Goal: Task Accomplishment & Management: Complete application form

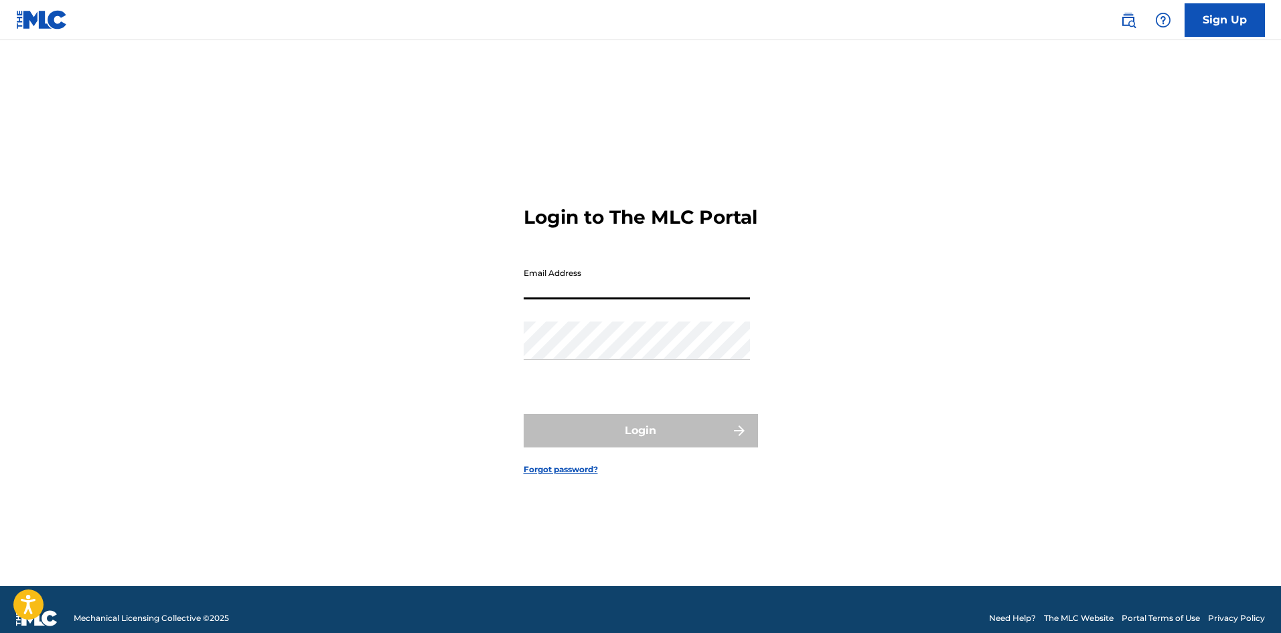
type input "[EMAIL_ADDRESS][DOMAIN_NAME]"
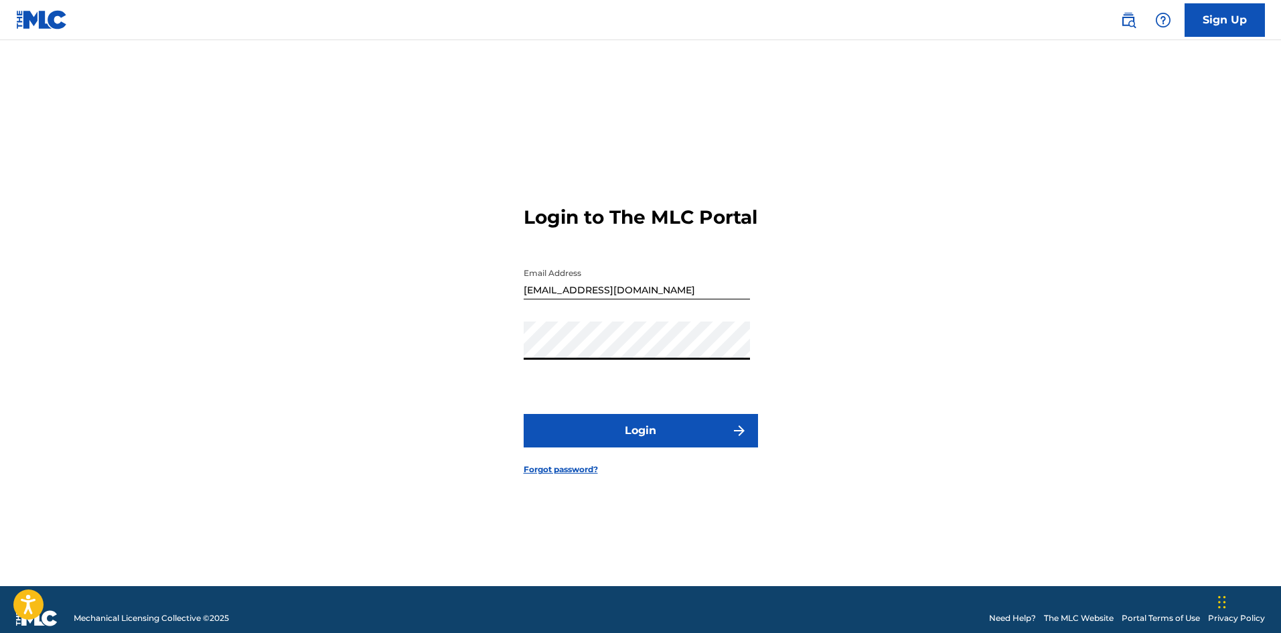
click at [647, 431] on button "Login" at bounding box center [641, 430] width 234 height 33
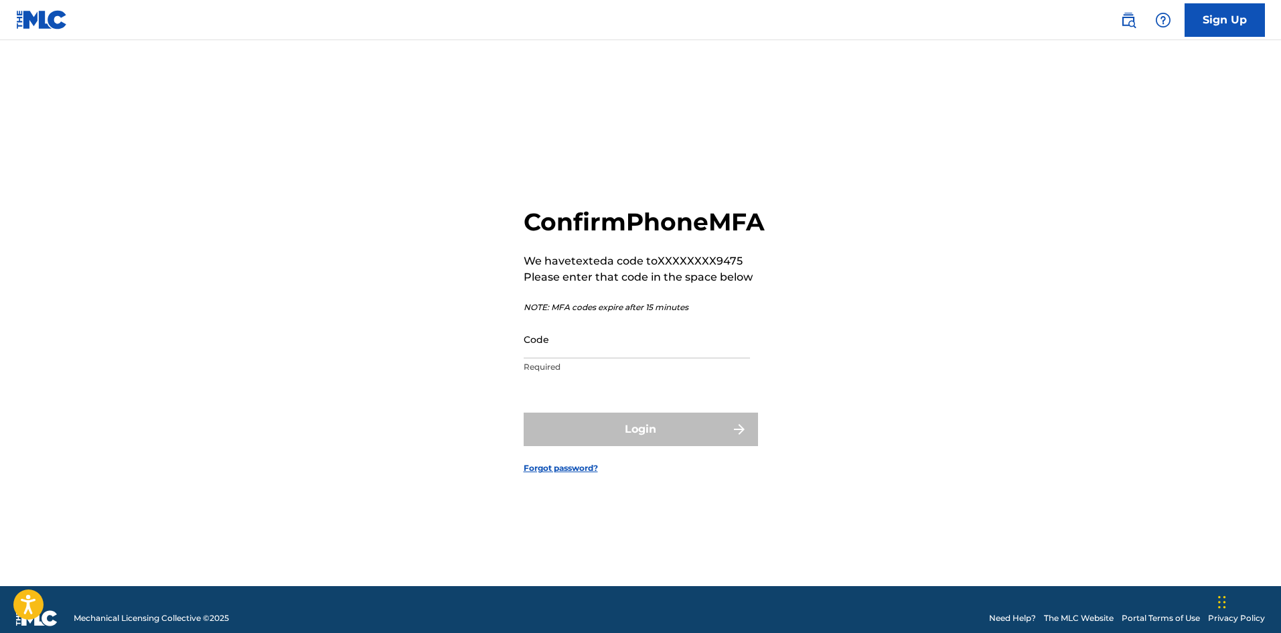
click at [597, 358] on input "Code" at bounding box center [637, 339] width 226 height 38
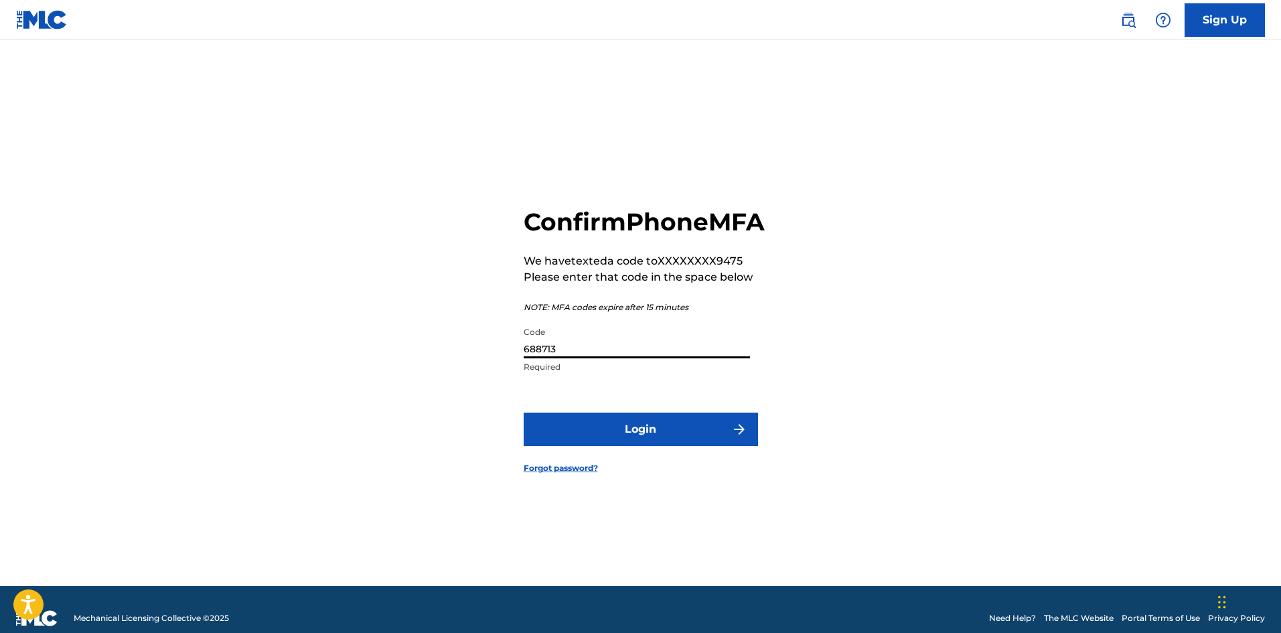
type input "688713"
click at [524, 413] on button "Login" at bounding box center [641, 429] width 234 height 33
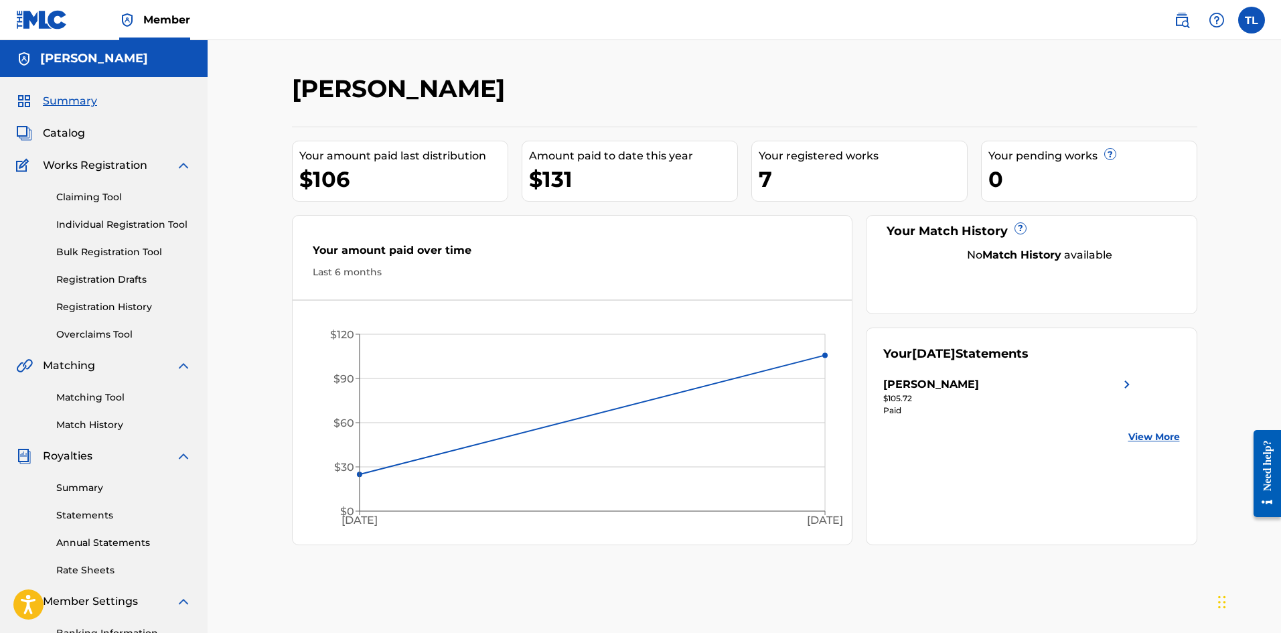
click at [97, 301] on link "Registration History" at bounding box center [123, 307] width 135 height 14
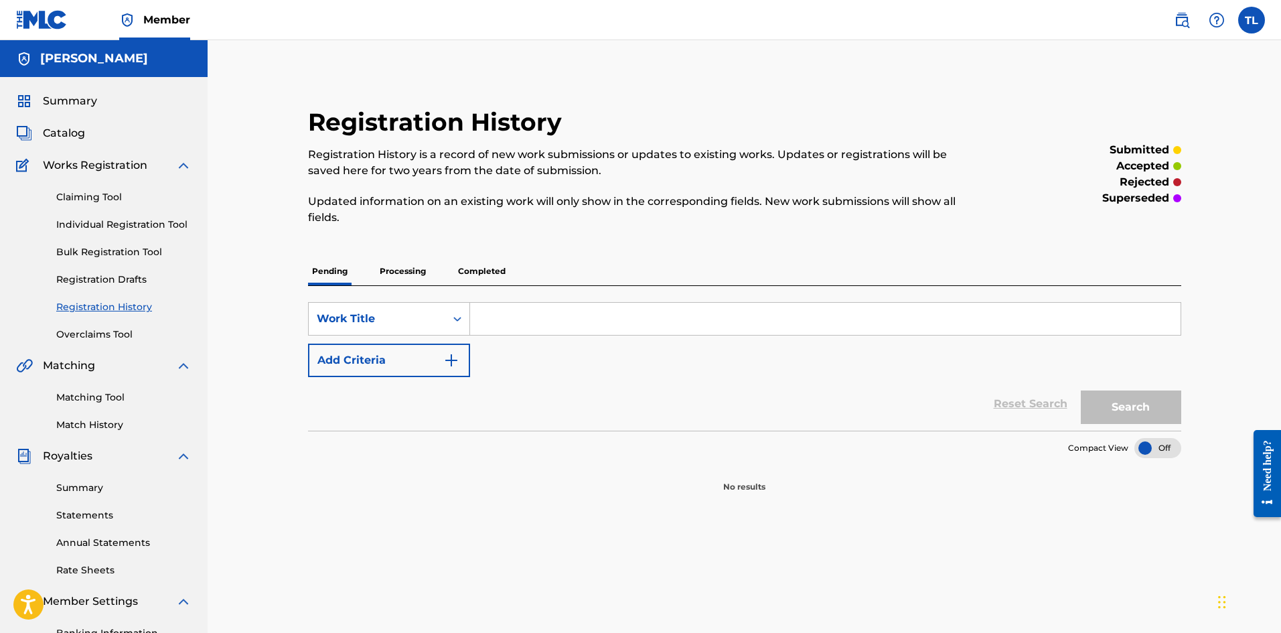
click at [388, 277] on p "Processing" at bounding box center [403, 271] width 54 height 28
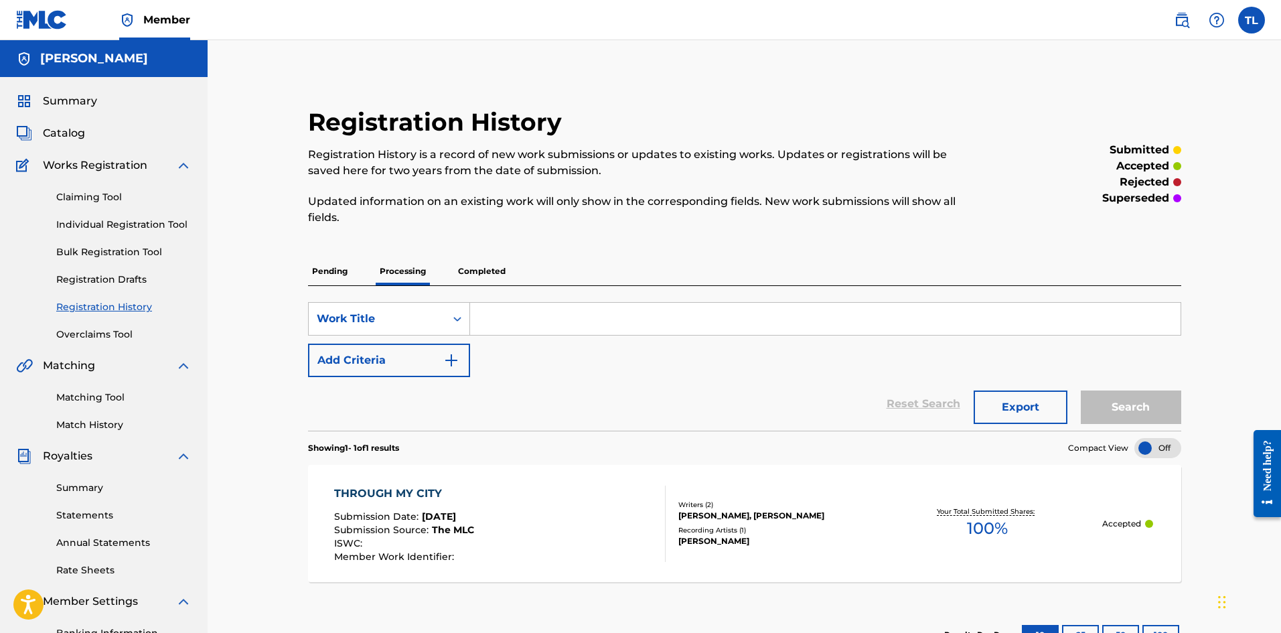
click at [477, 278] on p "Completed" at bounding box center [482, 271] width 56 height 28
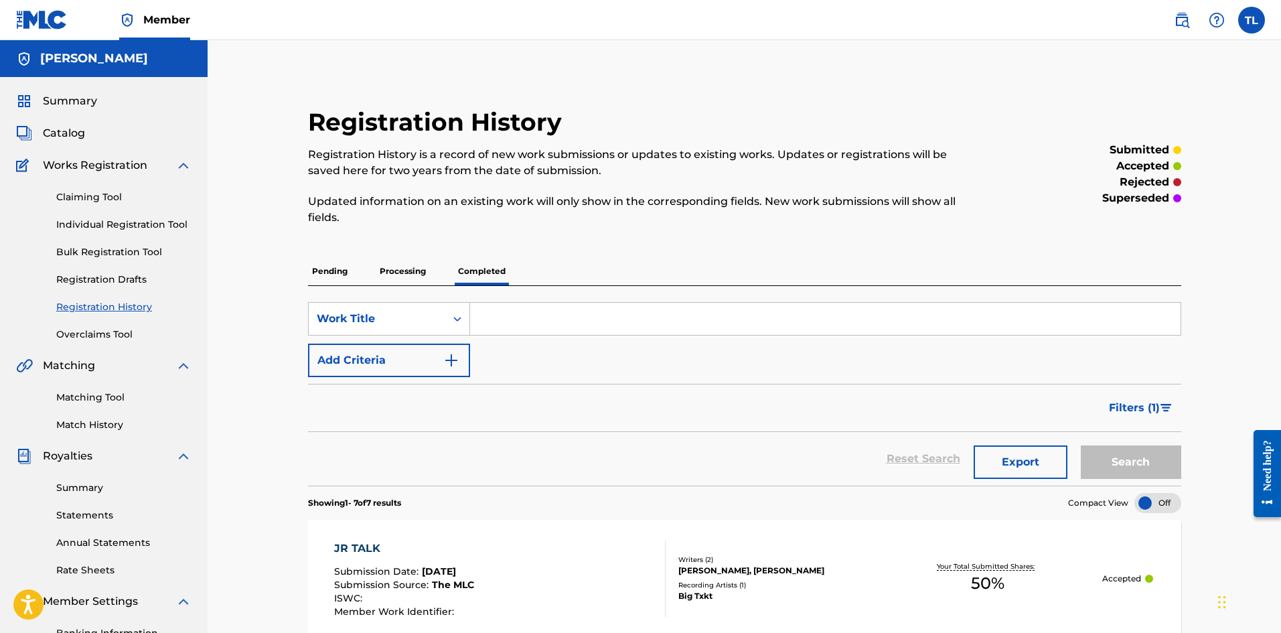
click at [417, 275] on p "Processing" at bounding box center [403, 271] width 54 height 28
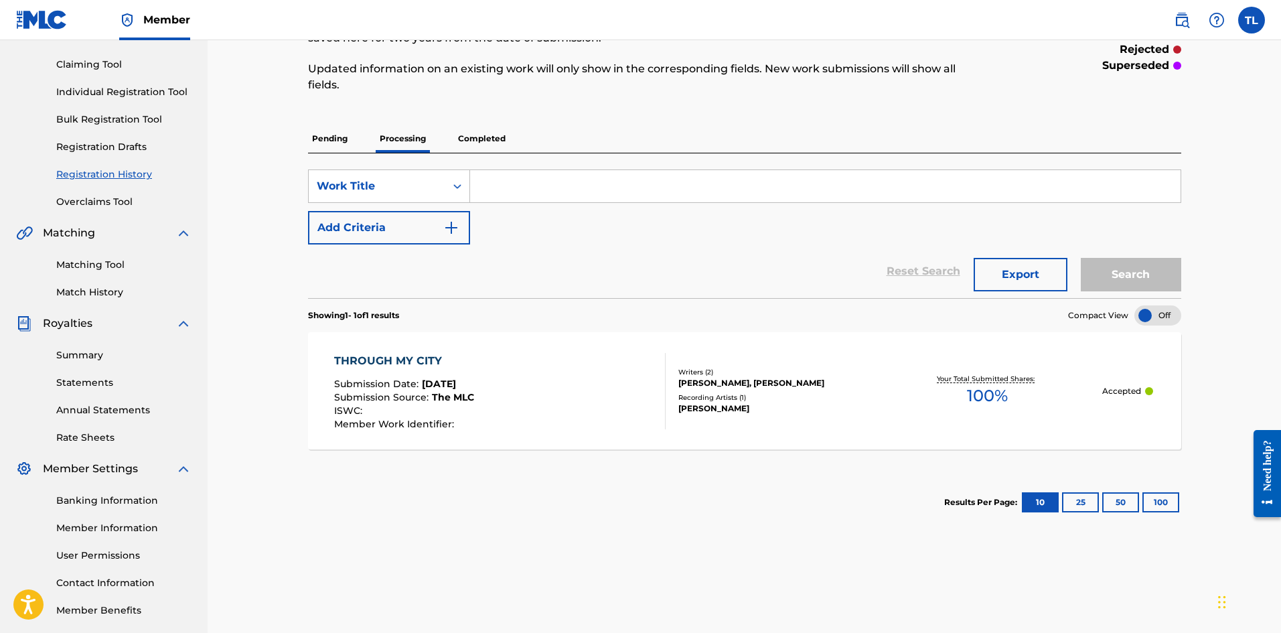
scroll to position [134, 0]
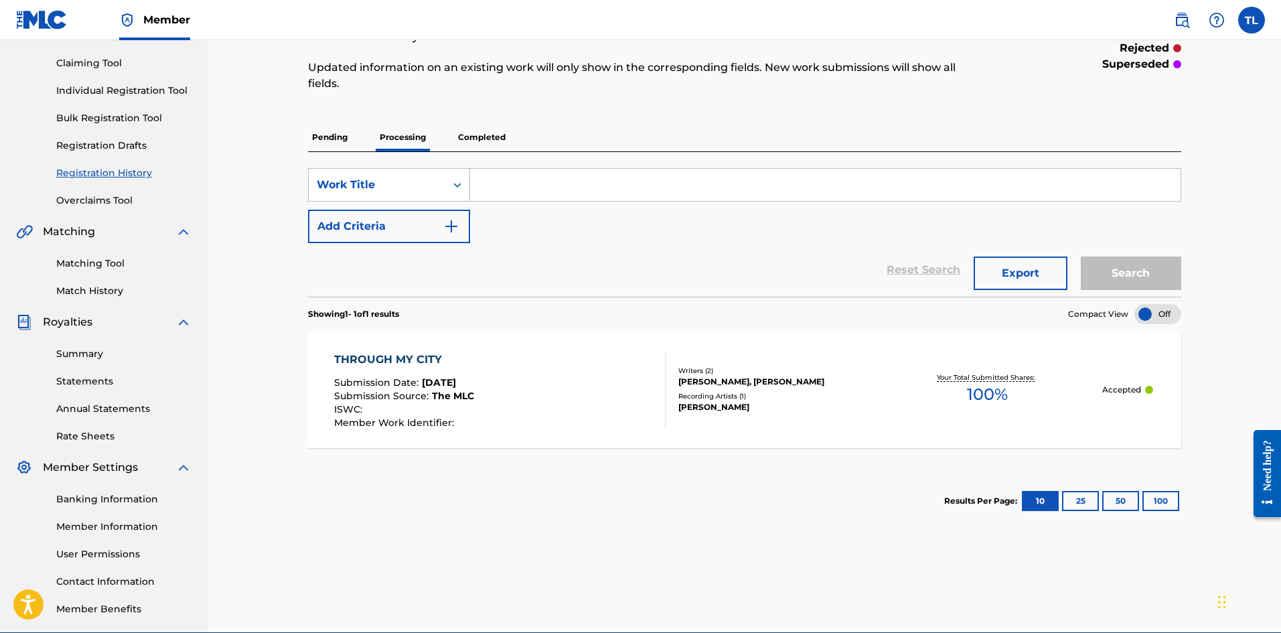
click at [500, 146] on p "Completed" at bounding box center [482, 137] width 56 height 28
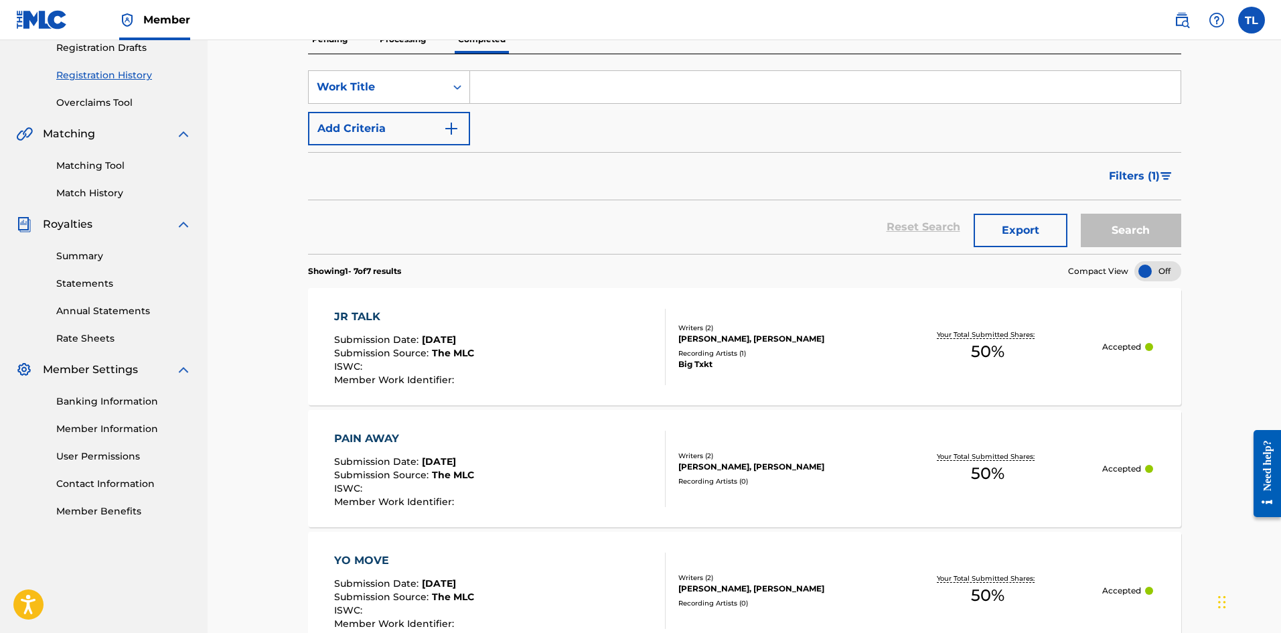
scroll to position [147, 0]
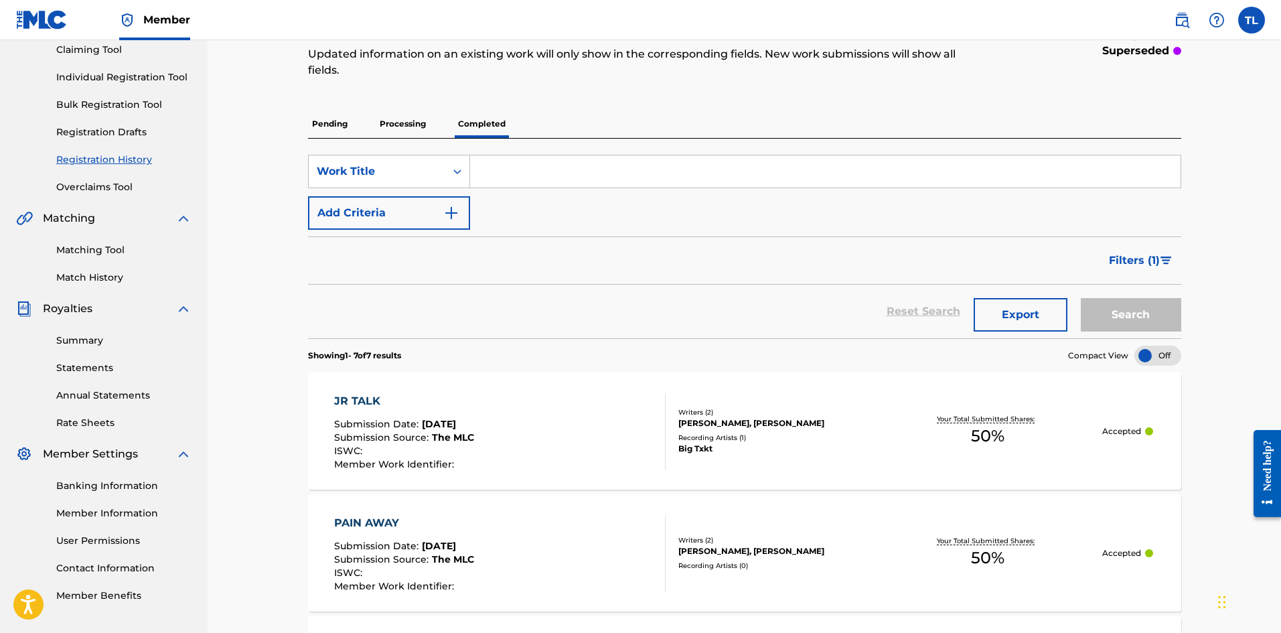
click at [378, 128] on p "Processing" at bounding box center [403, 124] width 54 height 28
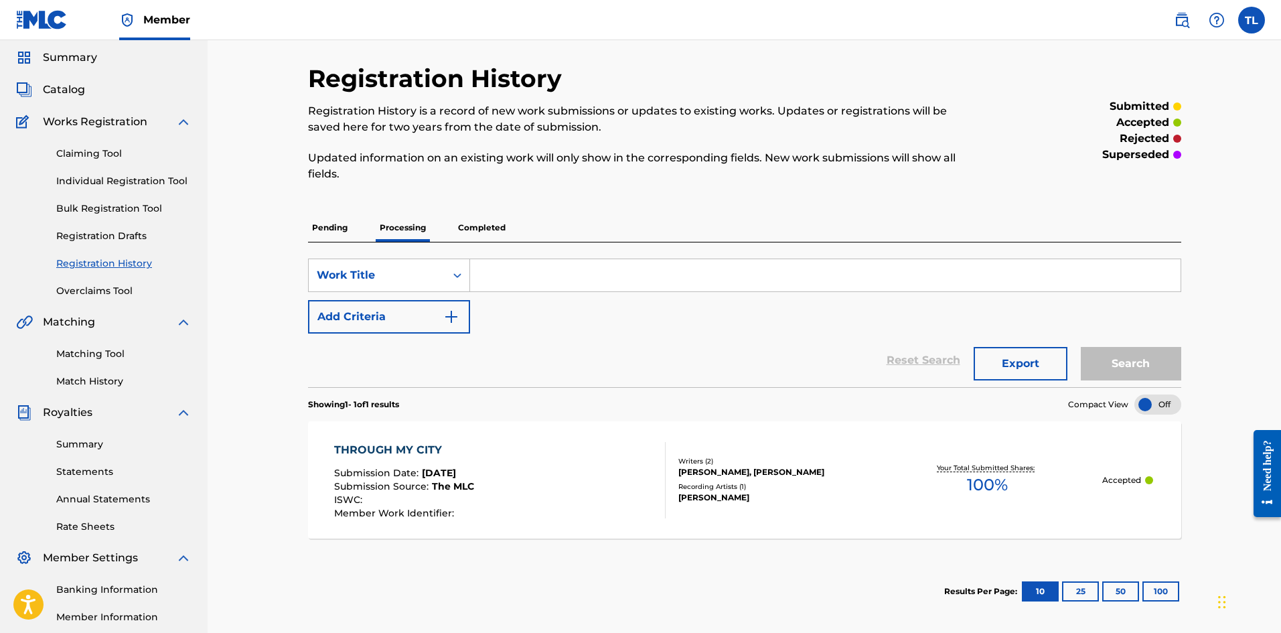
scroll to position [67, 0]
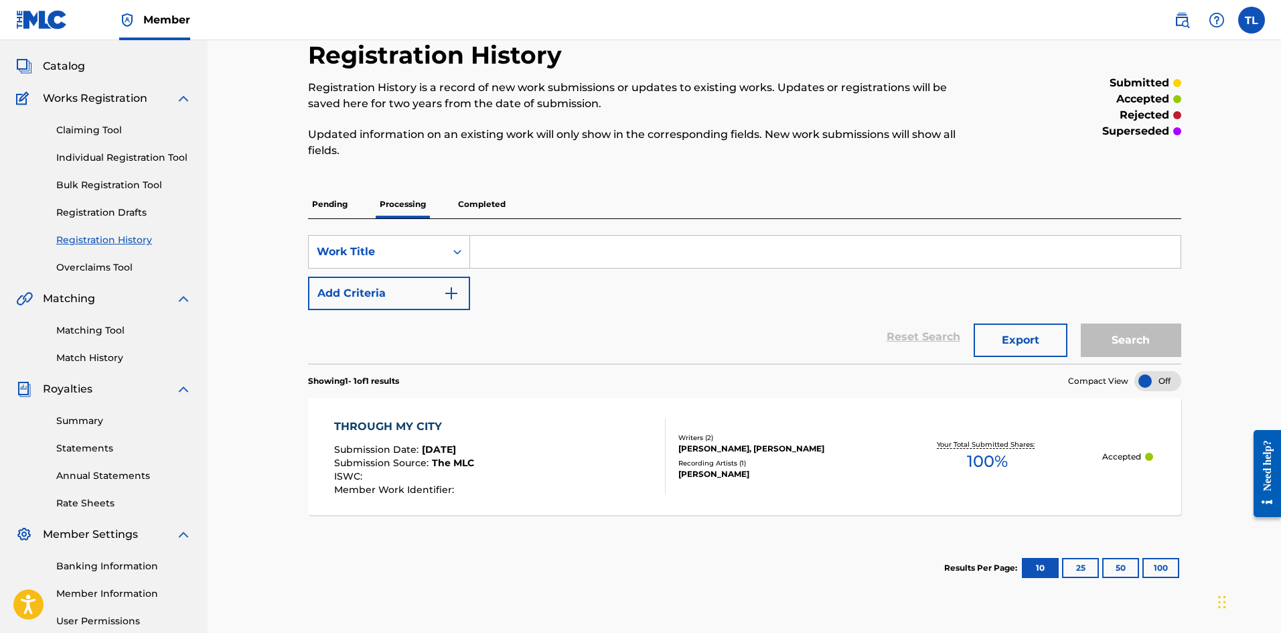
click at [328, 208] on p "Pending" at bounding box center [330, 204] width 44 height 28
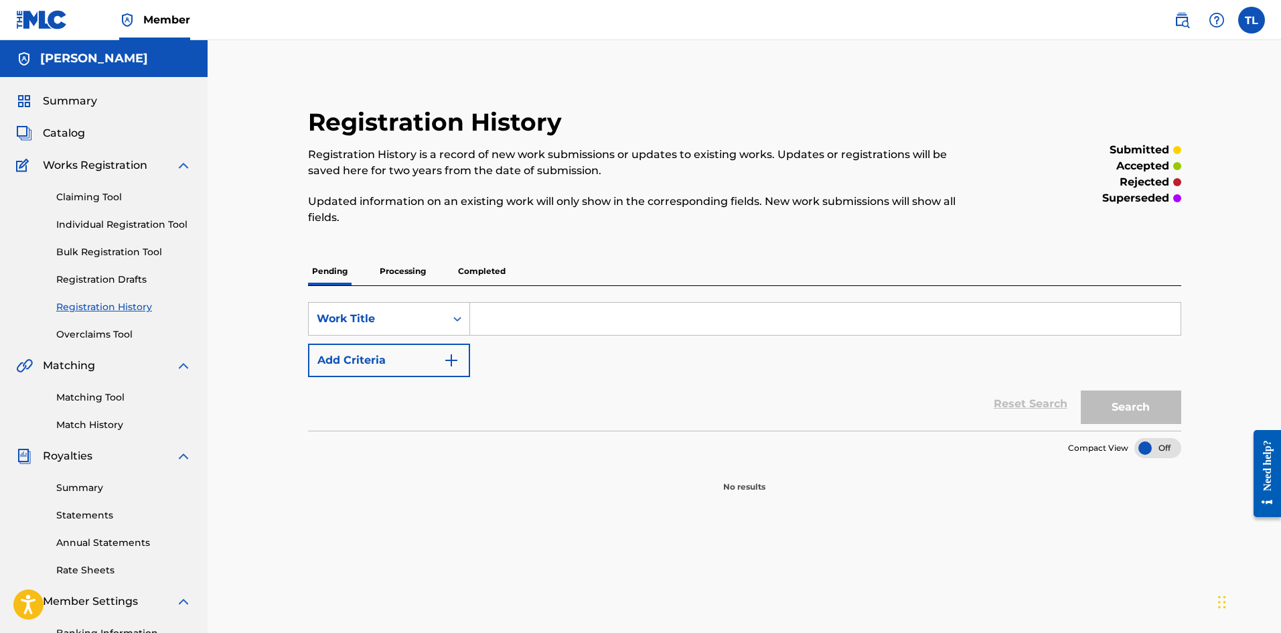
click at [480, 269] on p "Completed" at bounding box center [482, 271] width 56 height 28
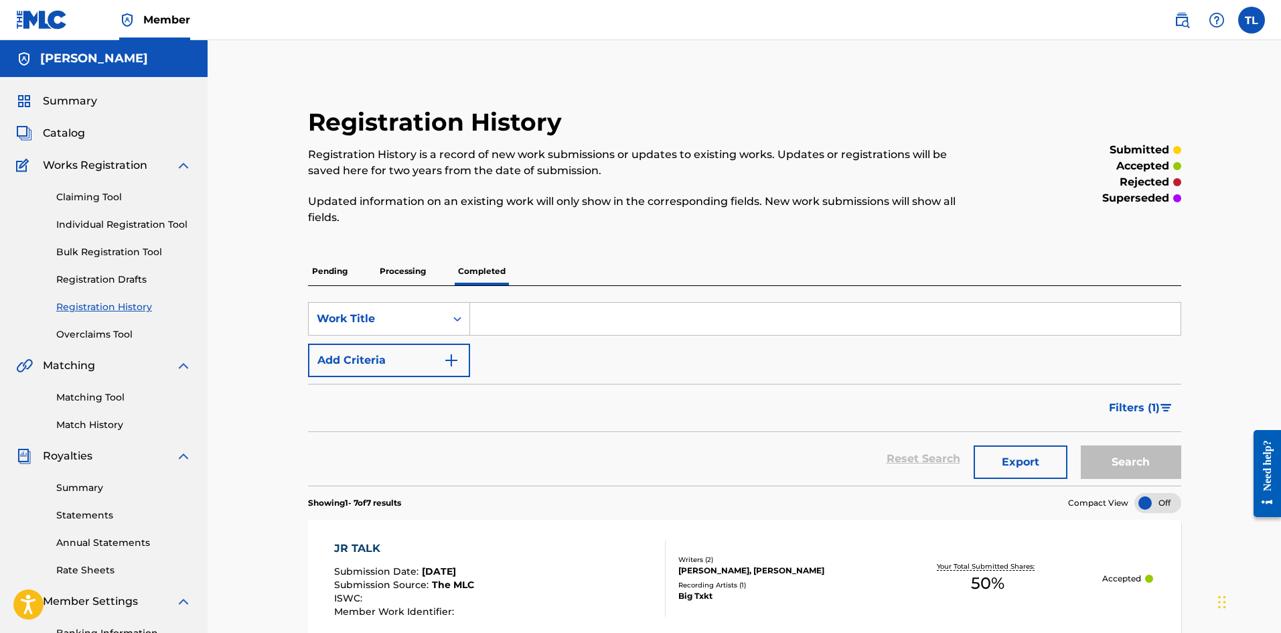
click at [52, 25] on img at bounding box center [42, 19] width 52 height 19
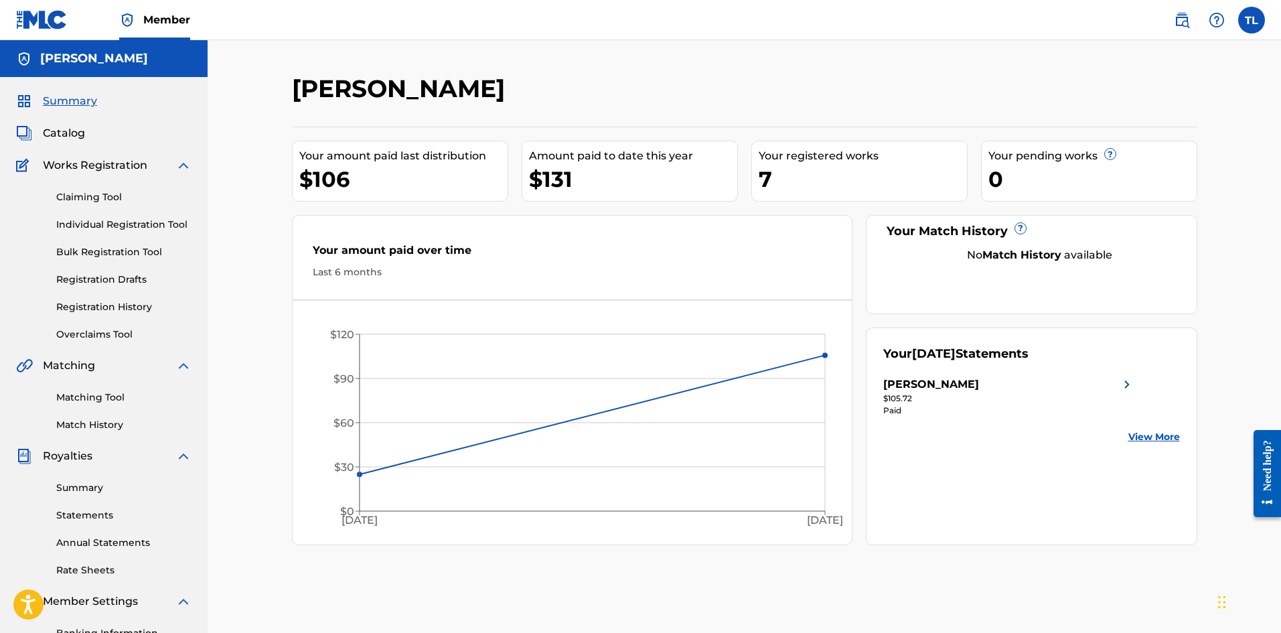
click at [112, 307] on link "Registration History" at bounding box center [123, 307] width 135 height 14
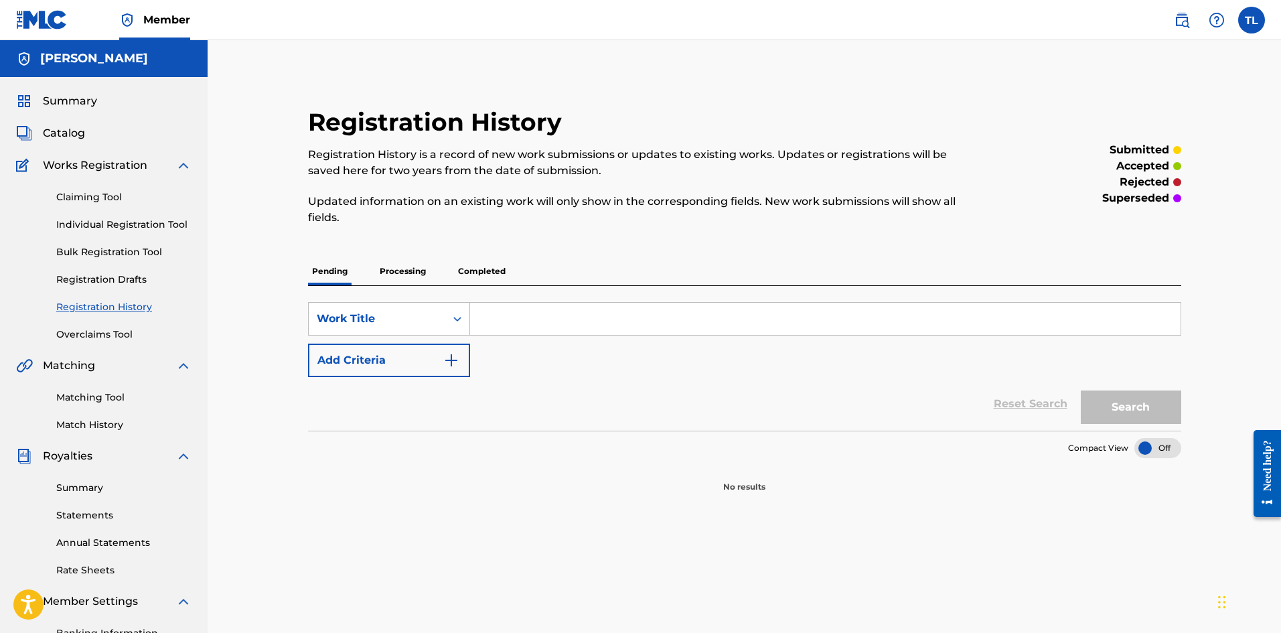
click at [438, 268] on div "Pending Processing Completed" at bounding box center [744, 271] width 873 height 28
click at [419, 270] on p "Processing" at bounding box center [403, 271] width 54 height 28
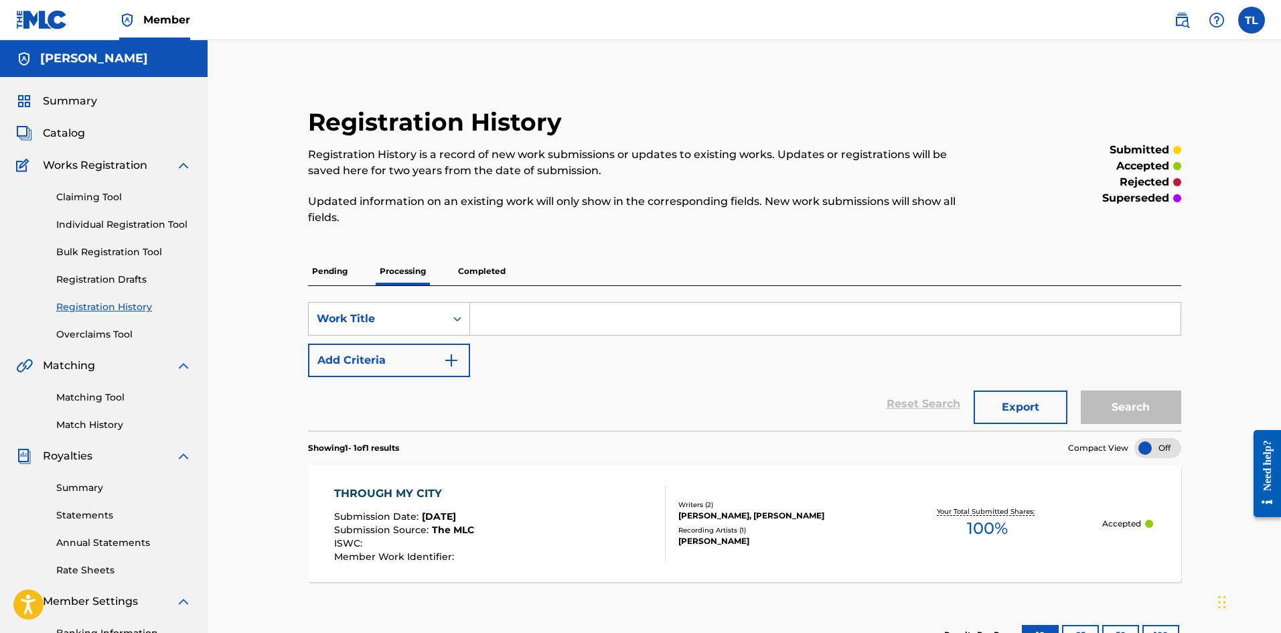
click at [478, 271] on p "Completed" at bounding box center [482, 271] width 56 height 28
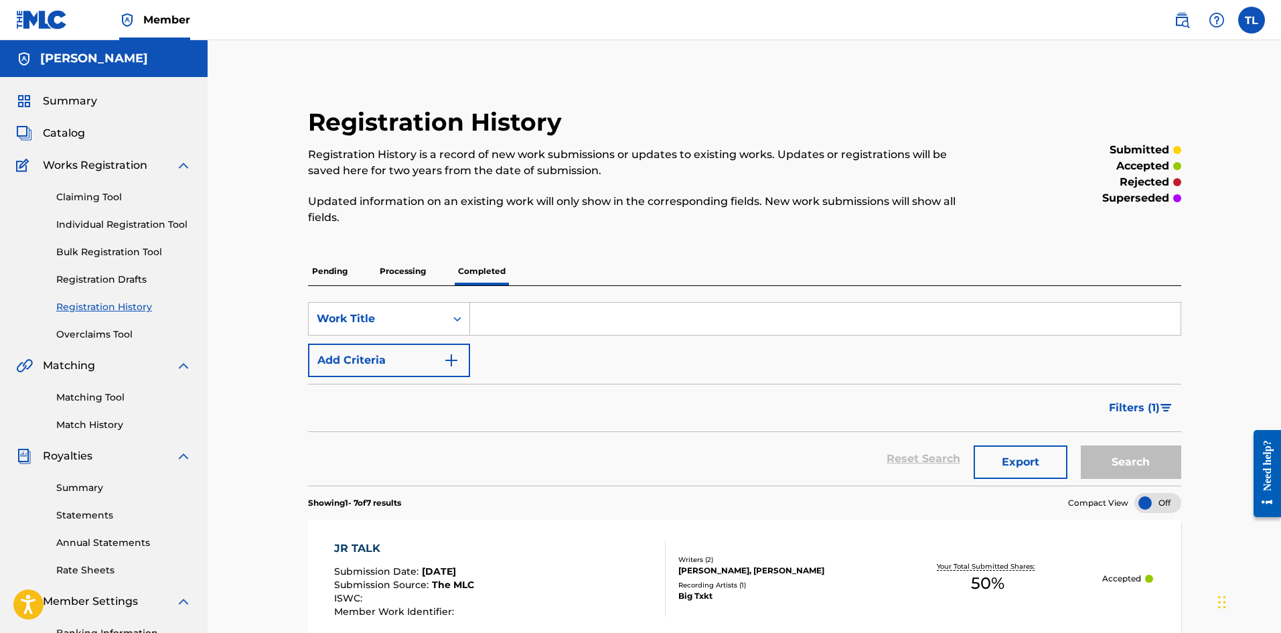
click at [405, 275] on p "Processing" at bounding box center [403, 271] width 54 height 28
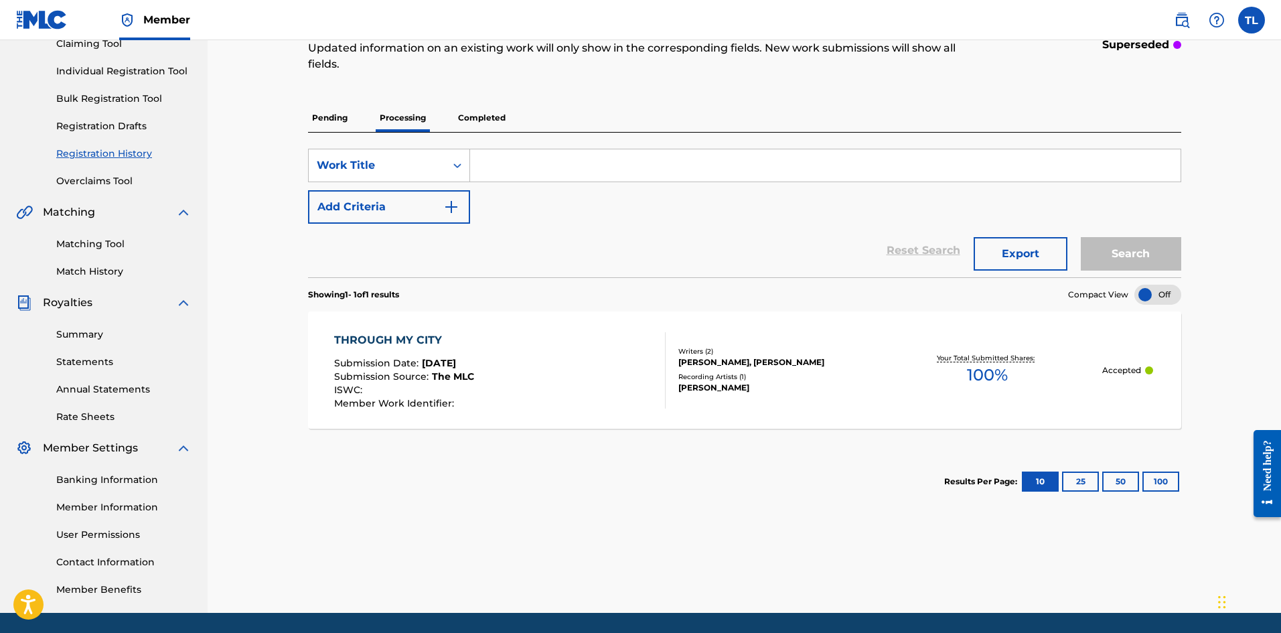
scroll to position [131, 0]
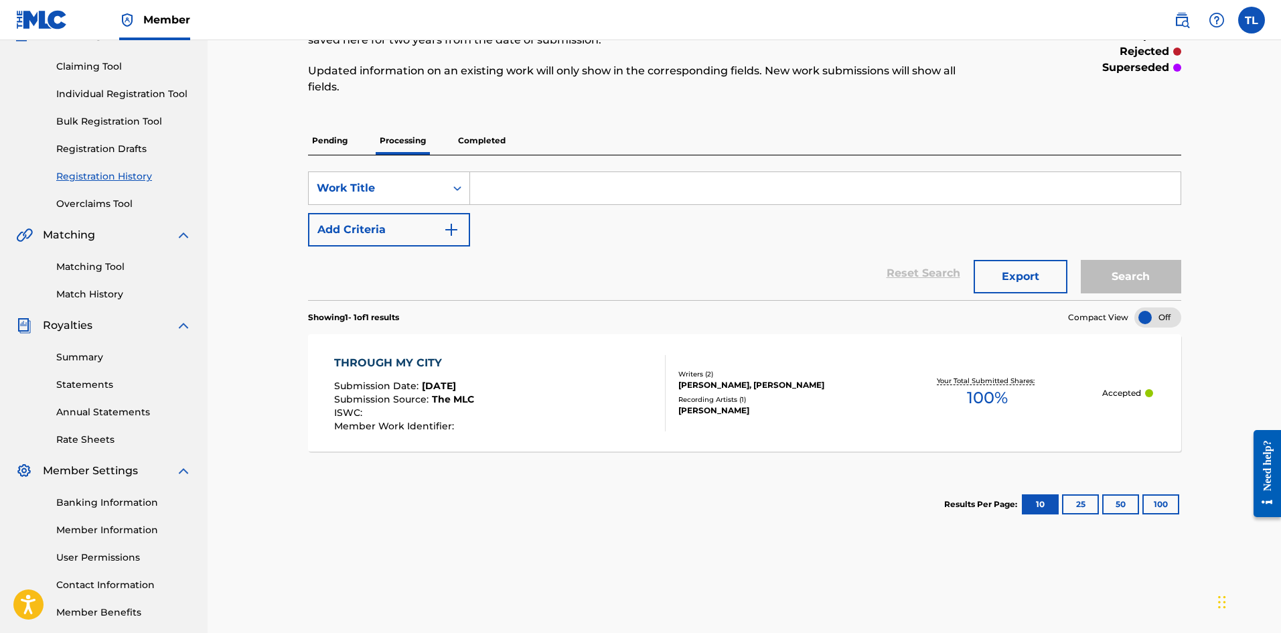
click at [495, 149] on p "Completed" at bounding box center [482, 141] width 56 height 28
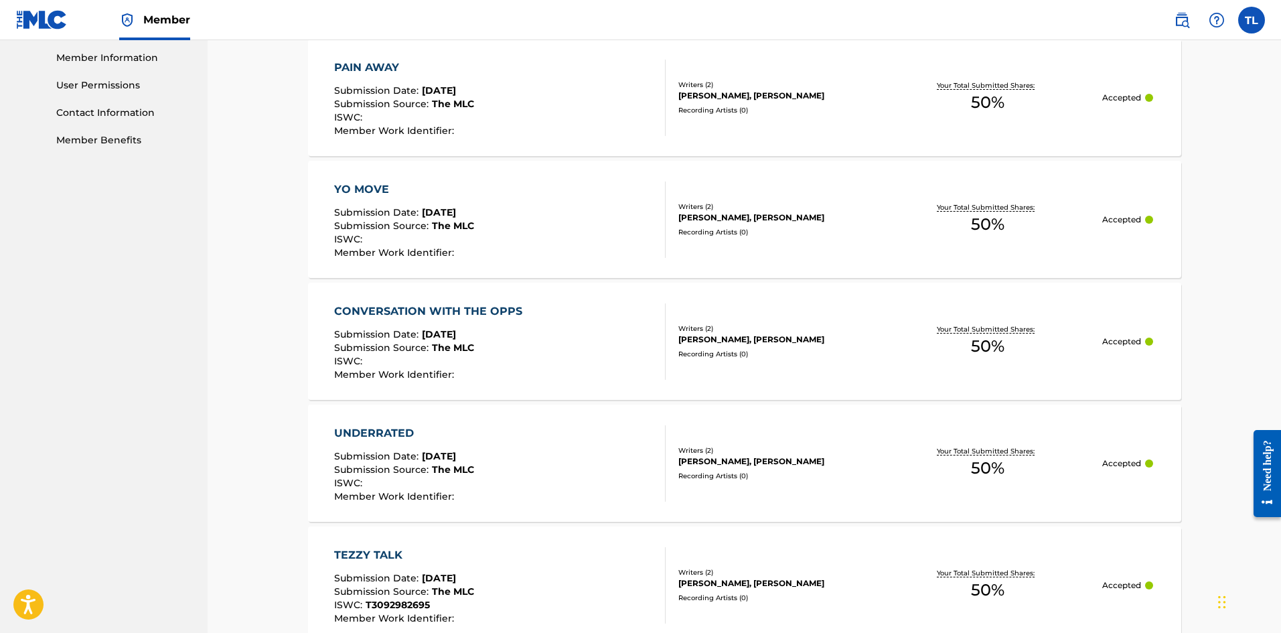
scroll to position [871, 0]
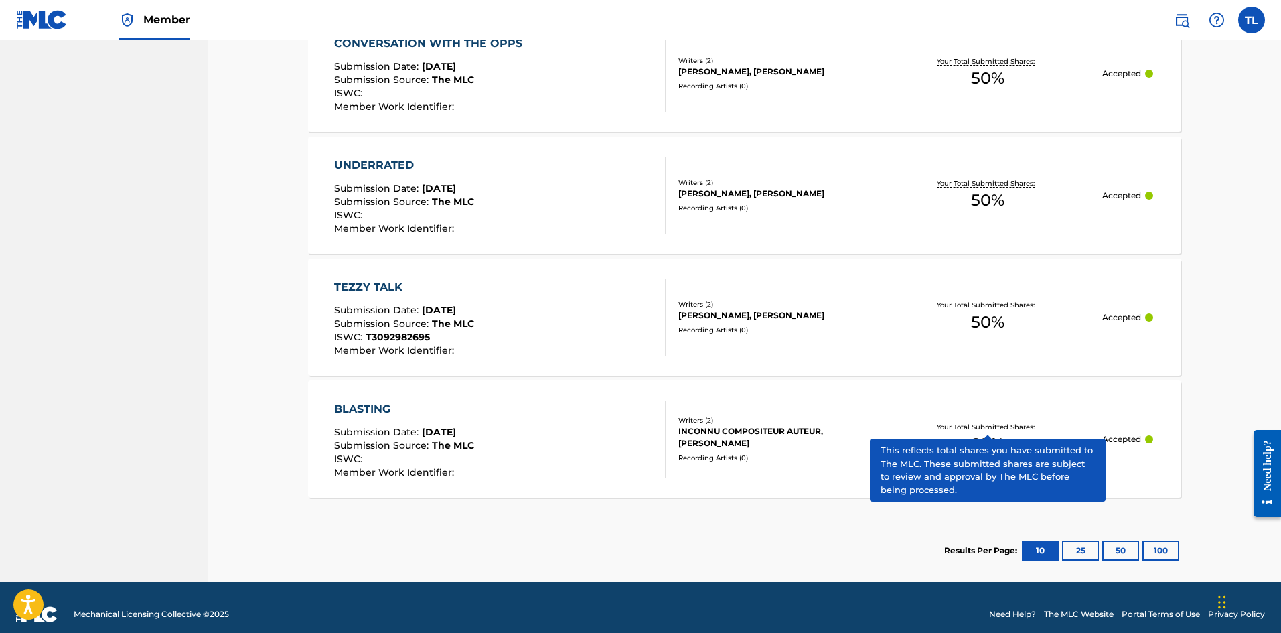
click at [961, 425] on p "Your Total Submitted Shares:" at bounding box center [987, 427] width 101 height 10
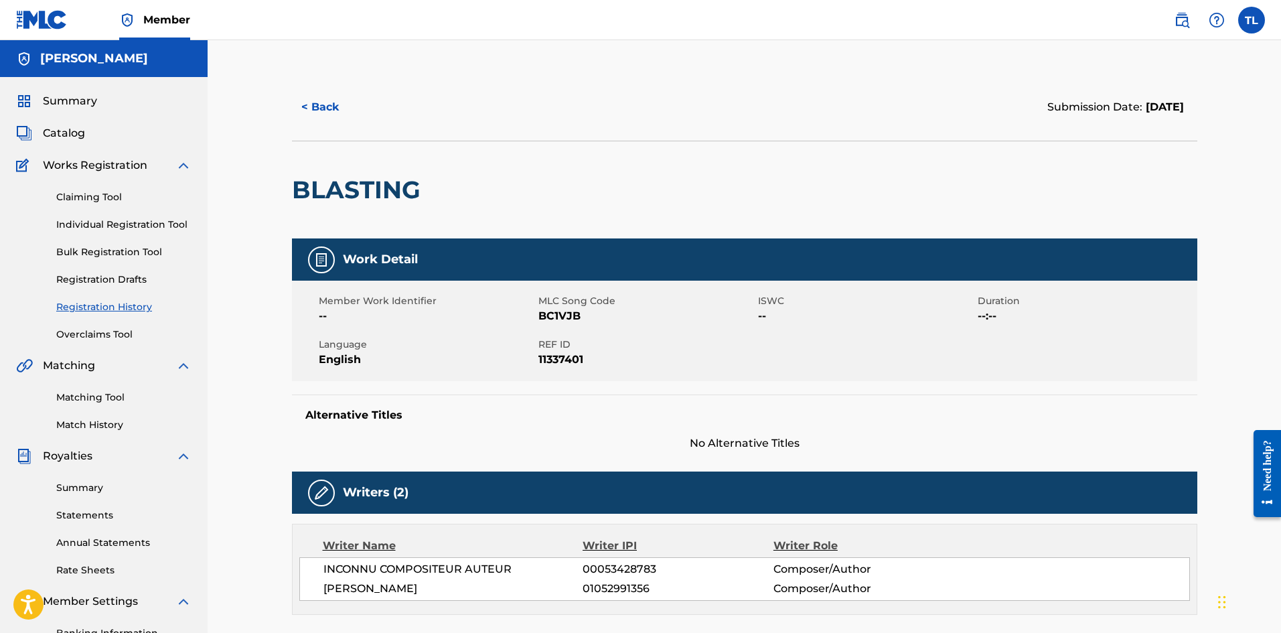
scroll to position [335, 0]
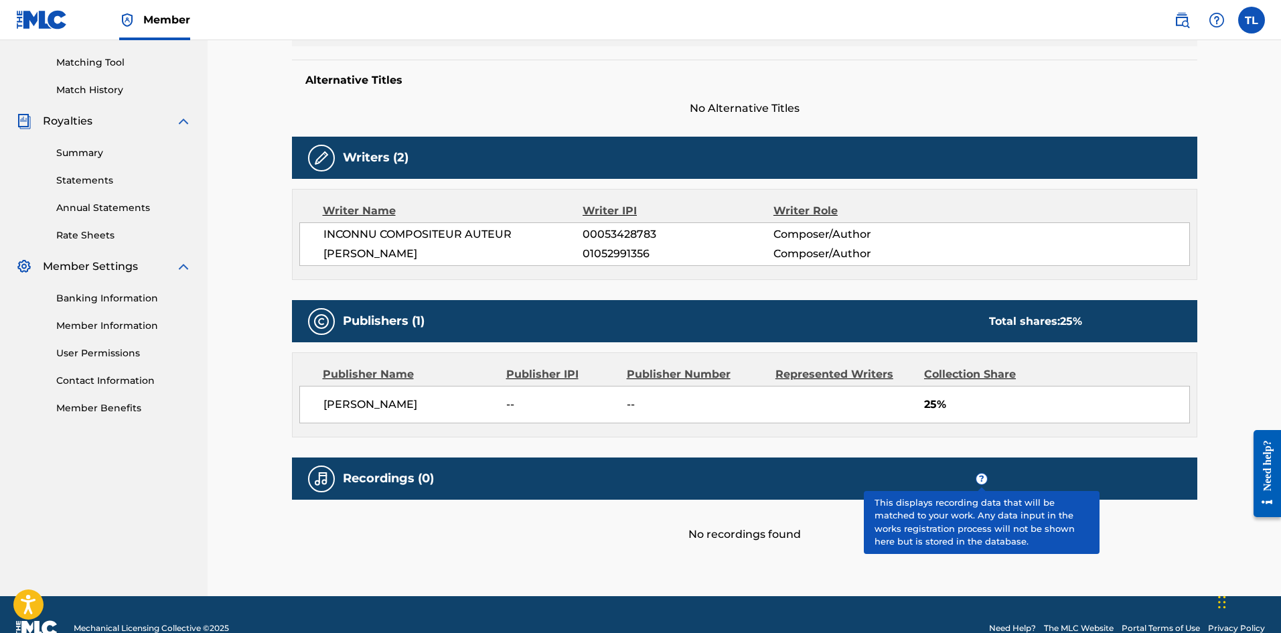
click at [978, 475] on span "?" at bounding box center [981, 478] width 11 height 11
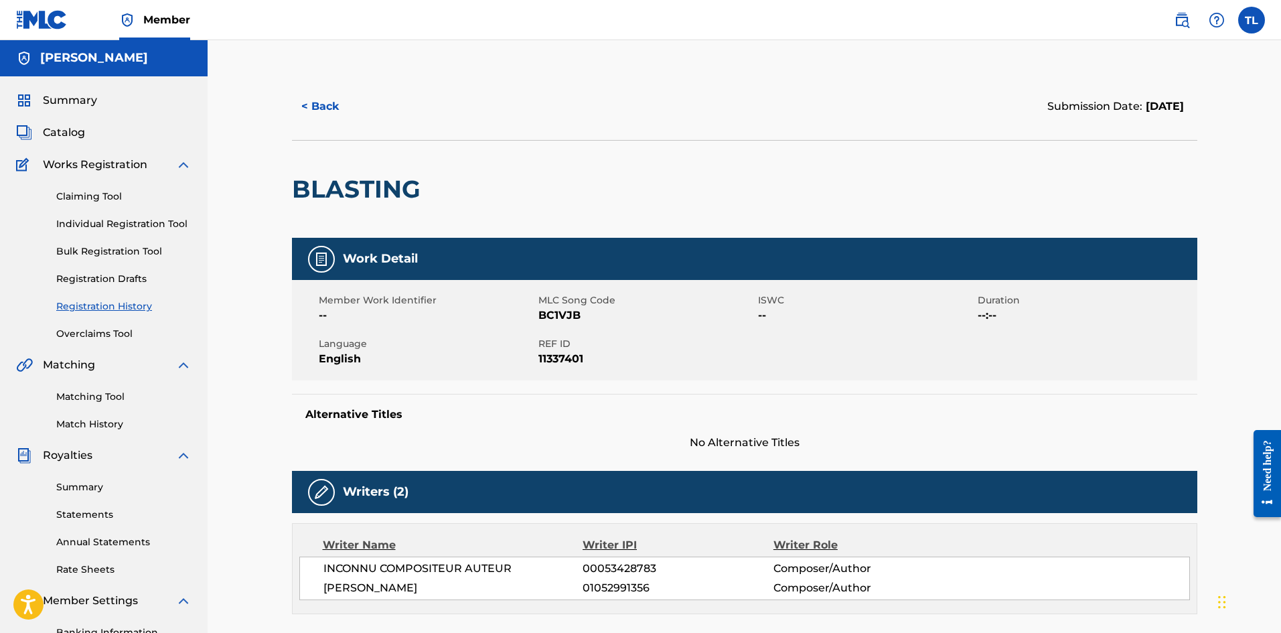
scroll to position [0, 0]
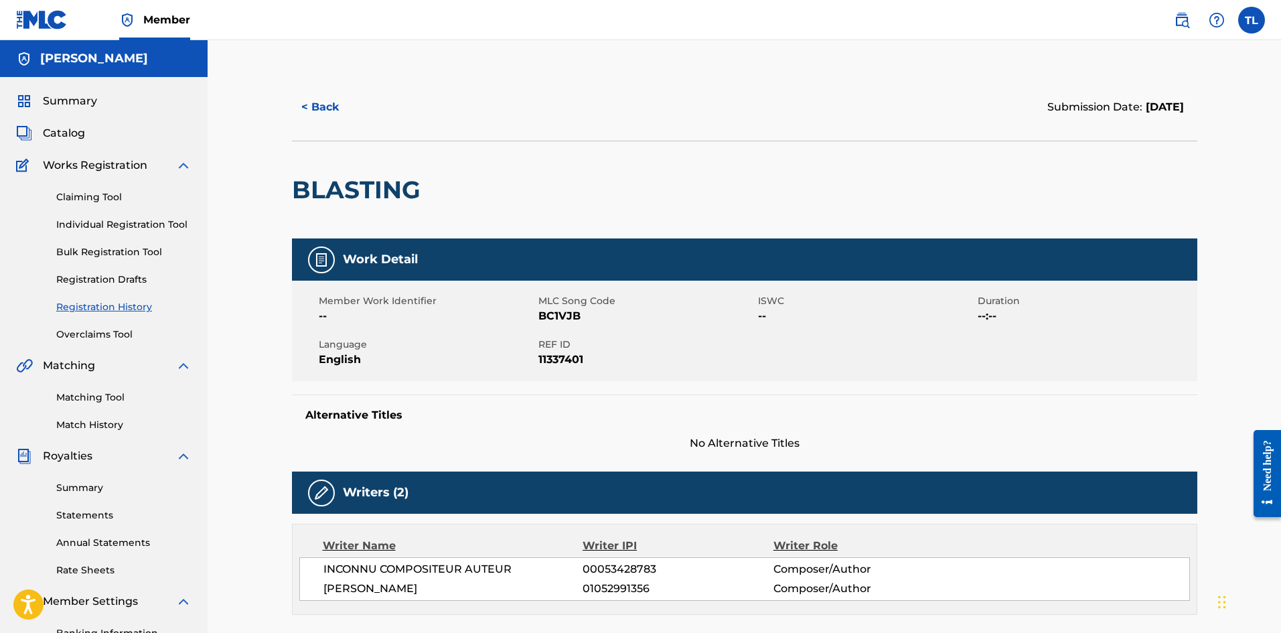
click at [111, 305] on link "Registration History" at bounding box center [123, 307] width 135 height 14
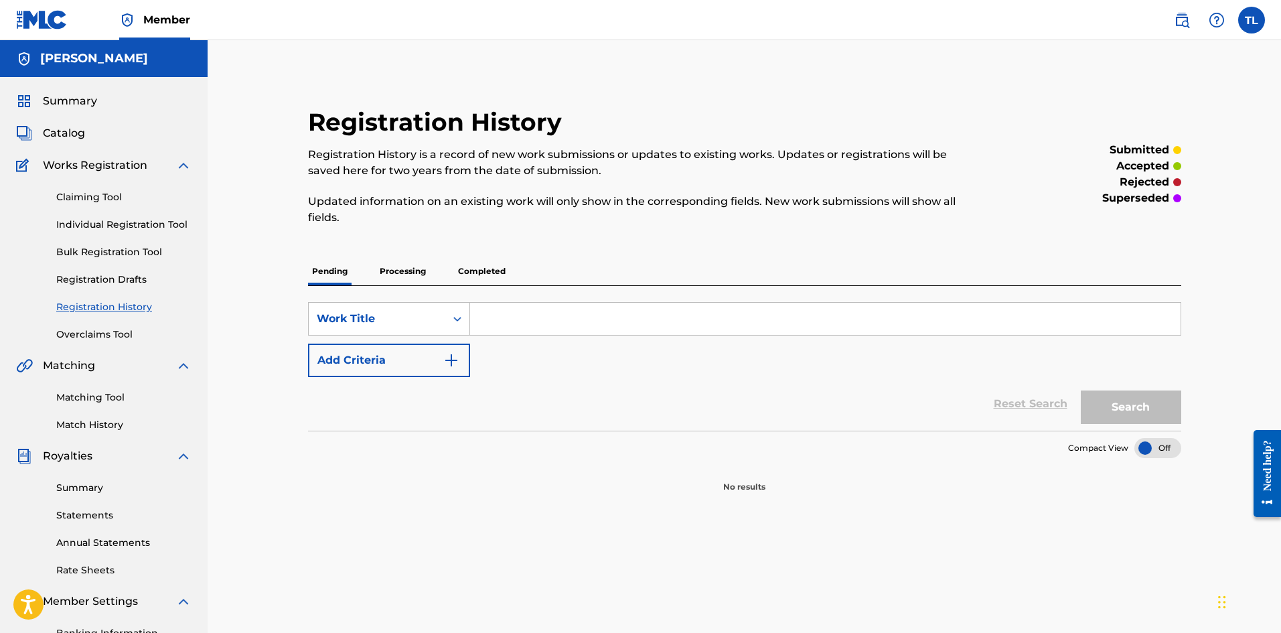
click at [401, 271] on p "Processing" at bounding box center [403, 271] width 54 height 28
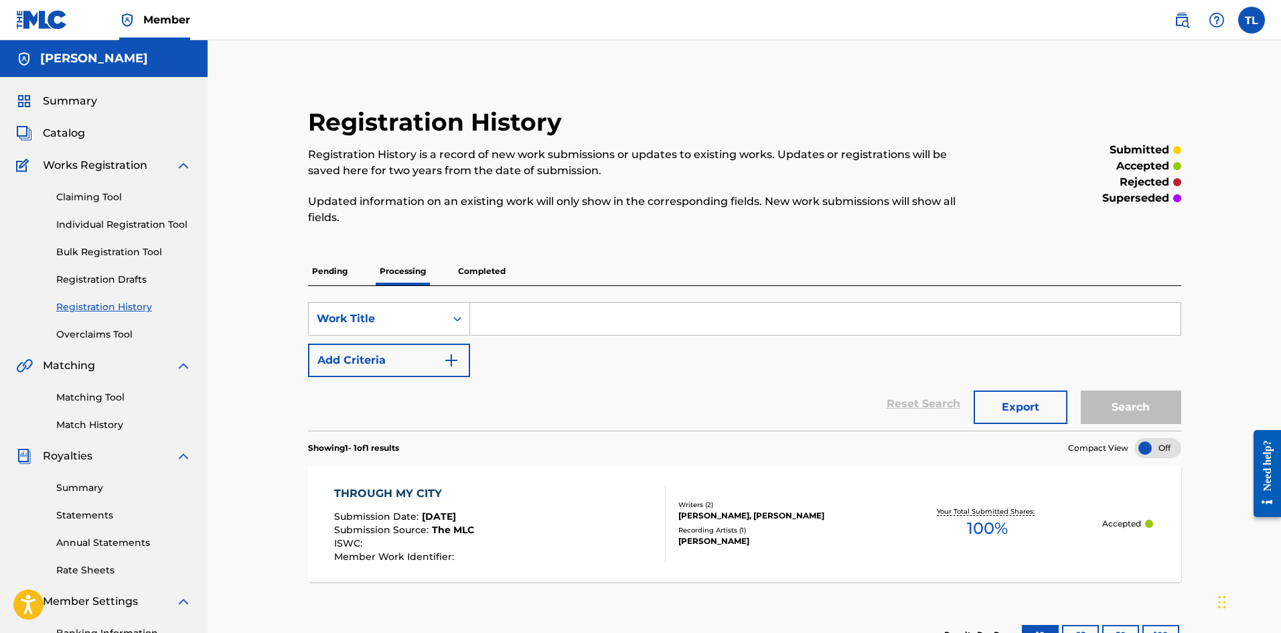
click at [464, 260] on p "Completed" at bounding box center [482, 271] width 56 height 28
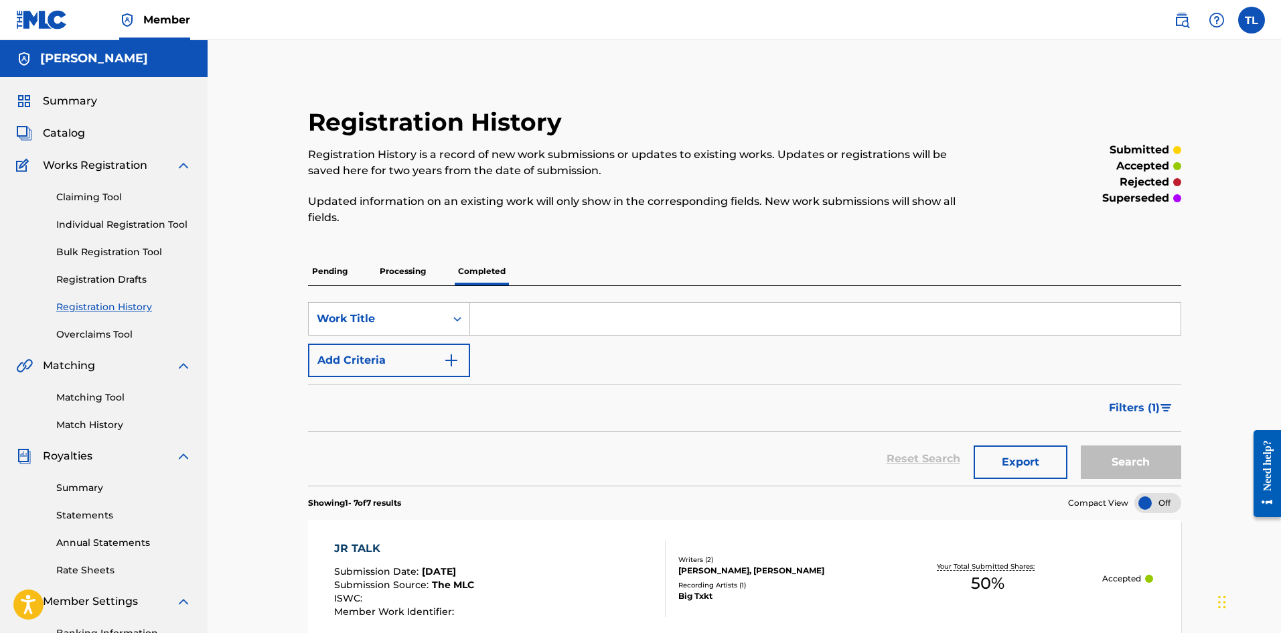
click at [336, 280] on p "Pending" at bounding box center [330, 271] width 44 height 28
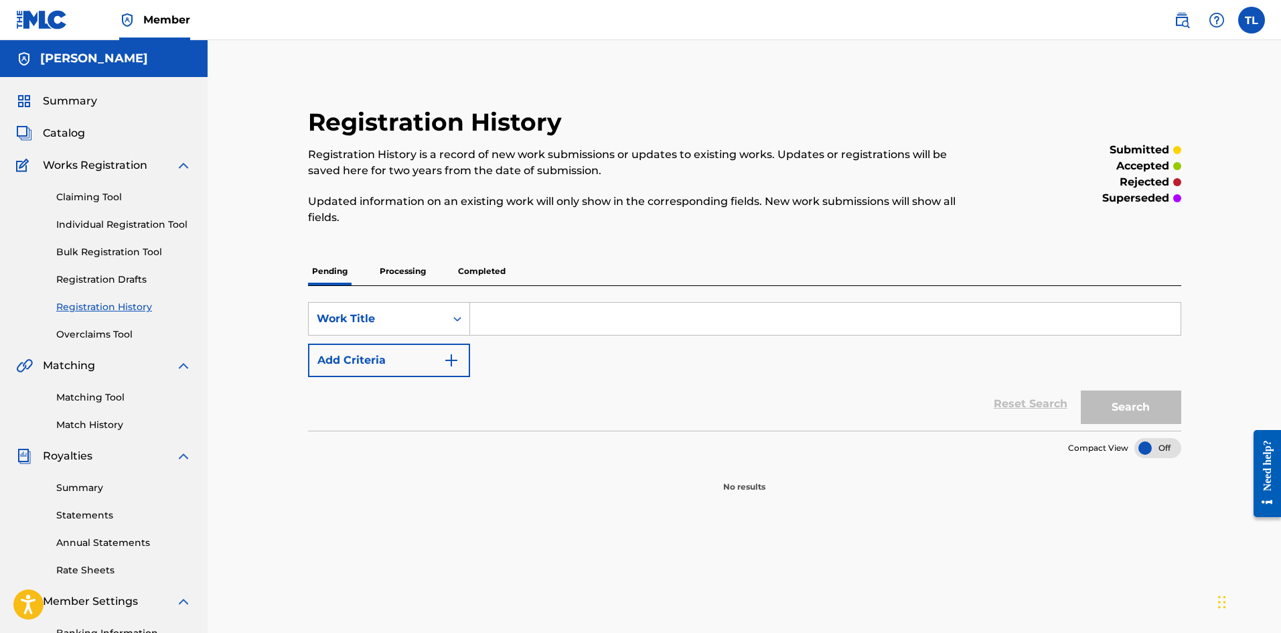
click at [65, 160] on span "Works Registration" at bounding box center [95, 165] width 104 height 16
click at [46, 121] on div "Summary Catalog Works Registration Claiming Tool Individual Registration Tool B…" at bounding box center [104, 421] width 208 height 689
click at [48, 128] on span "Catalog" at bounding box center [64, 133] width 42 height 16
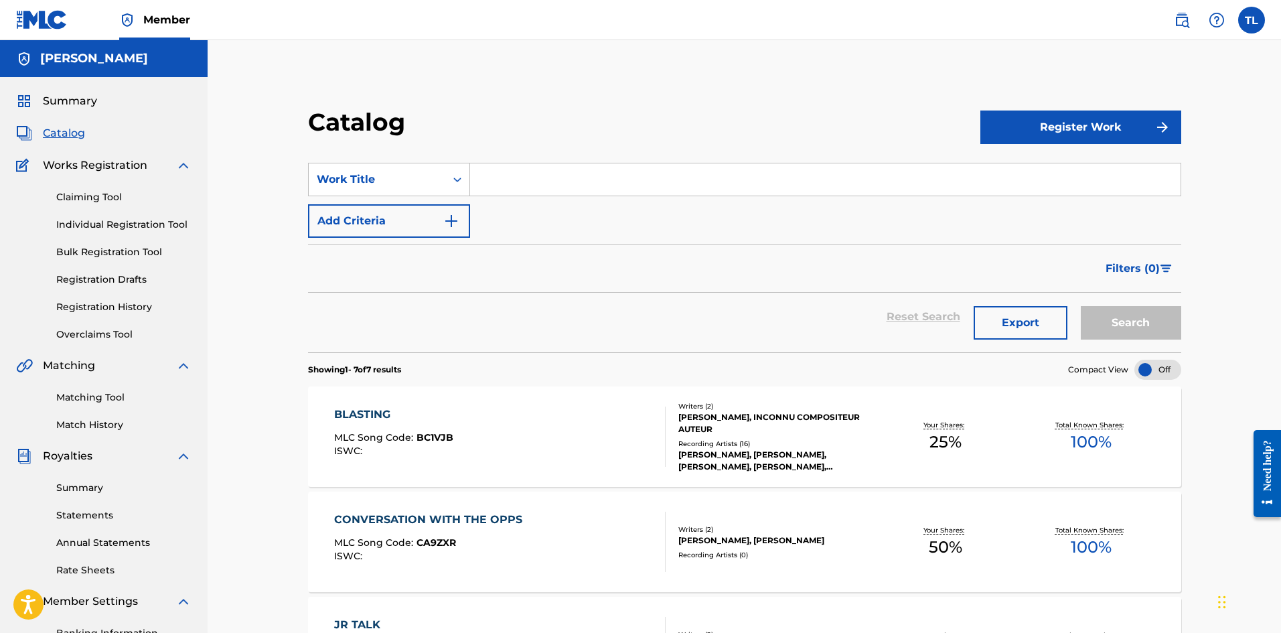
click at [1091, 137] on button "Register Work" at bounding box center [1080, 126] width 201 height 33
click at [1063, 166] on link "Individual" at bounding box center [1080, 171] width 201 height 32
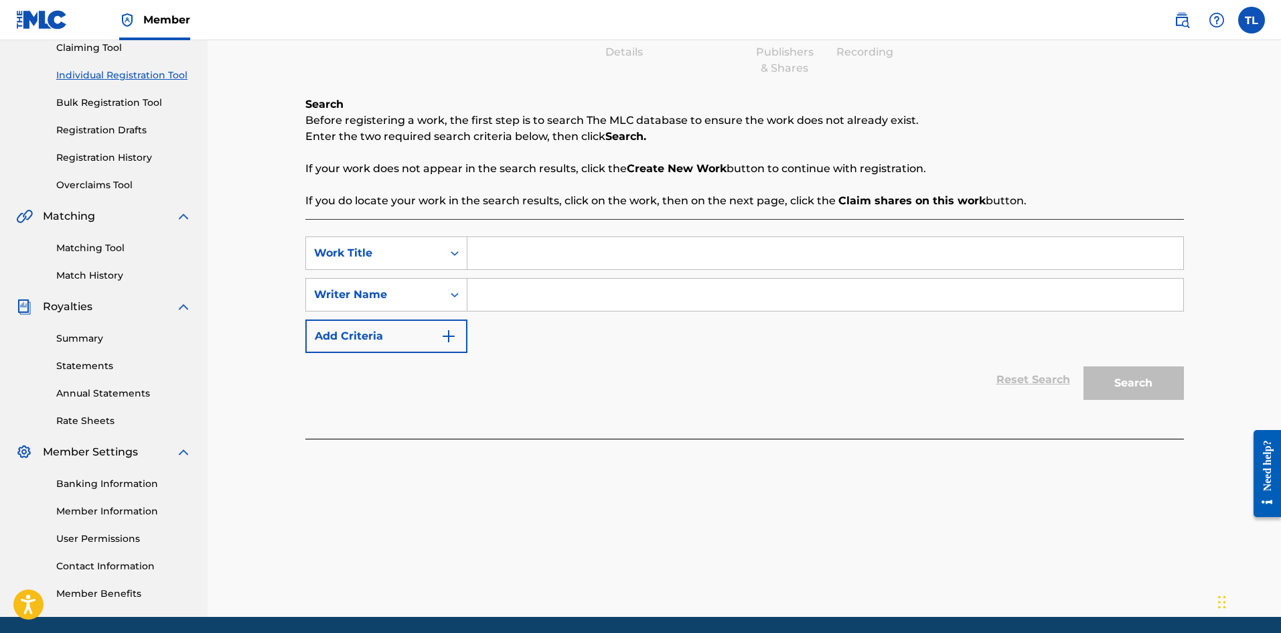
scroll to position [198, 0]
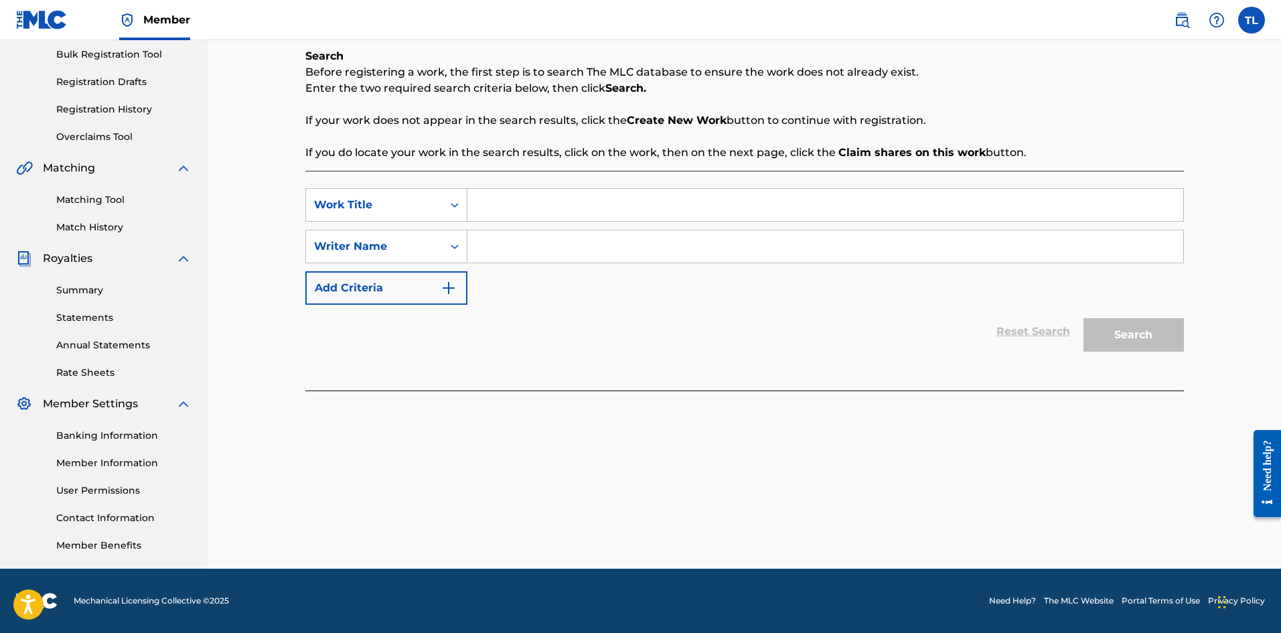
click at [541, 212] on input "Search Form" at bounding box center [825, 205] width 716 height 32
type input "jammin"
click at [636, 267] on div "SearchWithCriteriaed293137-98d7-486e-94a7-bf5bfa6fa9f6 Work Title jammin Search…" at bounding box center [744, 246] width 879 height 117
click at [611, 244] on input "Search Form" at bounding box center [825, 246] width 716 height 32
type input "Montrell Moore"
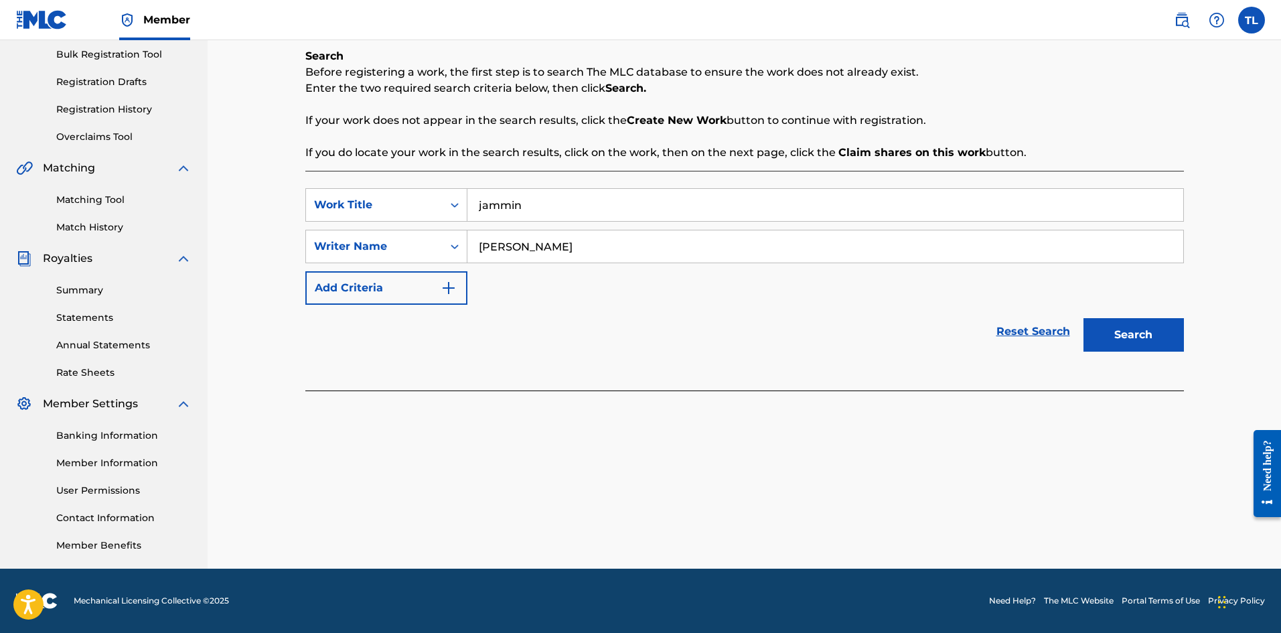
click at [1122, 330] on button "Search" at bounding box center [1134, 334] width 100 height 33
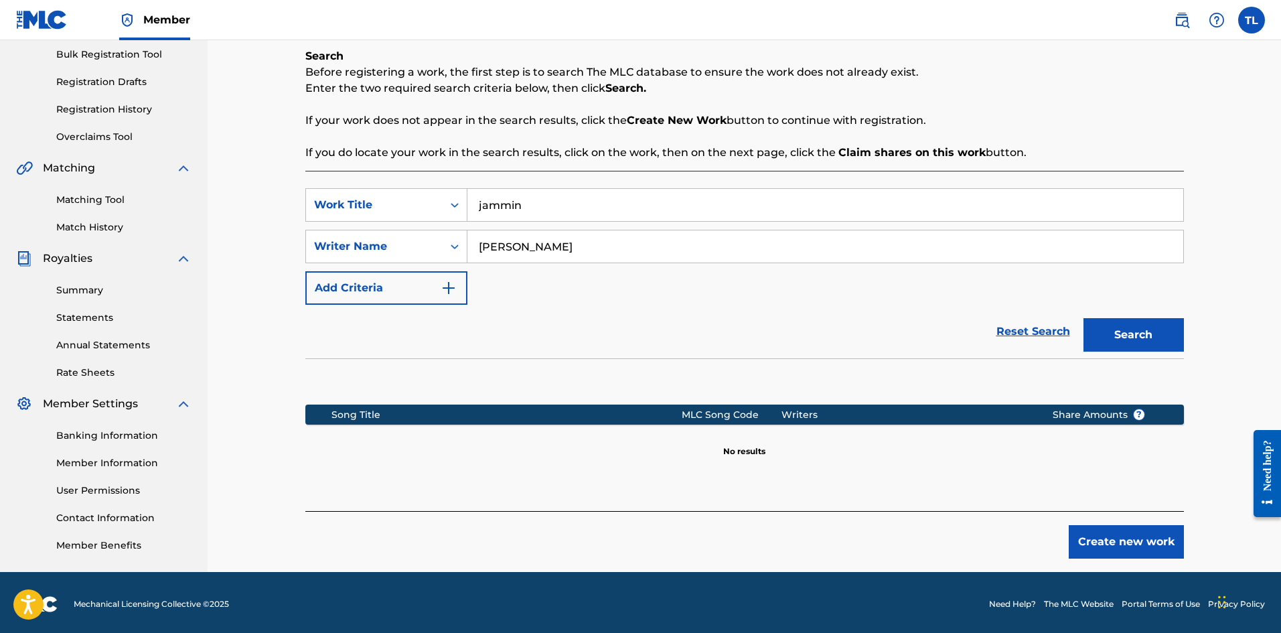
click at [1142, 540] on button "Create new work" at bounding box center [1126, 541] width 115 height 33
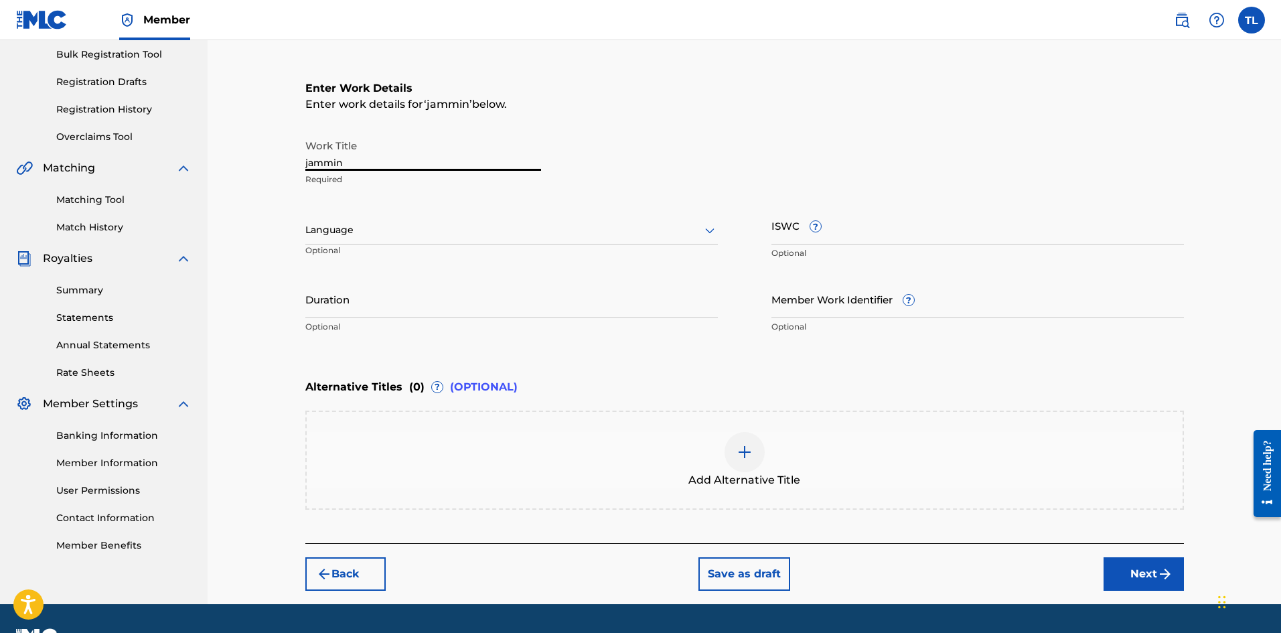
click at [397, 164] on input "jammin" at bounding box center [423, 152] width 236 height 38
click at [311, 164] on input "jammin" at bounding box center [423, 152] width 236 height 38
type input "Jammin"
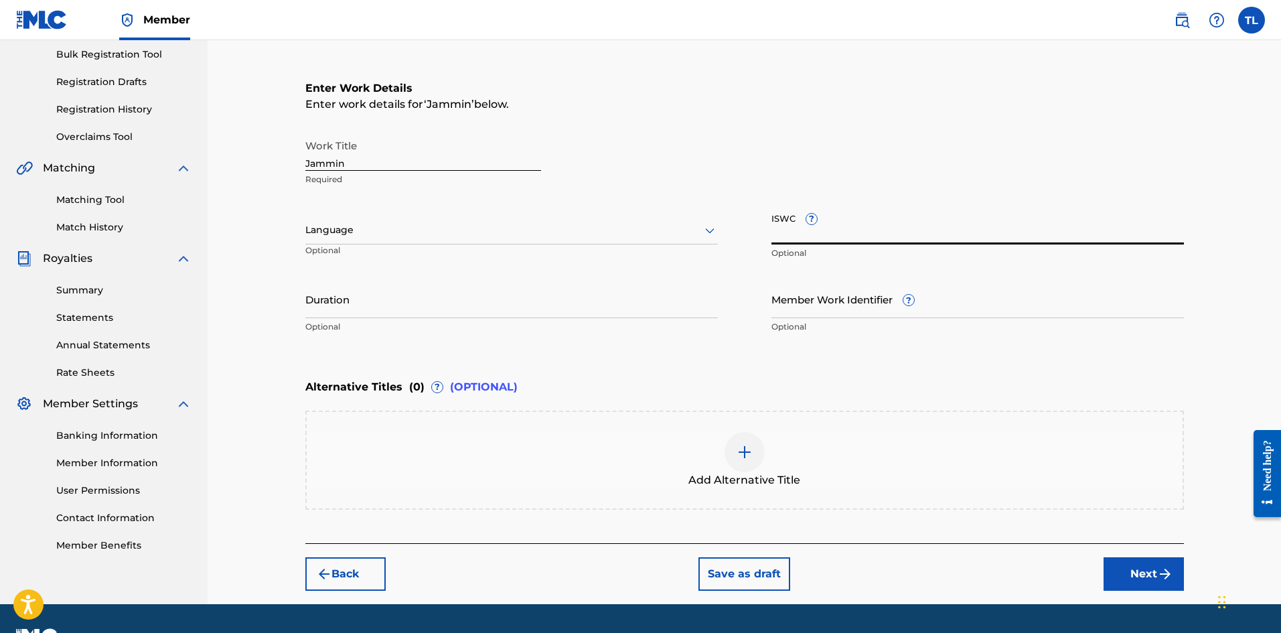
click at [796, 236] on input "ISWC ?" at bounding box center [977, 225] width 413 height 38
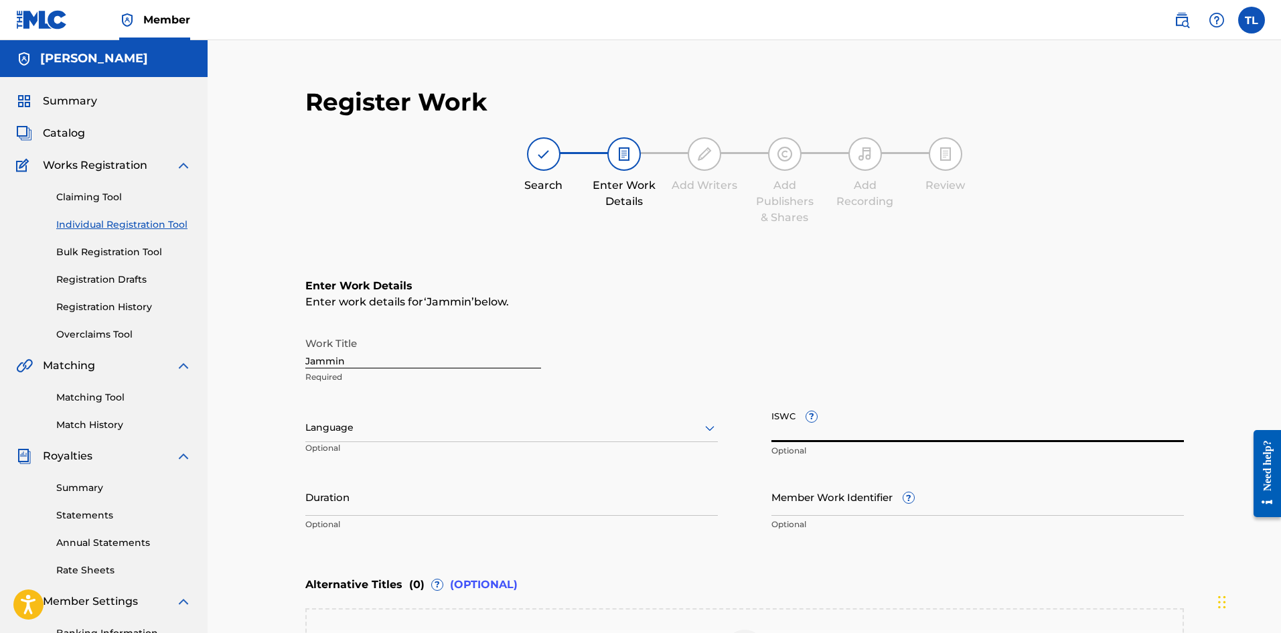
scroll to position [67, 0]
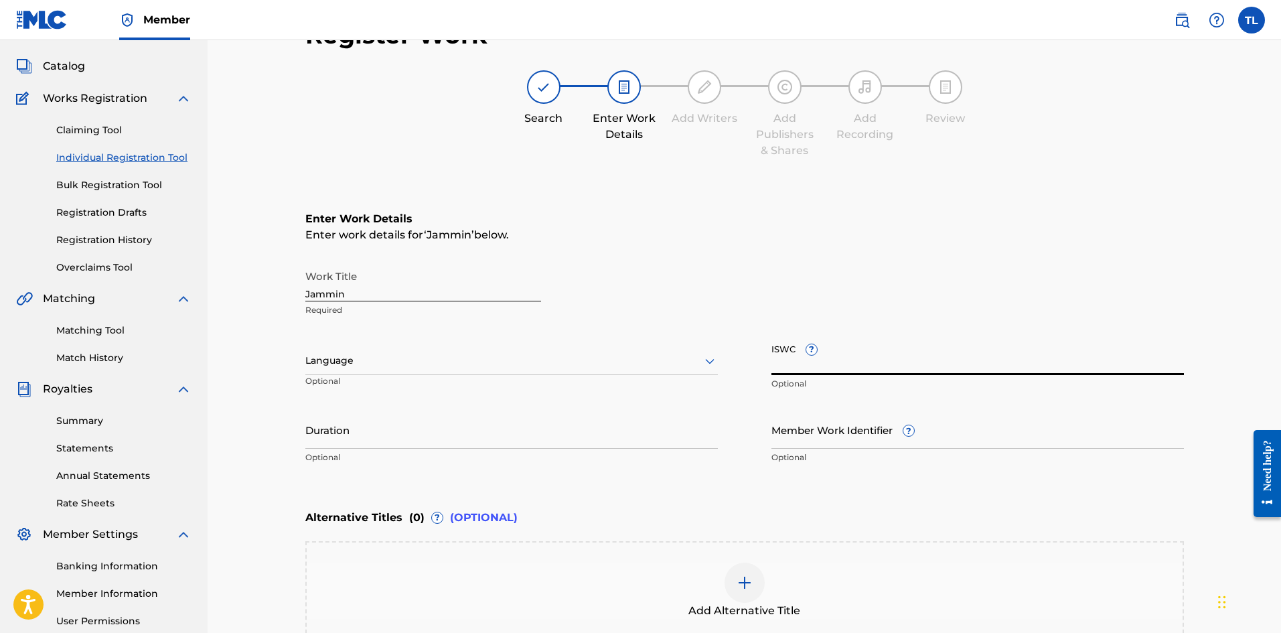
drag, startPoint x: 794, startPoint y: 348, endPoint x: 772, endPoint y: 349, distance: 22.1
click at [772, 349] on input "ISWC ?" at bounding box center [977, 356] width 413 height 38
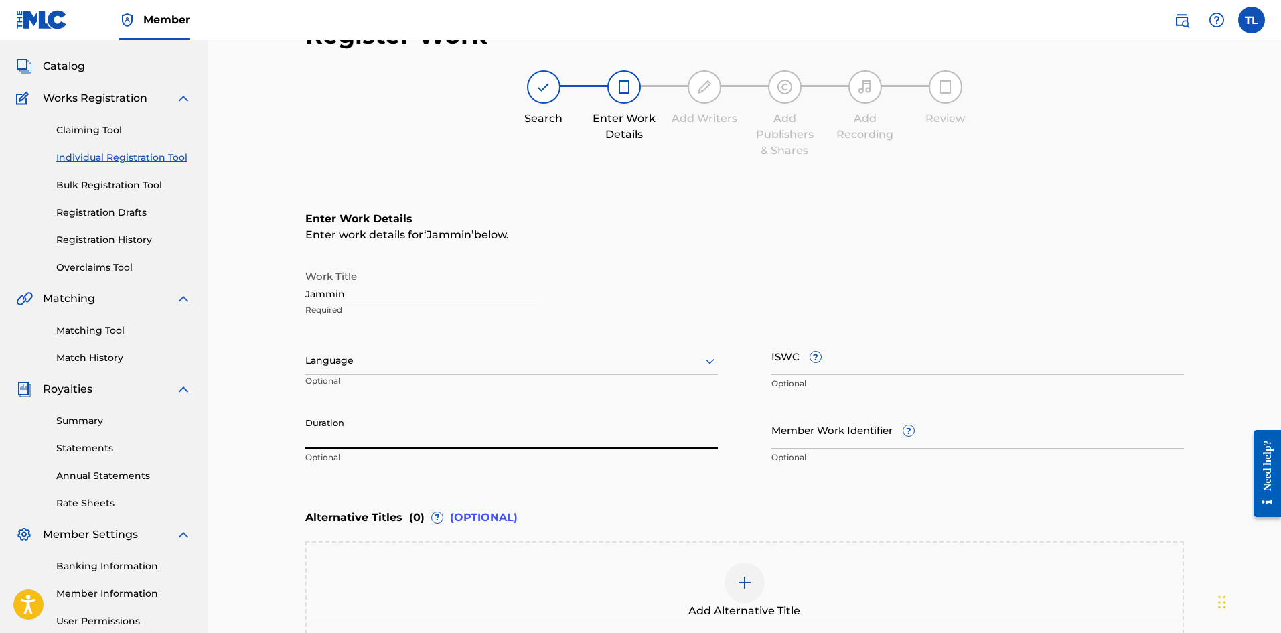
click at [346, 426] on input "Duration" at bounding box center [511, 430] width 413 height 38
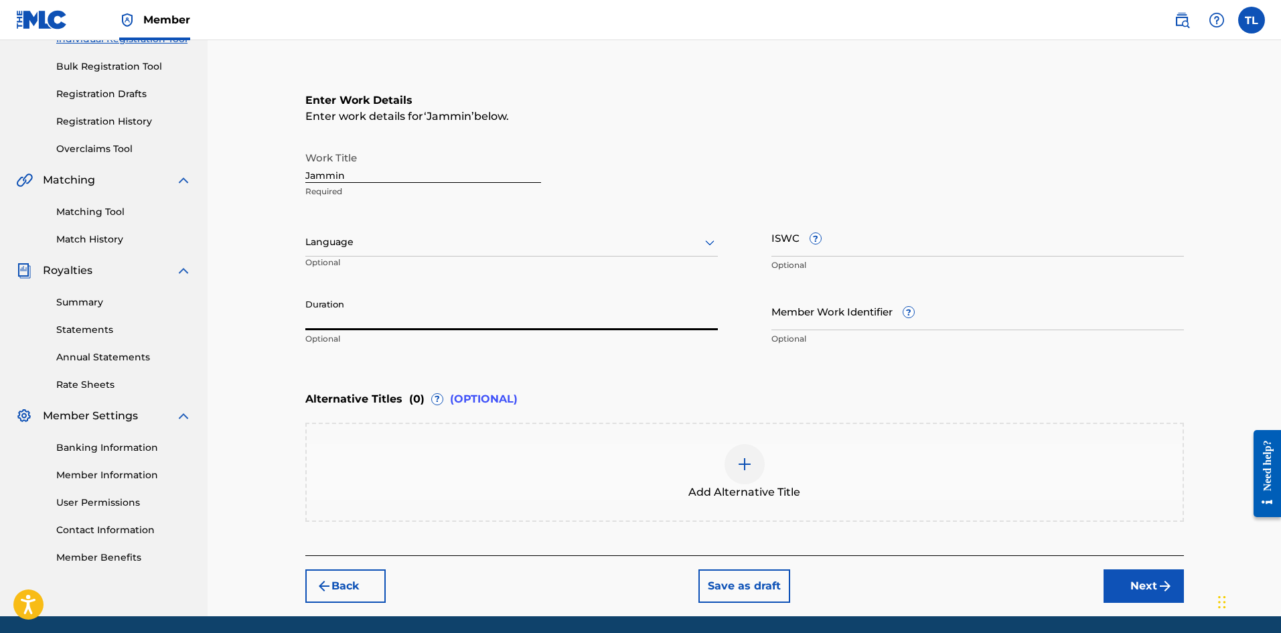
scroll to position [201, 0]
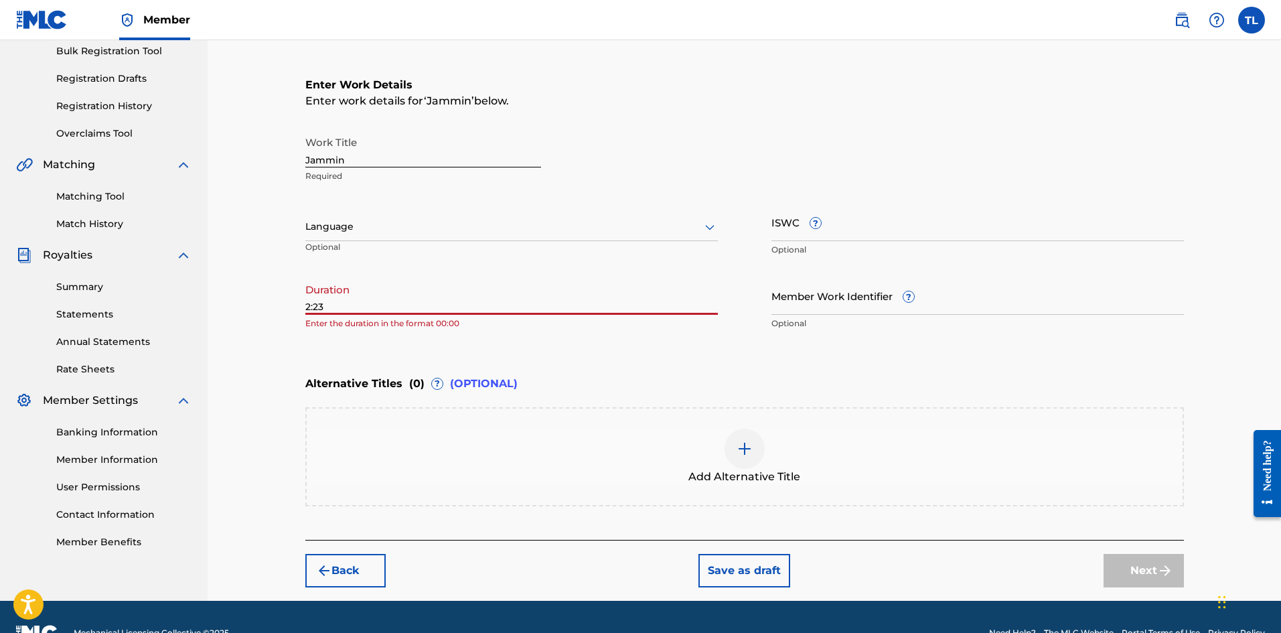
click at [306, 306] on input "2:23" at bounding box center [511, 296] width 413 height 38
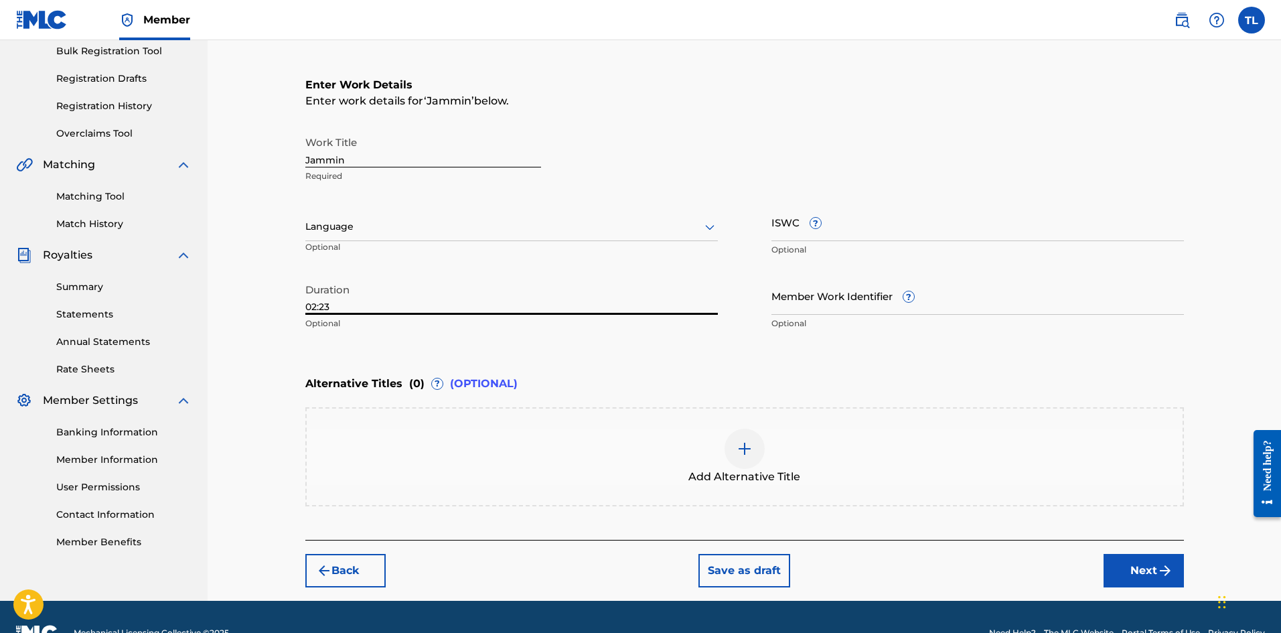
type input "02:23"
click at [1191, 567] on div "Register Work Search Enter Work Details Add Writers Add Publishers & Shares Add…" at bounding box center [744, 237] width 905 height 728
click at [1158, 565] on img "submit" at bounding box center [1165, 571] width 16 height 16
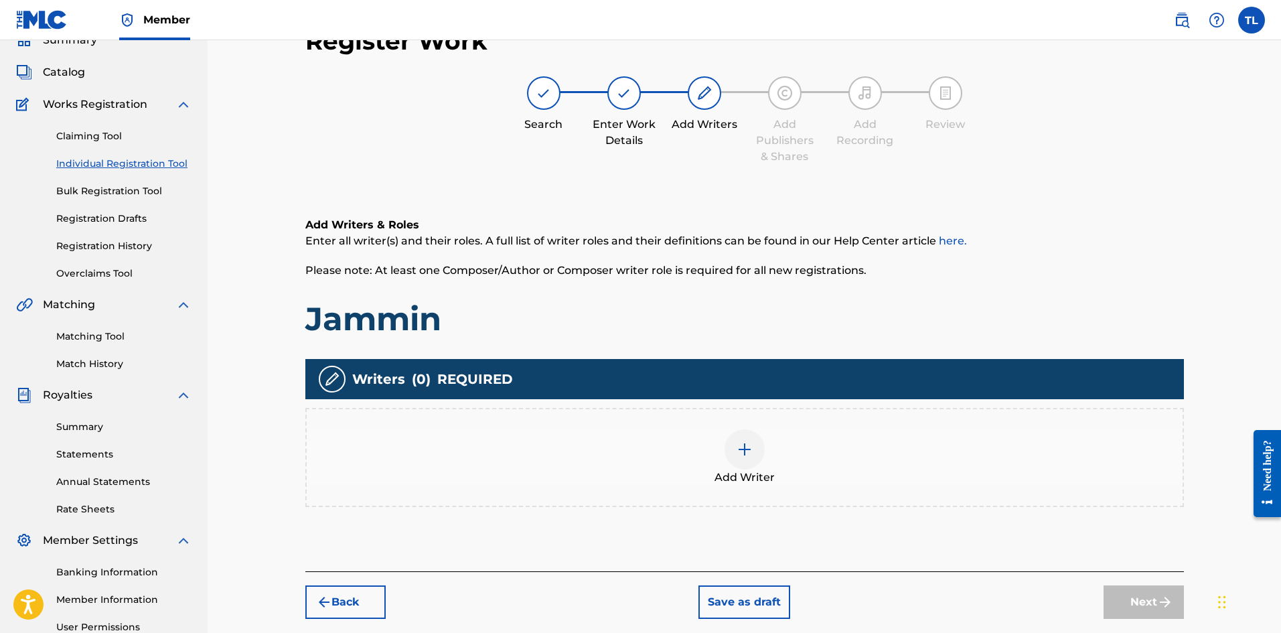
scroll to position [60, 0]
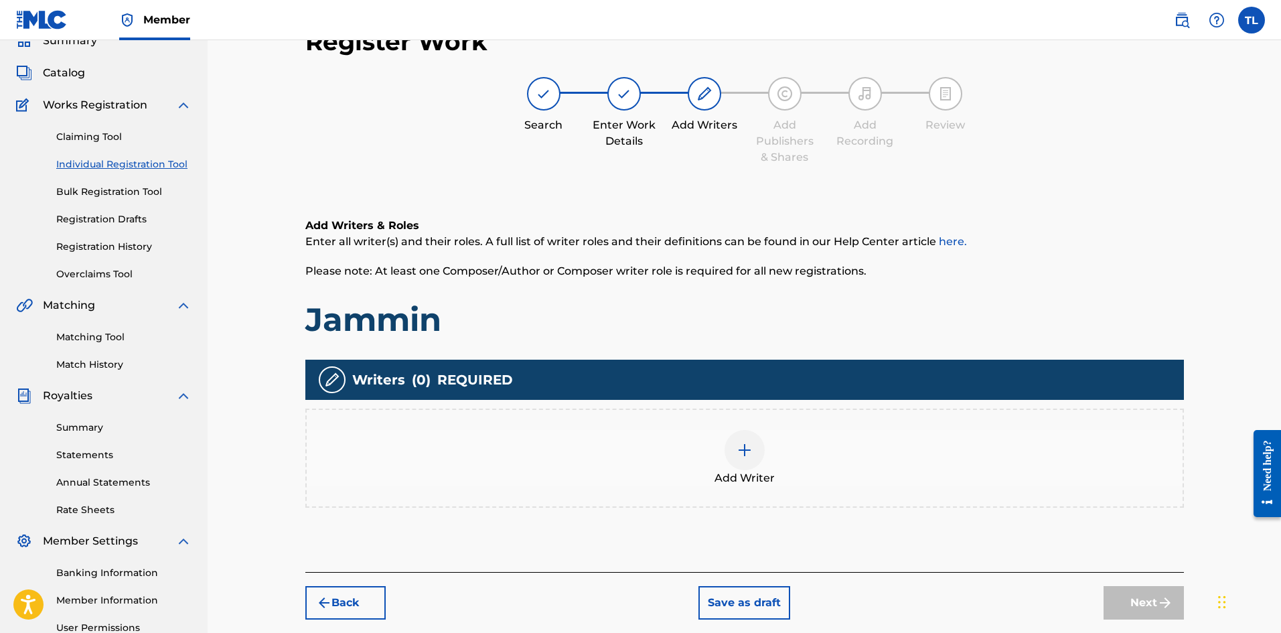
click at [735, 459] on div at bounding box center [745, 450] width 40 height 40
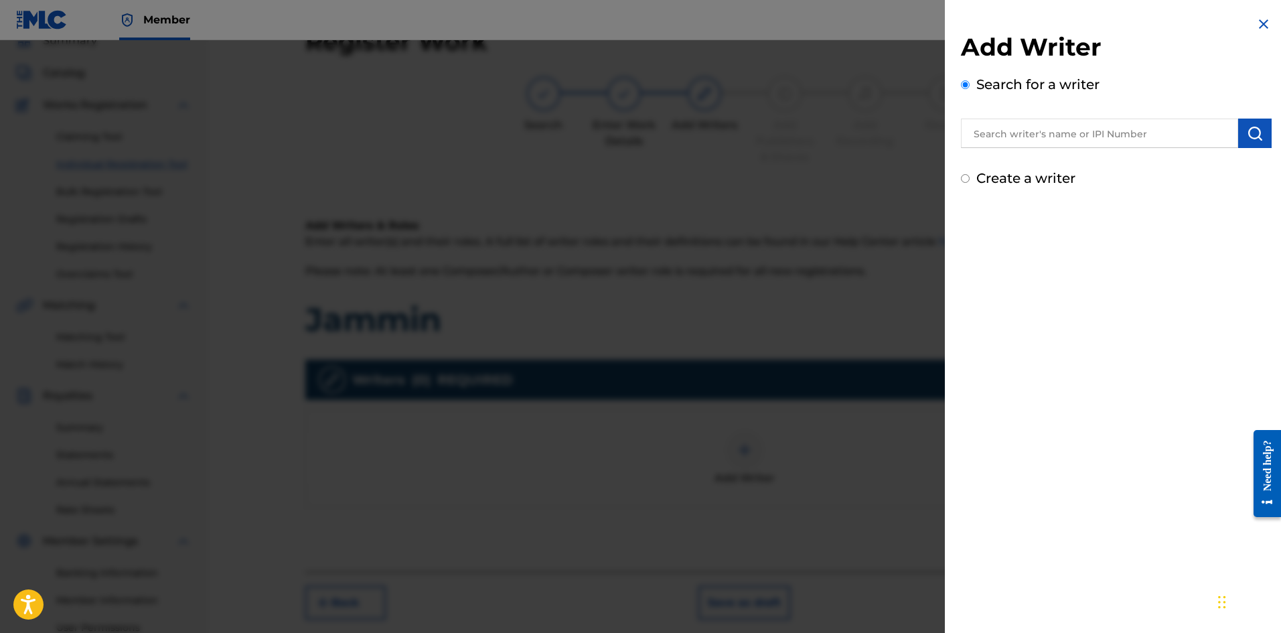
click at [1045, 133] on input "text" at bounding box center [1099, 133] width 277 height 29
click at [1009, 135] on input "text" at bounding box center [1099, 133] width 277 height 29
click at [1255, 132] on img "submit" at bounding box center [1255, 133] width 16 height 16
click at [1159, 131] on input "text" at bounding box center [1099, 133] width 277 height 29
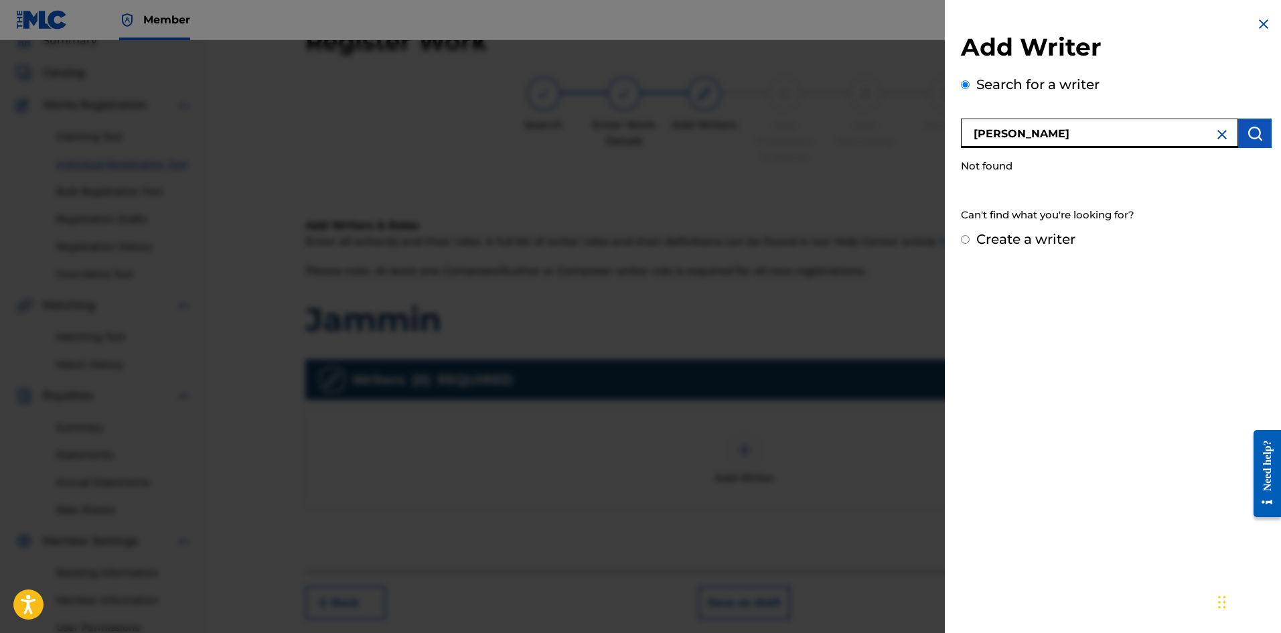
type input "montrell moore"
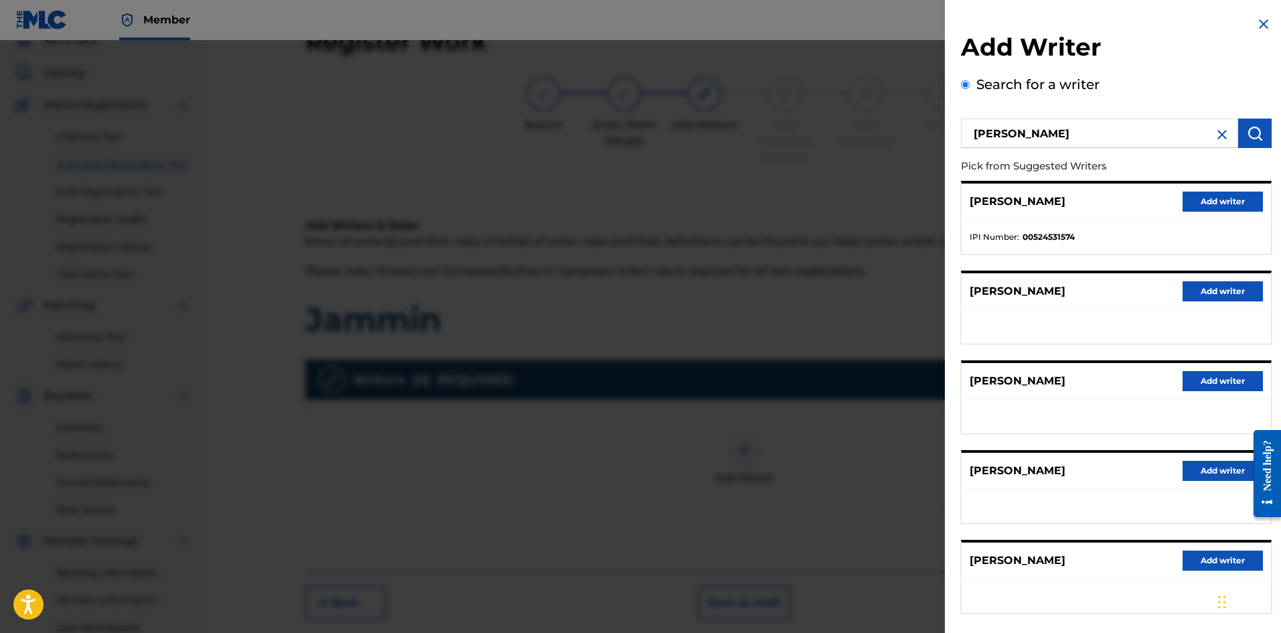
click at [1193, 207] on button "Add writer" at bounding box center [1223, 202] width 80 height 20
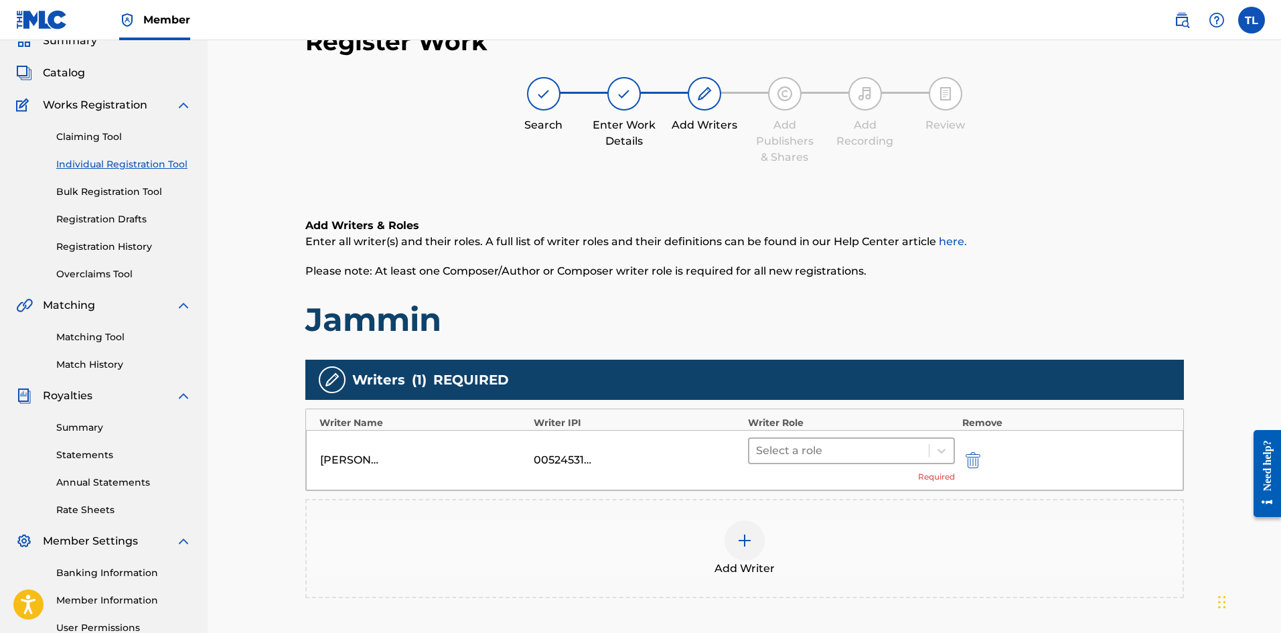
click at [846, 450] on div at bounding box center [839, 450] width 167 height 19
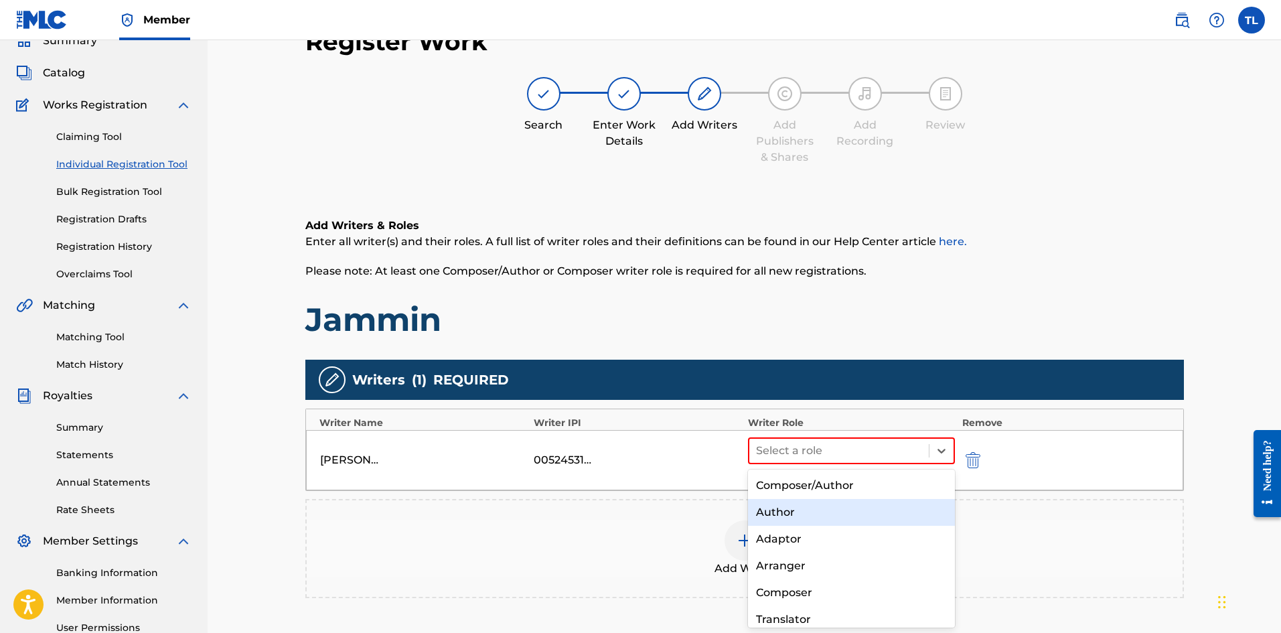
click at [836, 503] on div "Author" at bounding box center [852, 512] width 208 height 27
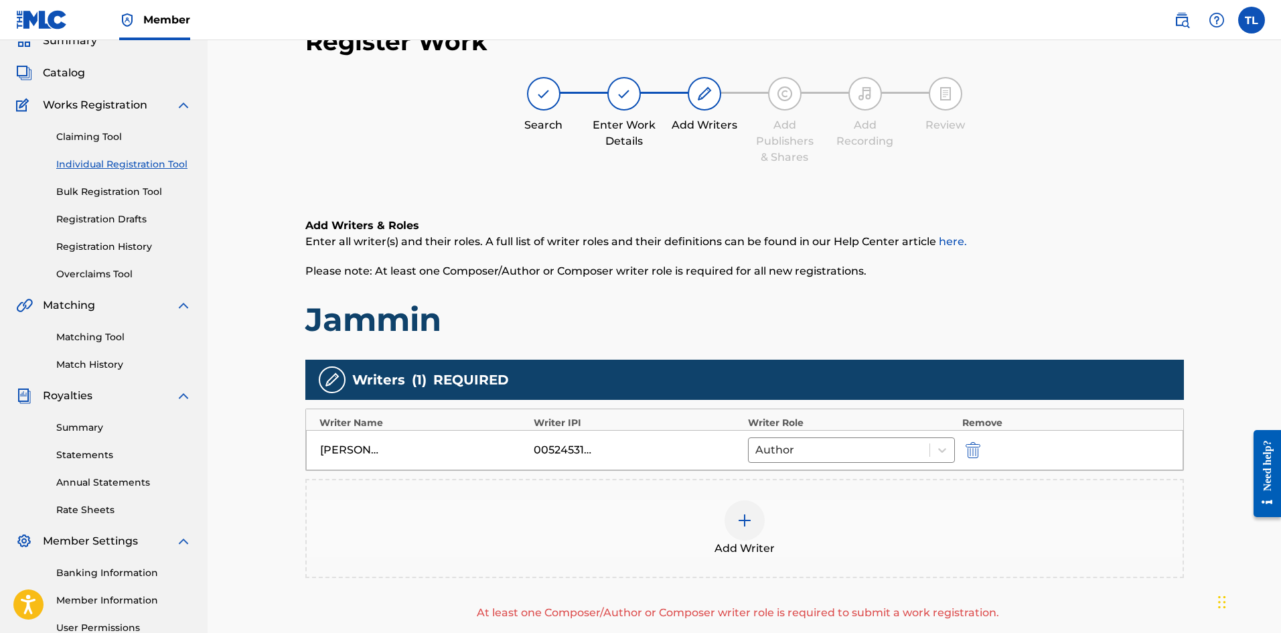
click at [759, 526] on div at bounding box center [745, 520] width 40 height 40
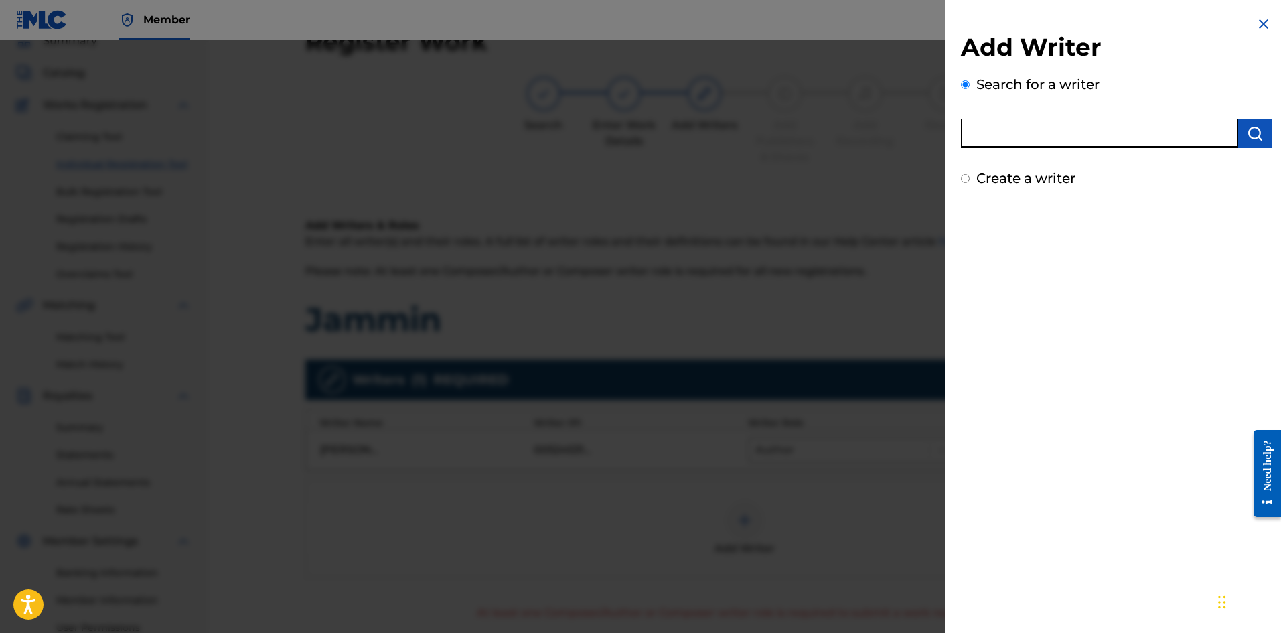
click at [1104, 137] on input "text" at bounding box center [1099, 133] width 277 height 29
type input "Treylon R Lewis"
click at [1254, 135] on img "submit" at bounding box center [1255, 133] width 16 height 16
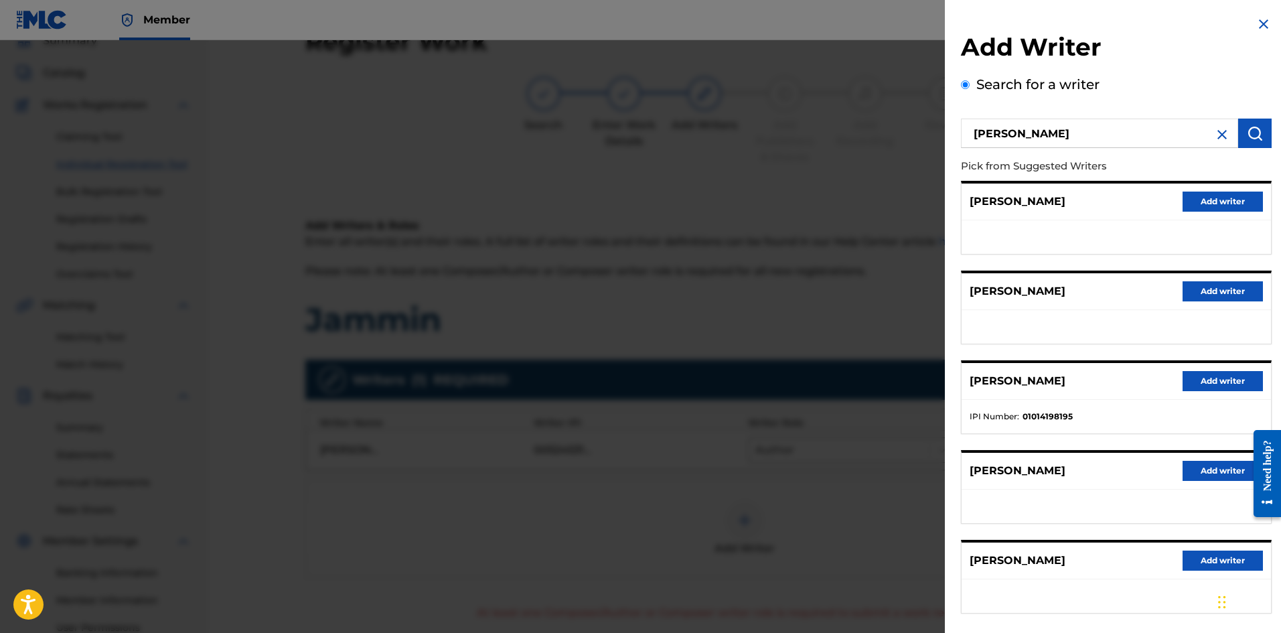
scroll to position [65, 0]
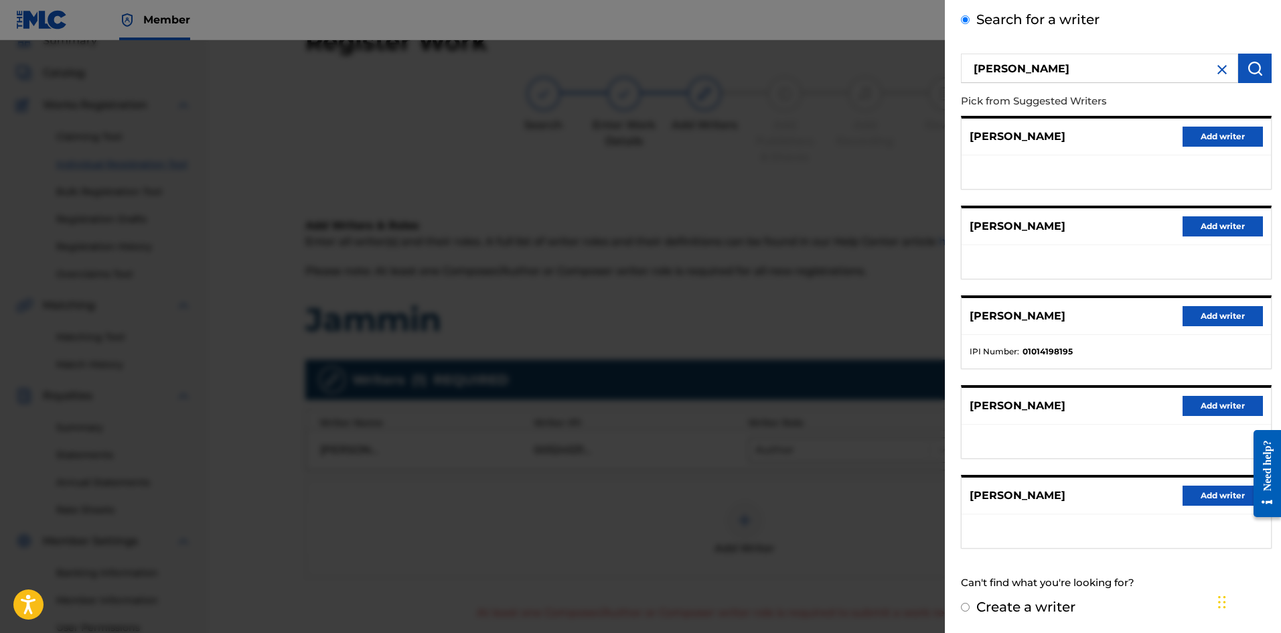
click at [1191, 315] on button "Add writer" at bounding box center [1223, 316] width 80 height 20
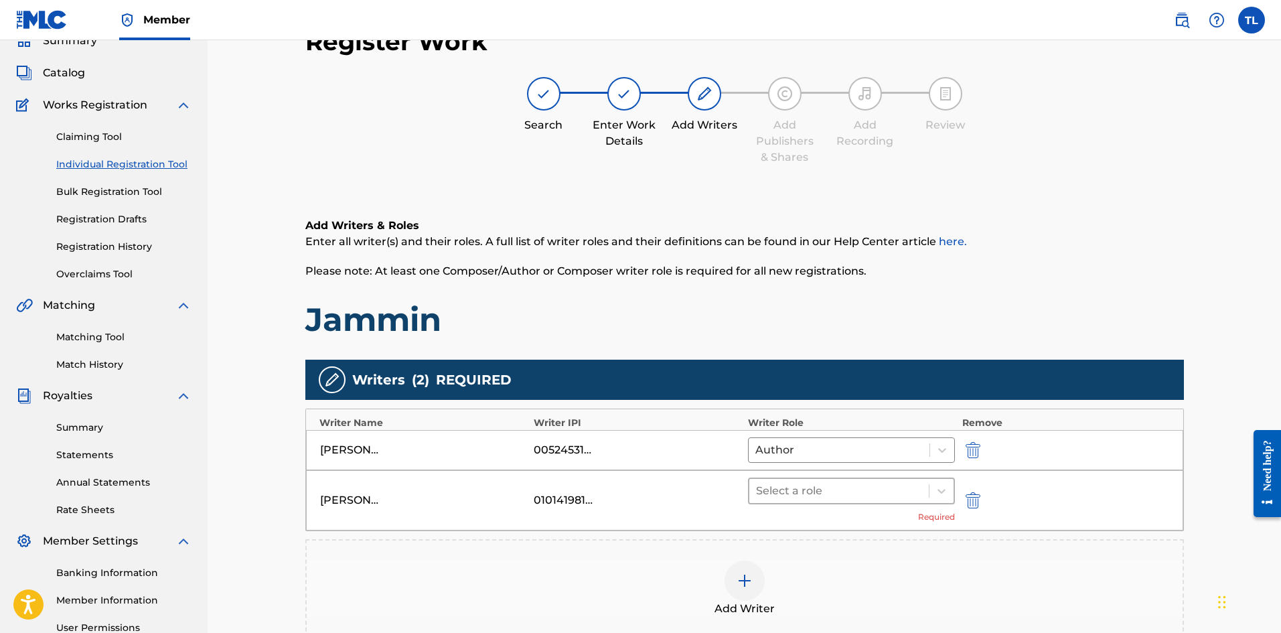
click at [812, 486] on div at bounding box center [839, 491] width 167 height 19
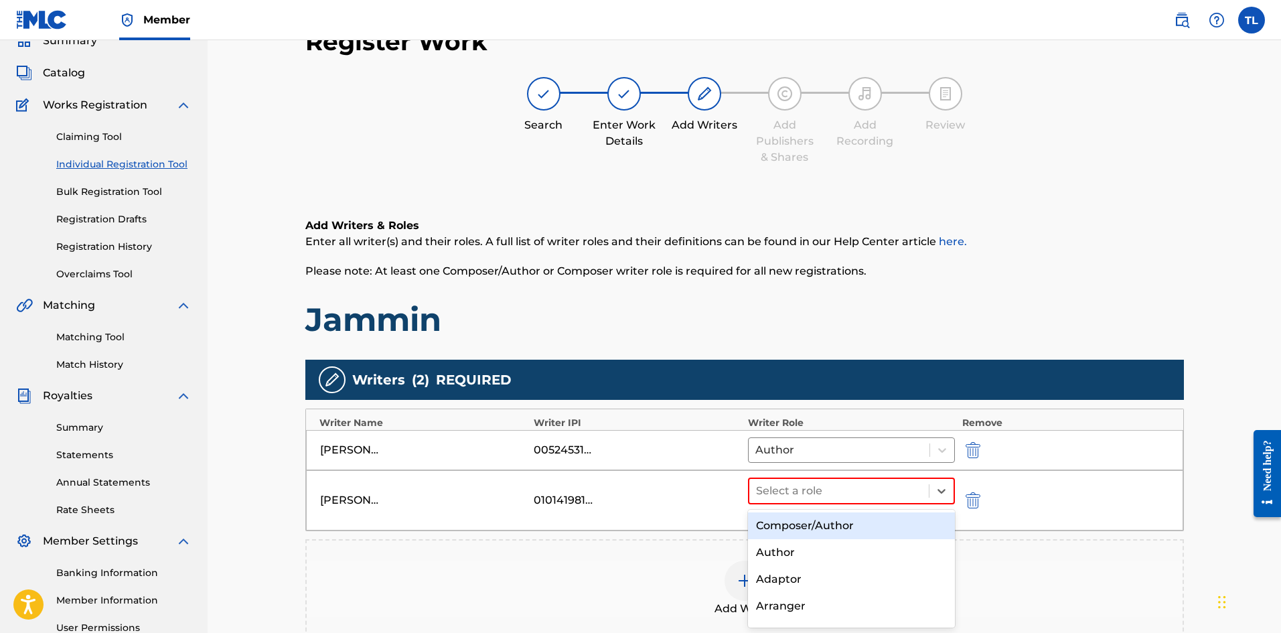
click at [802, 531] on div "Composer/Author" at bounding box center [852, 525] width 208 height 27
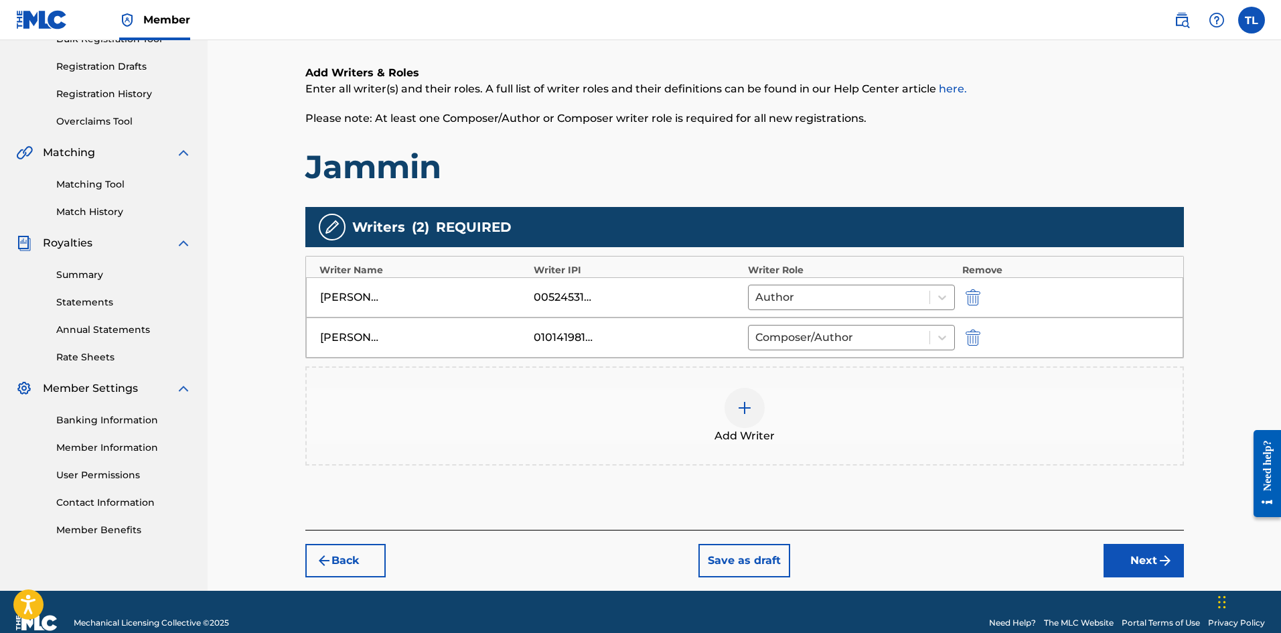
scroll to position [235, 0]
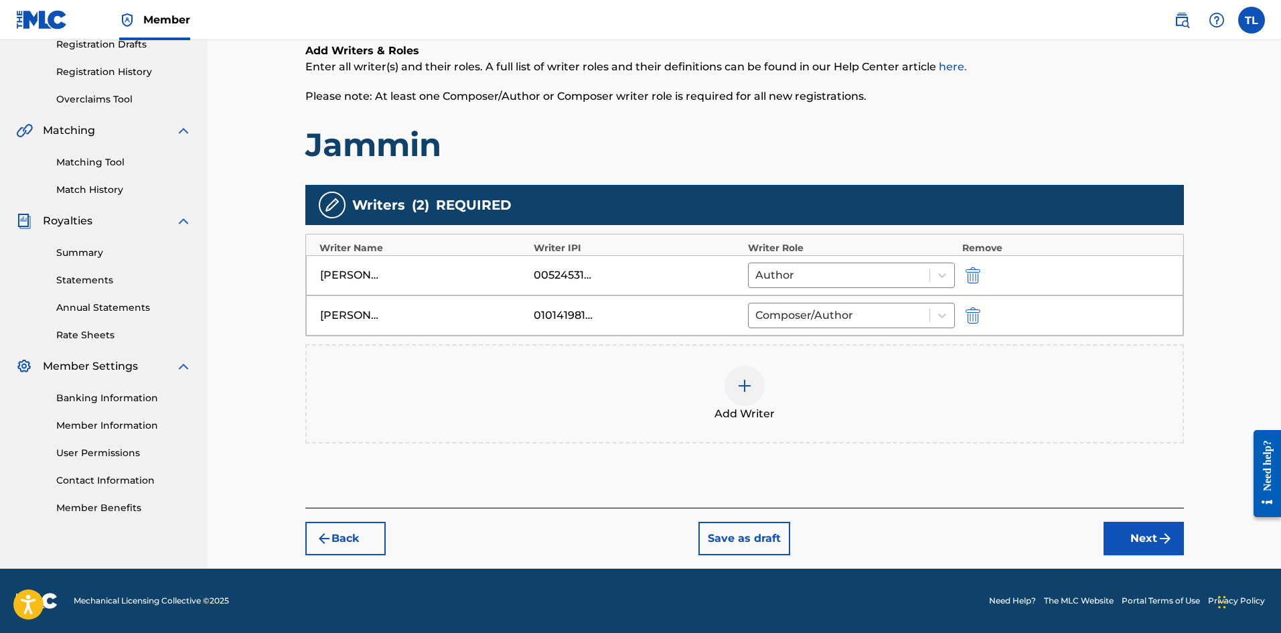
click at [1110, 530] on button "Next" at bounding box center [1144, 538] width 80 height 33
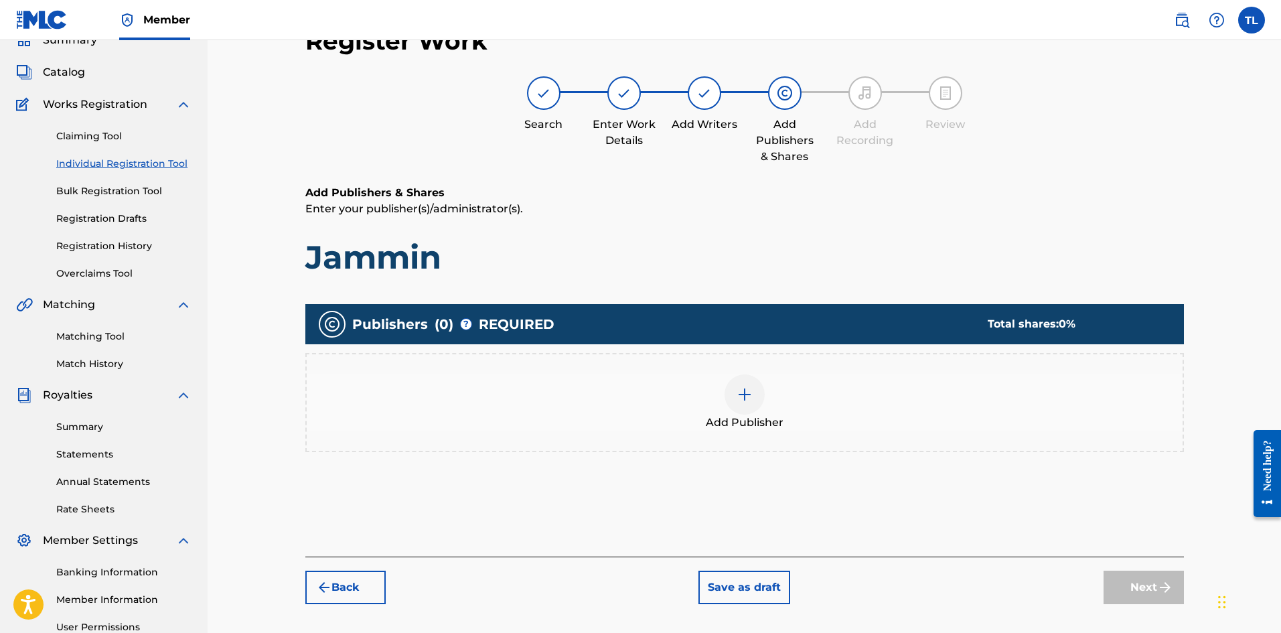
scroll to position [60, 0]
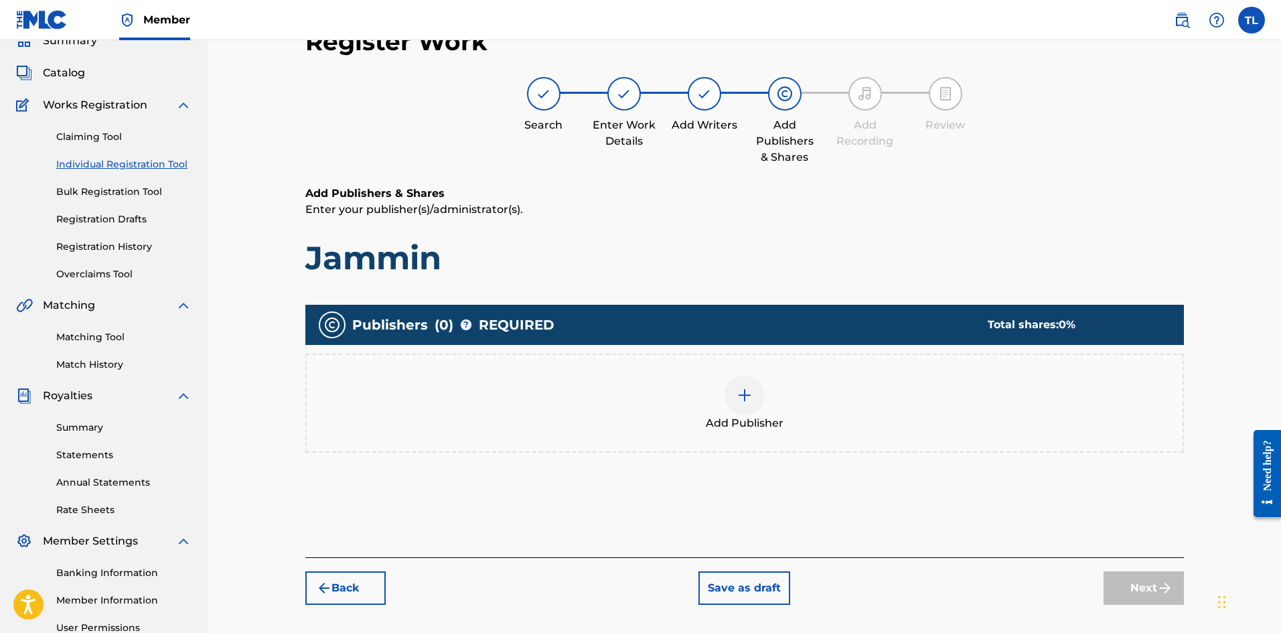
click at [750, 405] on div at bounding box center [745, 395] width 40 height 40
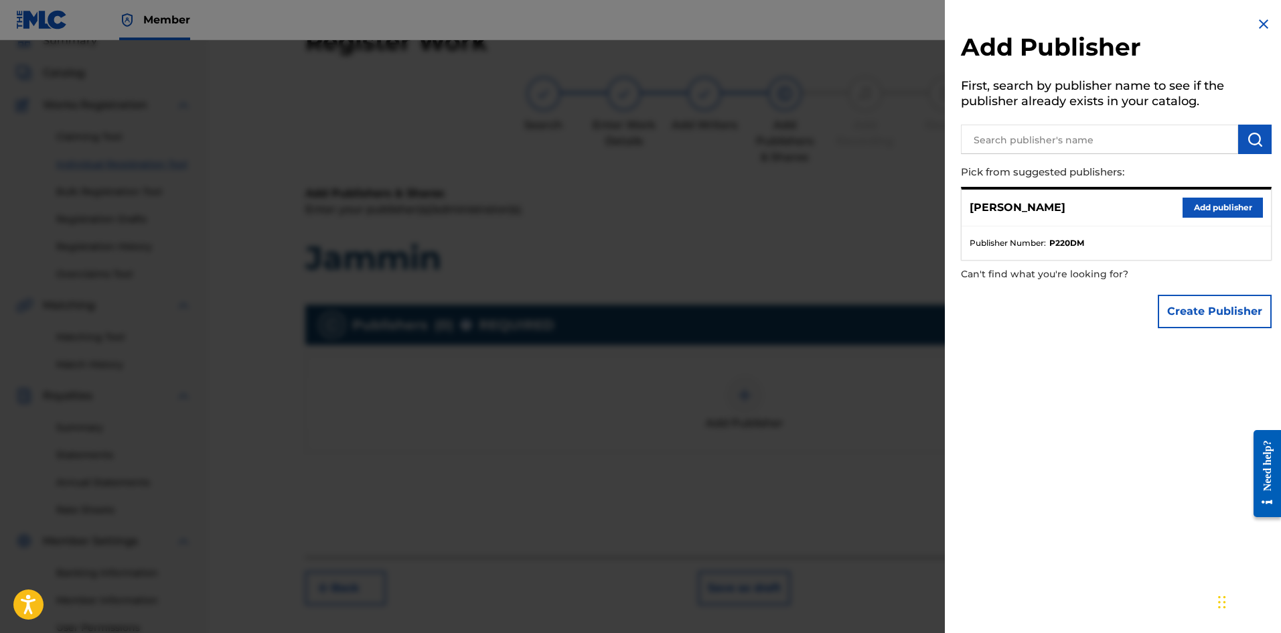
click at [1211, 212] on button "Add publisher" at bounding box center [1223, 208] width 80 height 20
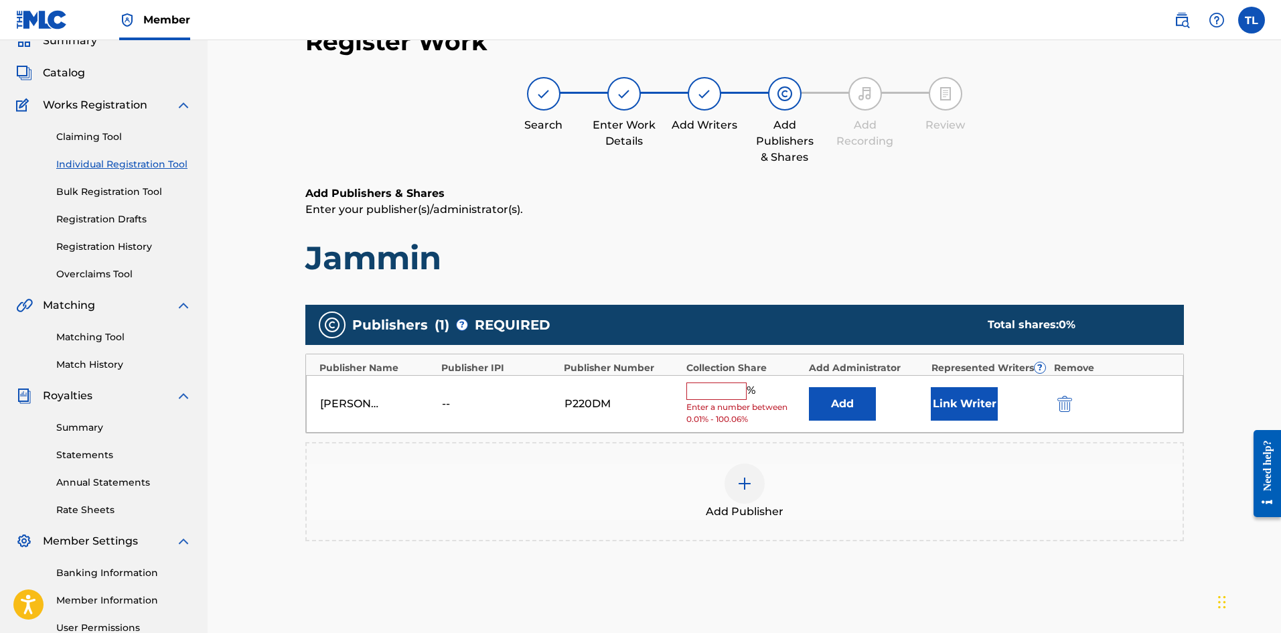
click at [733, 388] on input "text" at bounding box center [716, 390] width 60 height 17
type input "100"
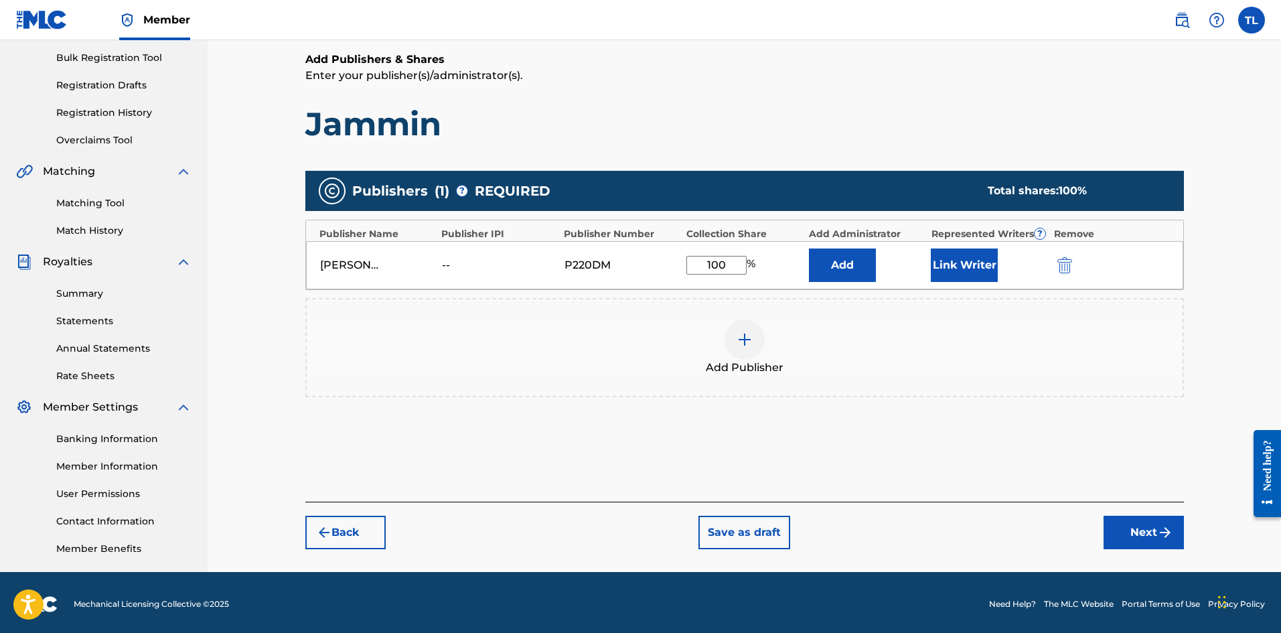
click at [1155, 534] on button "Next" at bounding box center [1144, 532] width 80 height 33
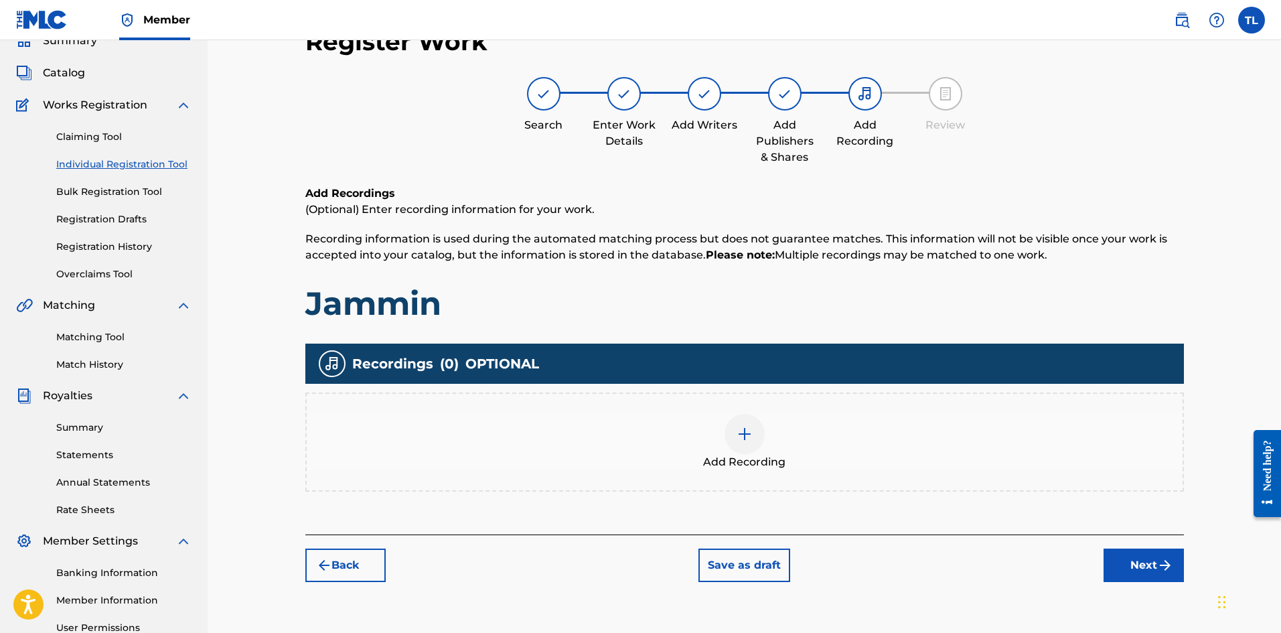
click at [739, 429] on img at bounding box center [745, 434] width 16 height 16
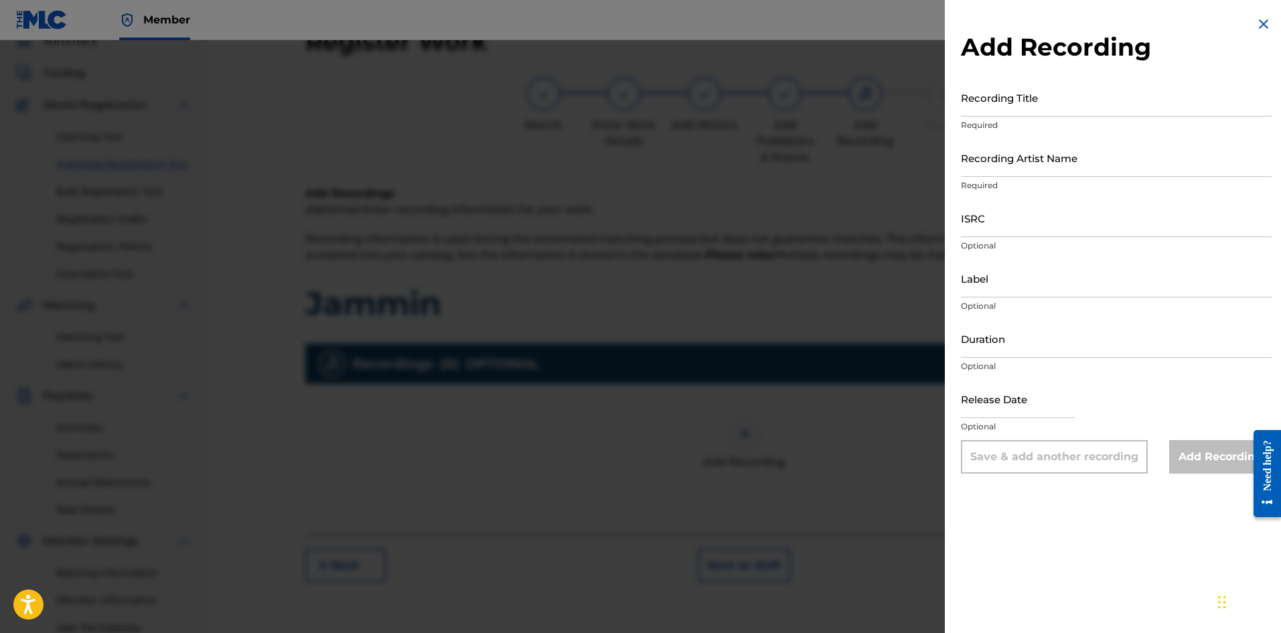
click at [984, 110] on input "Recording Title" at bounding box center [1116, 97] width 311 height 38
type input "Jammin"
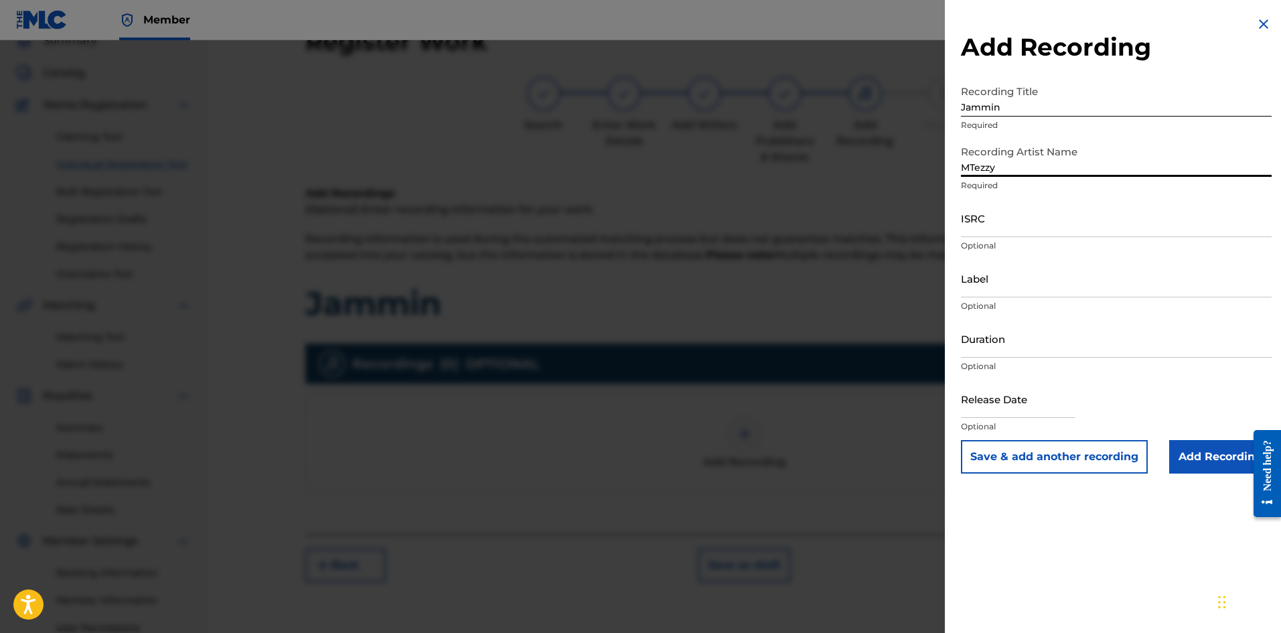
type input "MTezzy"
click at [980, 220] on input "ISRC" at bounding box center [1116, 218] width 311 height 38
paste input "QZNWZ2279711"
type input "QZNWZ2279711"
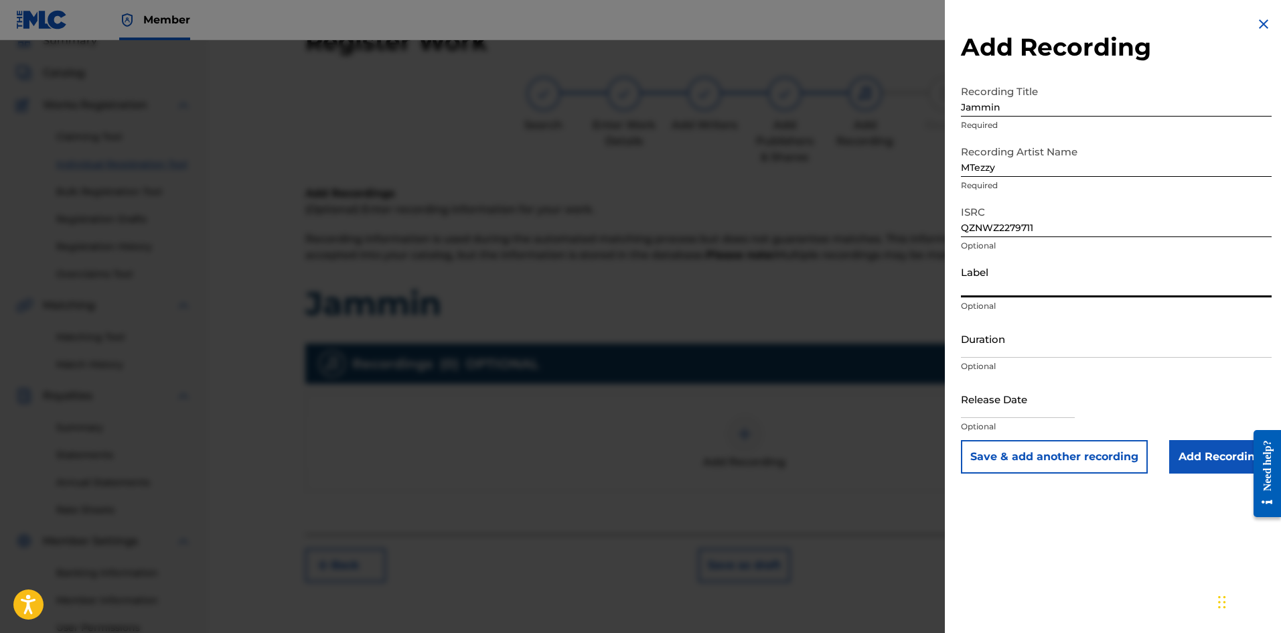
click at [997, 288] on input "Label" at bounding box center [1116, 278] width 311 height 38
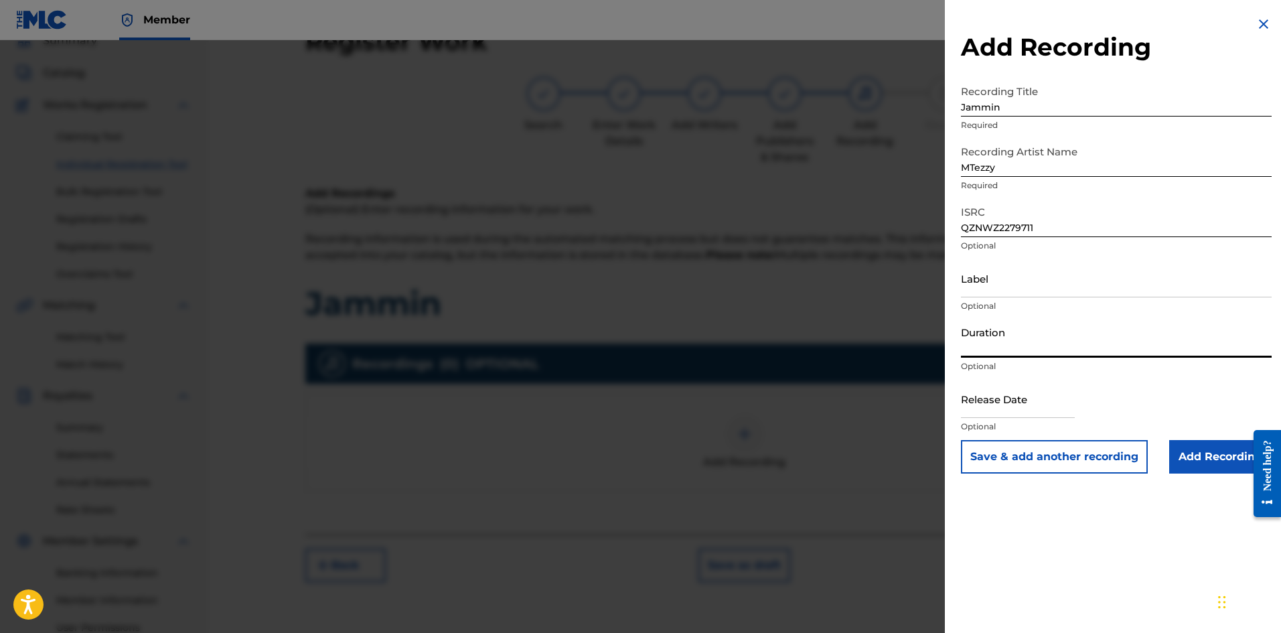
click at [999, 345] on input "Duration" at bounding box center [1116, 338] width 311 height 38
type input "02:23"
click at [994, 412] on input "text" at bounding box center [1018, 399] width 114 height 38
select select "7"
select select "2025"
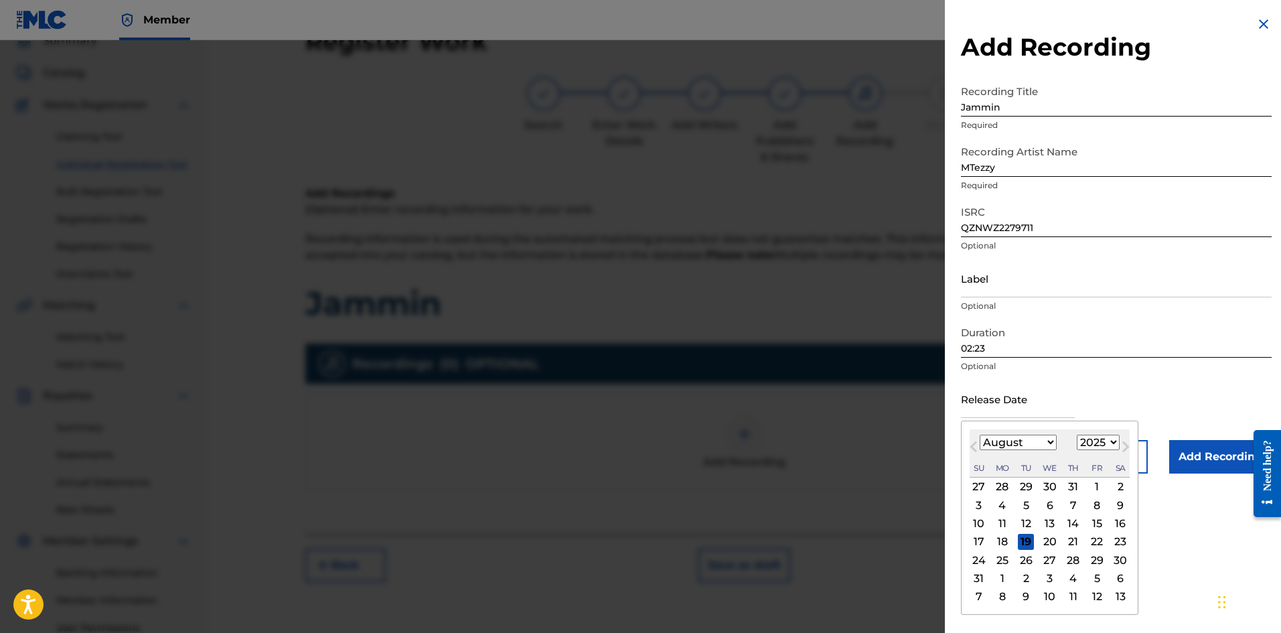
click at [1009, 443] on select "January February March April May June July August September October November De…" at bounding box center [1018, 442] width 77 height 15
select select "8"
click at [980, 435] on select "January February March April May June July August September October November De…" at bounding box center [1018, 442] width 77 height 15
click at [1096, 441] on select "1899 1900 1901 1902 1903 1904 1905 1906 1907 1908 1909 1910 1911 1912 1913 1914…" at bounding box center [1098, 442] width 43 height 15
select select "2023"
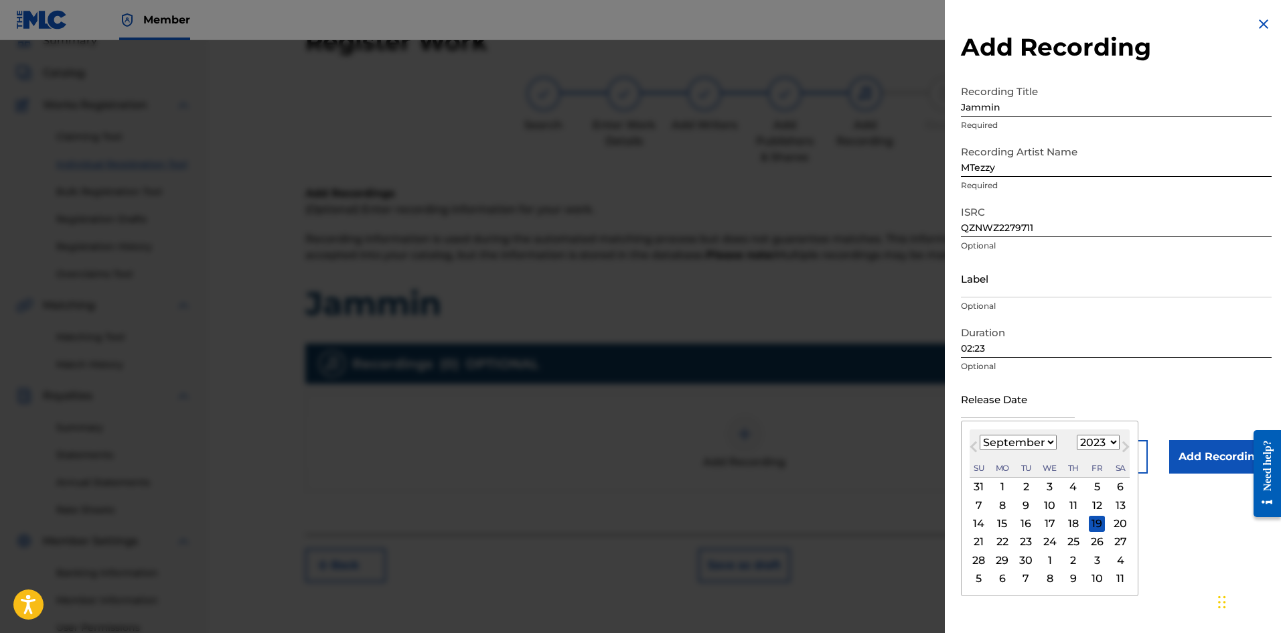
click at [1077, 435] on select "1899 1900 1901 1902 1903 1904 1905 1906 1907 1908 1909 1910 1911 1912 1913 1914…" at bounding box center [1098, 442] width 43 height 15
click at [1022, 555] on div "26" at bounding box center [1026, 560] width 16 height 16
type input "September 26 2023"
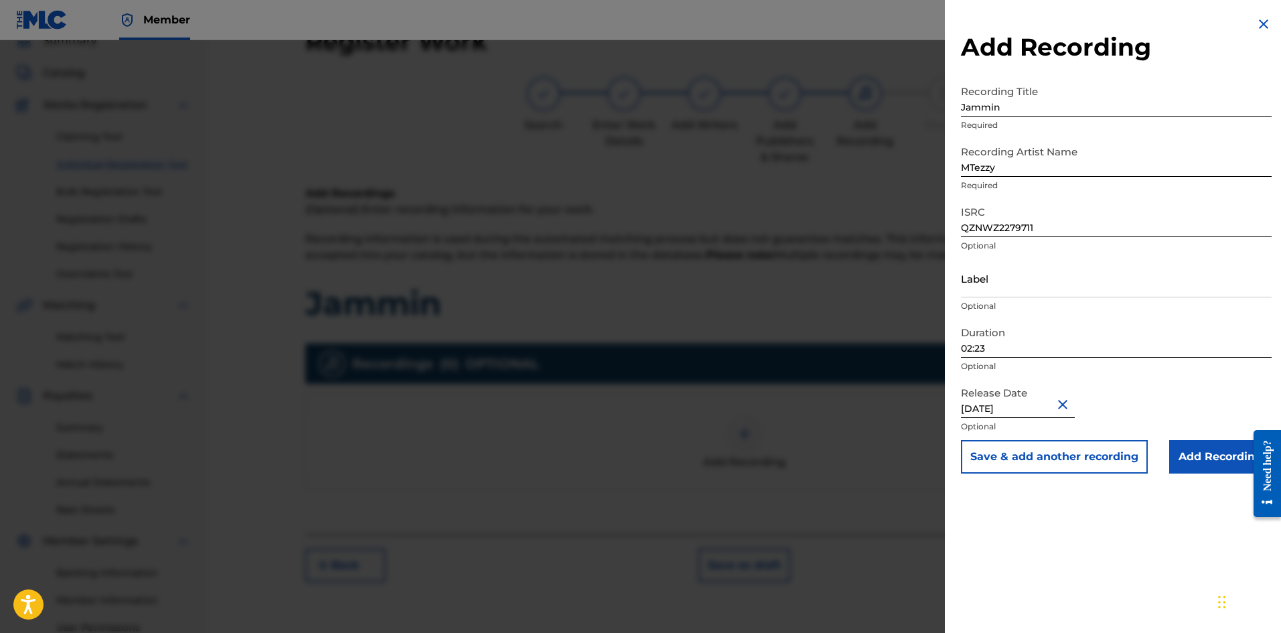
click at [1042, 410] on input "September 26 2023" at bounding box center [1018, 399] width 114 height 38
select select "8"
select select "2023"
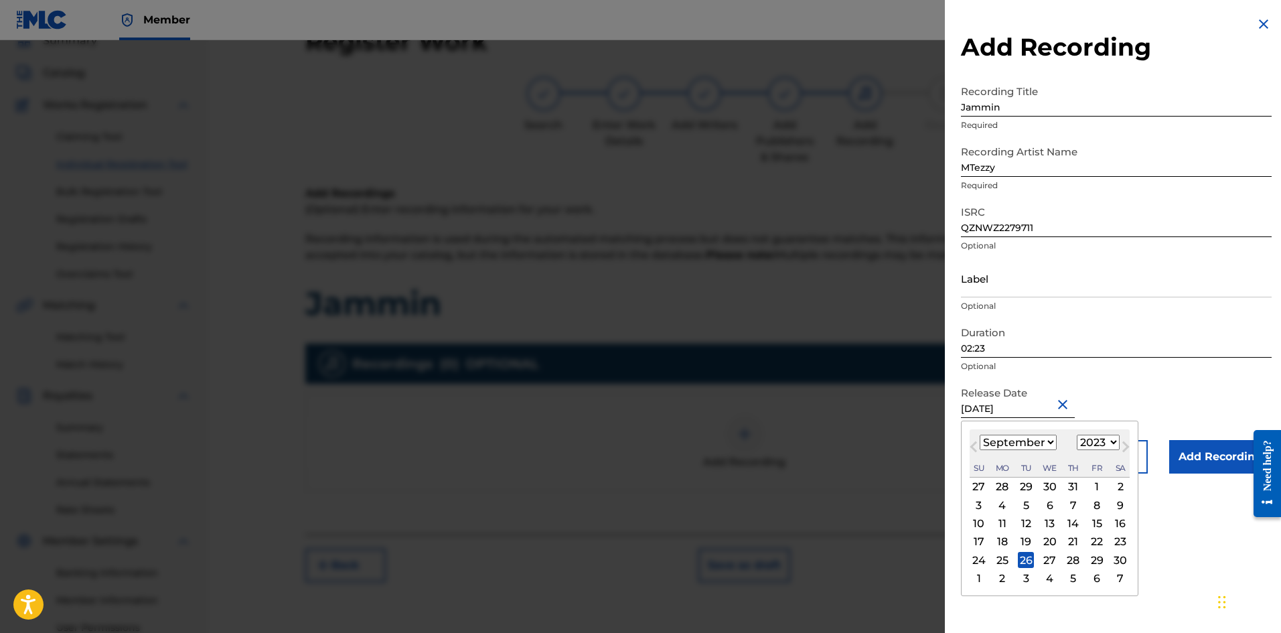
click at [1051, 407] on input "September 26 2023" at bounding box center [1018, 399] width 114 height 38
type input "September 26 2022"
select select "2022"
type input "September 26 2022"
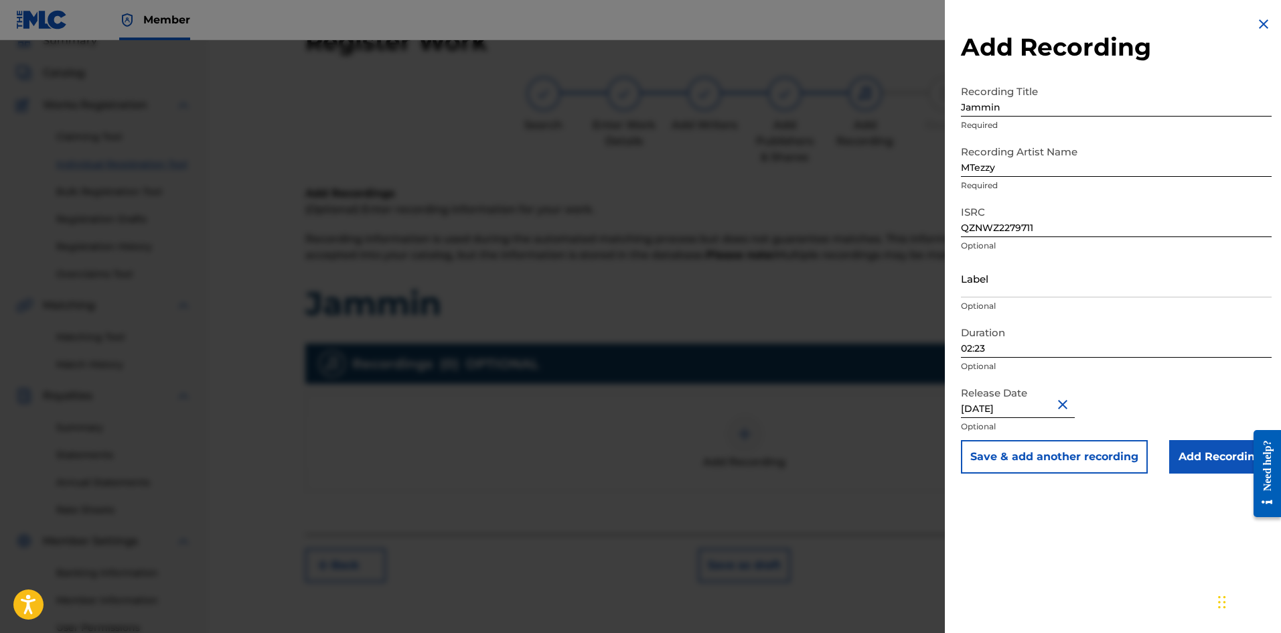
click at [1190, 466] on input "Add Recording" at bounding box center [1220, 456] width 102 height 33
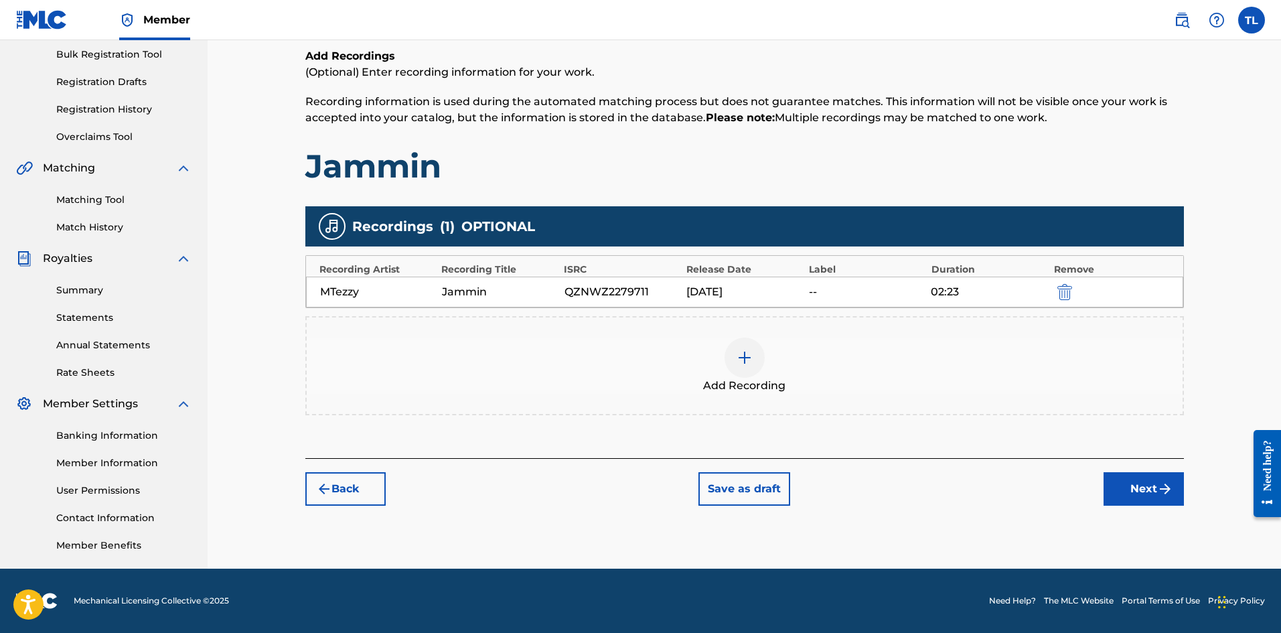
click at [1114, 486] on button "Next" at bounding box center [1144, 488] width 80 height 33
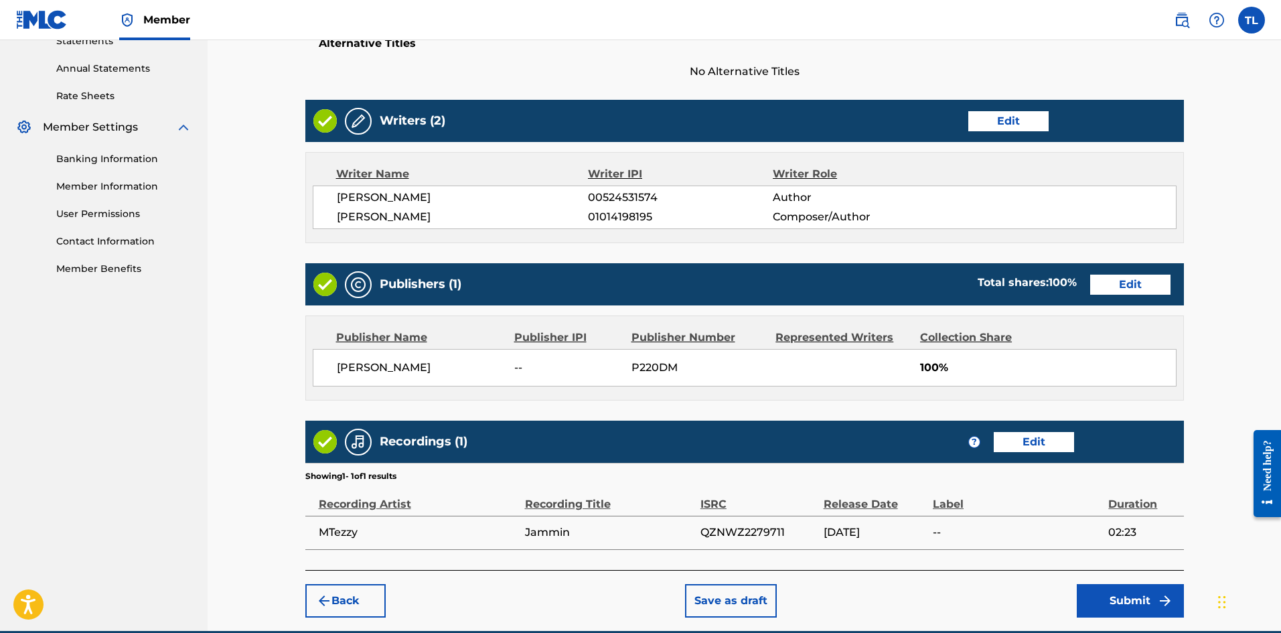
scroll to position [402, 0]
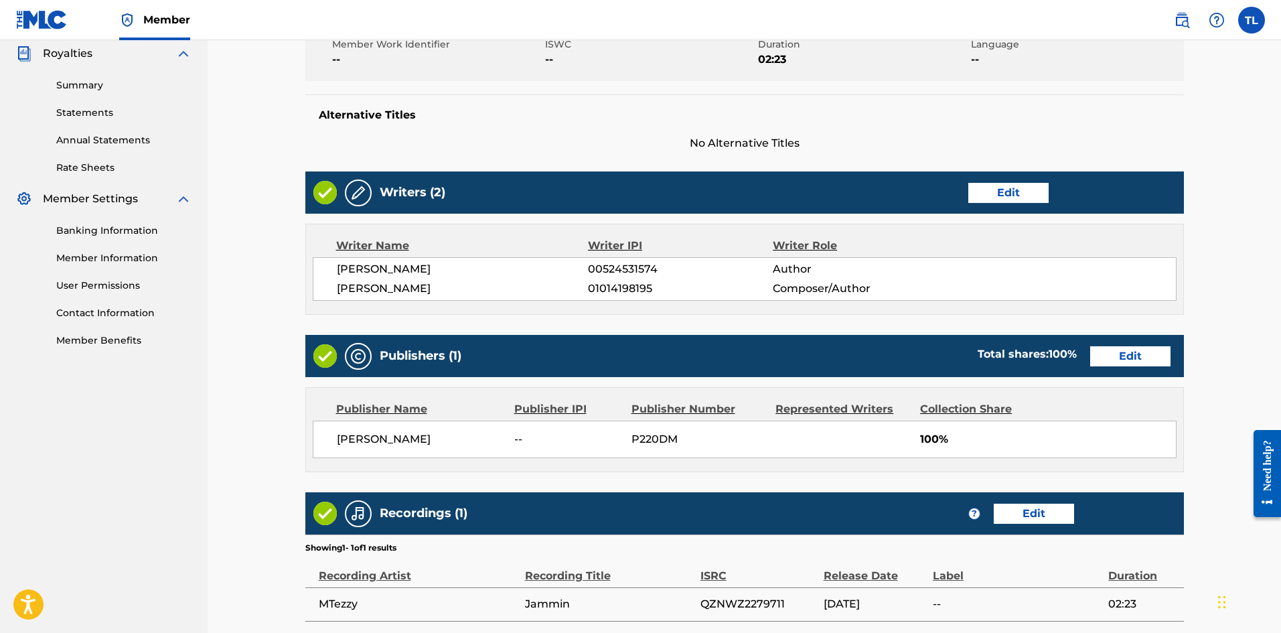
click at [363, 199] on img at bounding box center [358, 193] width 16 height 16
click at [329, 196] on img at bounding box center [324, 192] width 23 height 23
click at [1001, 198] on button "Edit" at bounding box center [1008, 193] width 80 height 20
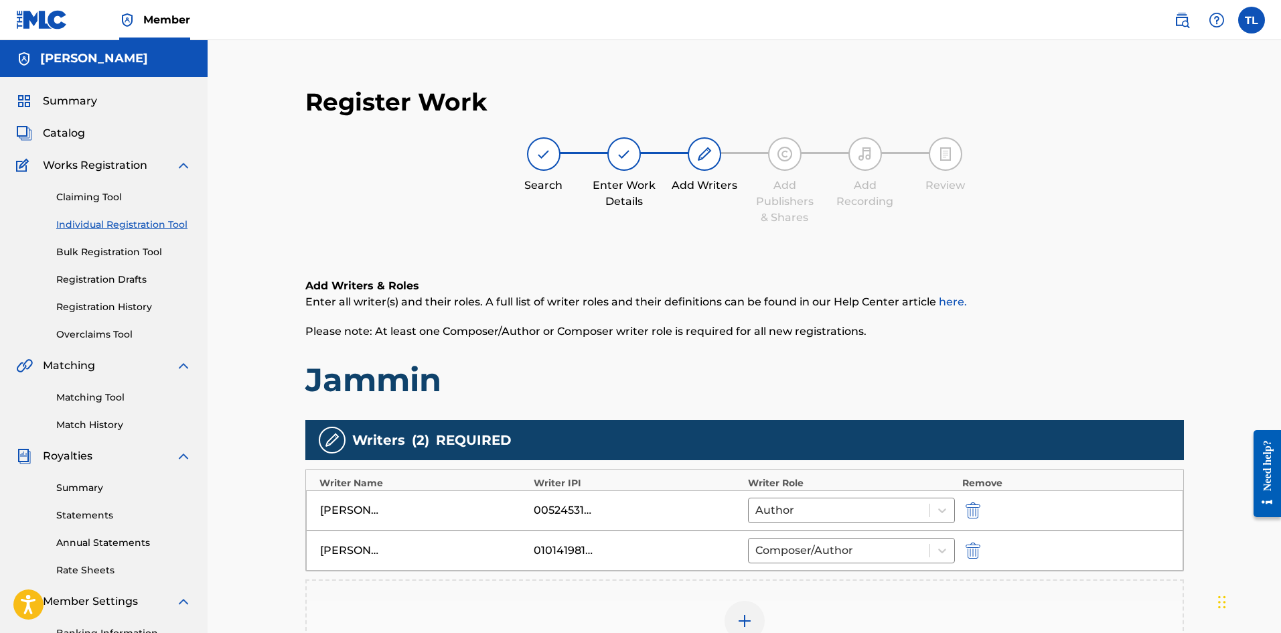
scroll to position [235, 0]
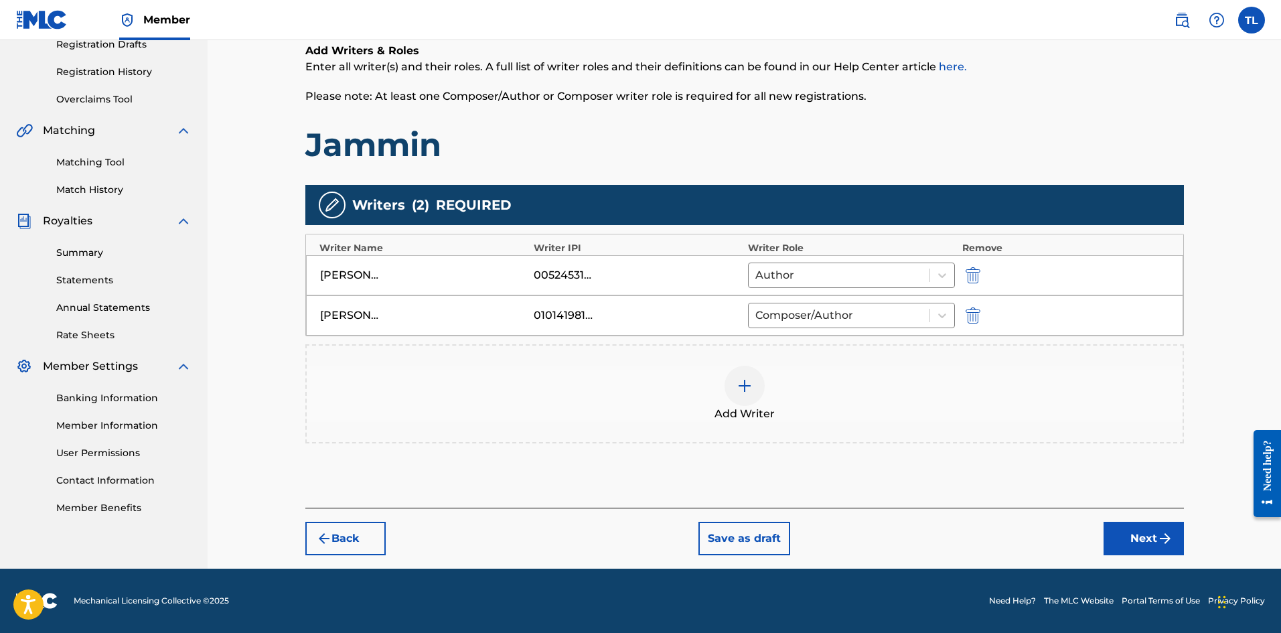
click at [1118, 528] on button "Next" at bounding box center [1144, 538] width 80 height 33
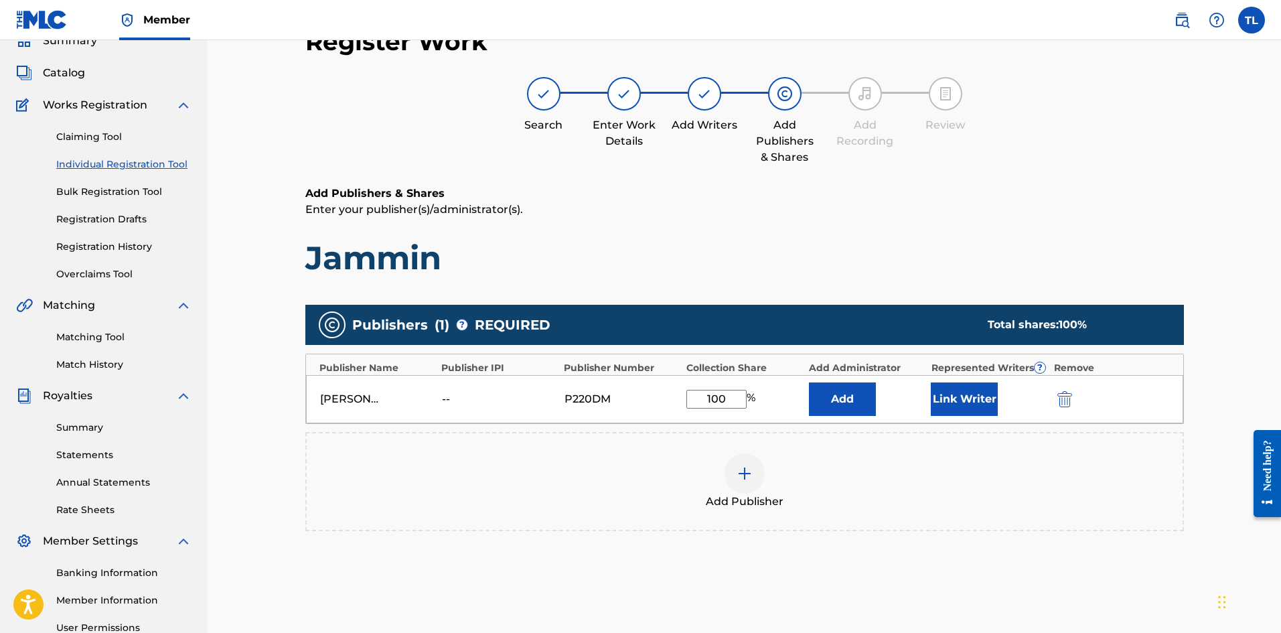
scroll to position [127, 0]
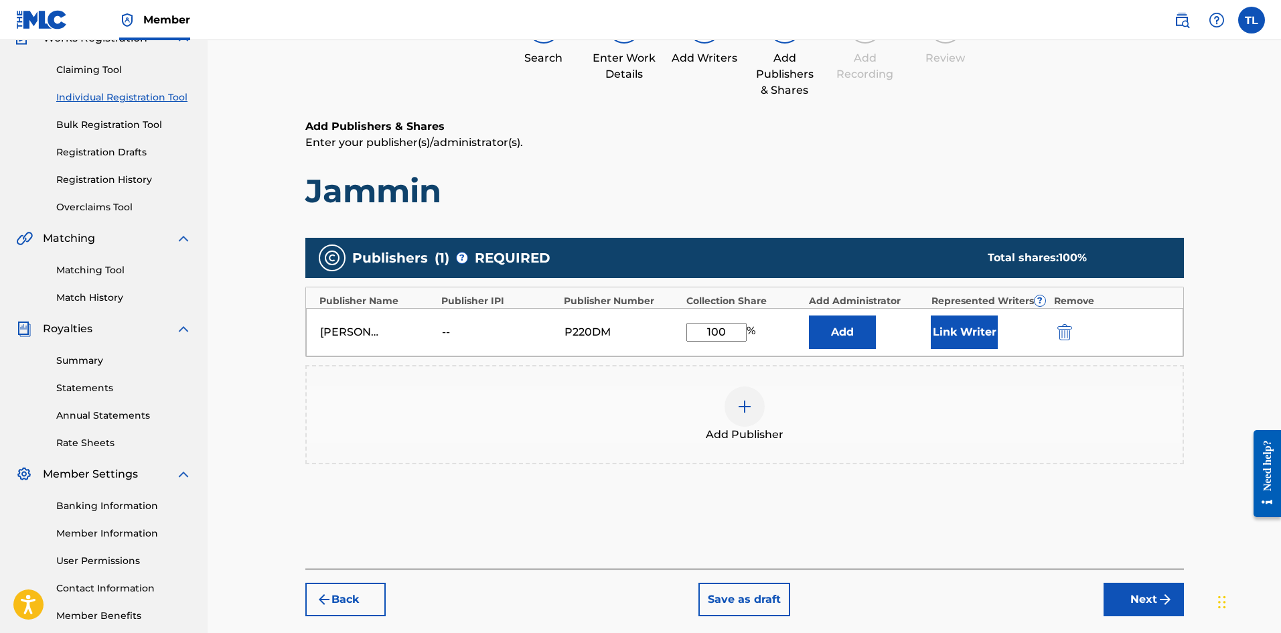
click at [1118, 586] on button "Next" at bounding box center [1144, 599] width 80 height 33
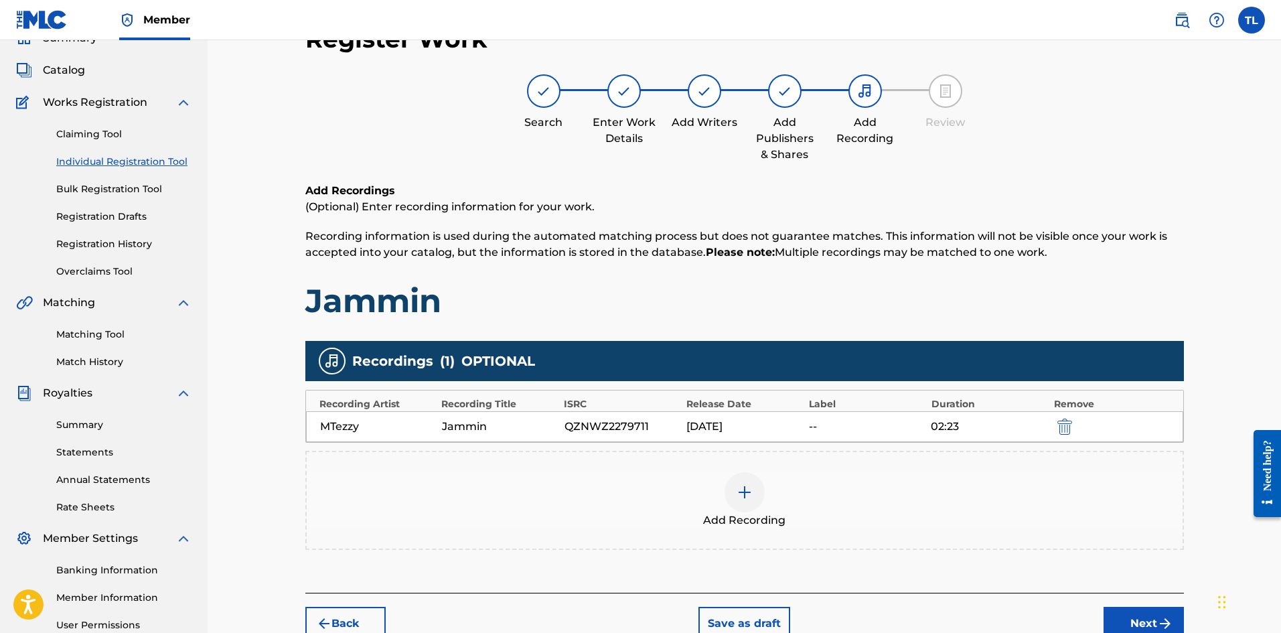
scroll to position [60, 0]
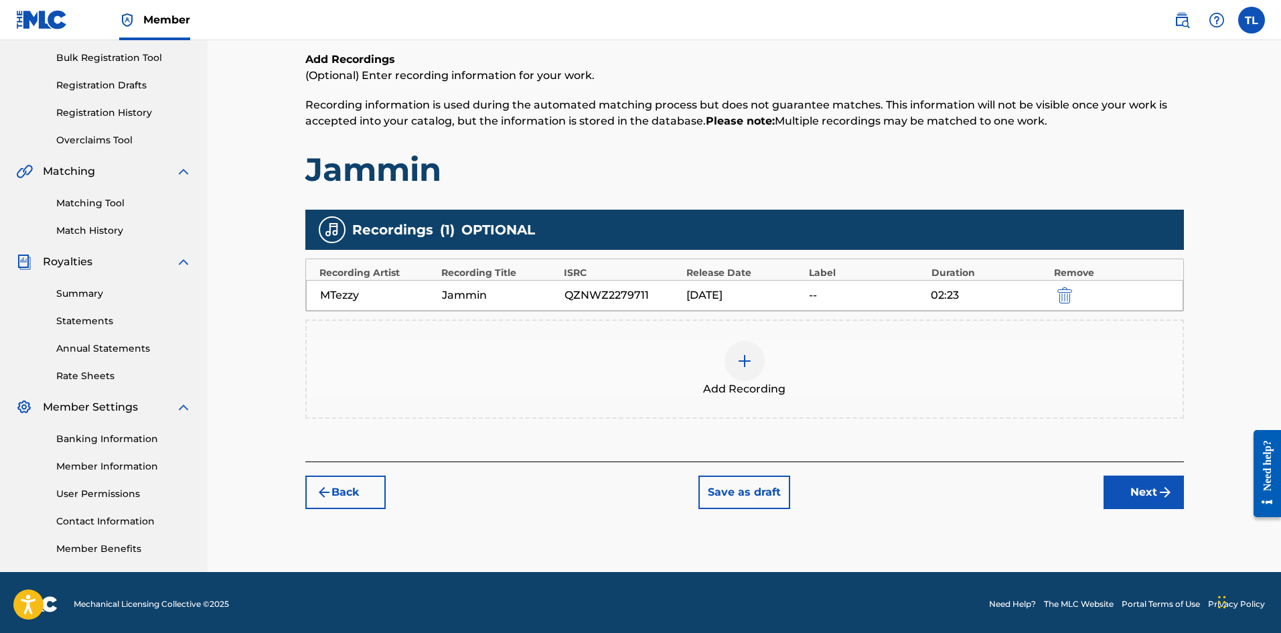
click at [1146, 498] on button "Next" at bounding box center [1144, 491] width 80 height 33
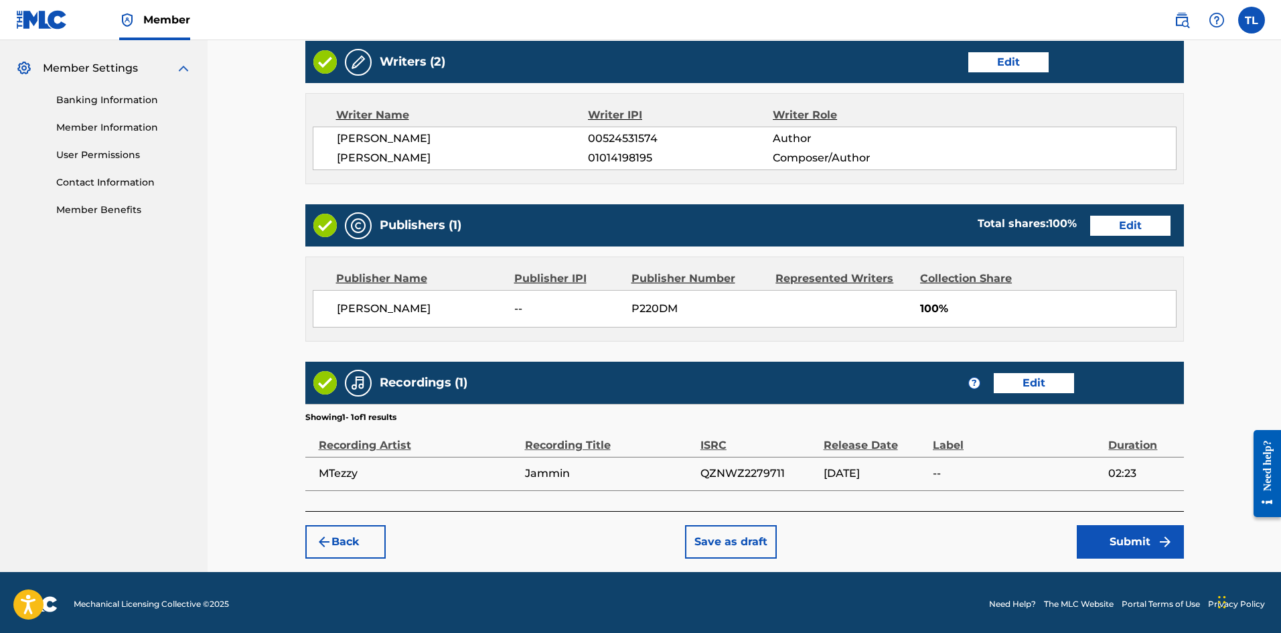
scroll to position [536, 0]
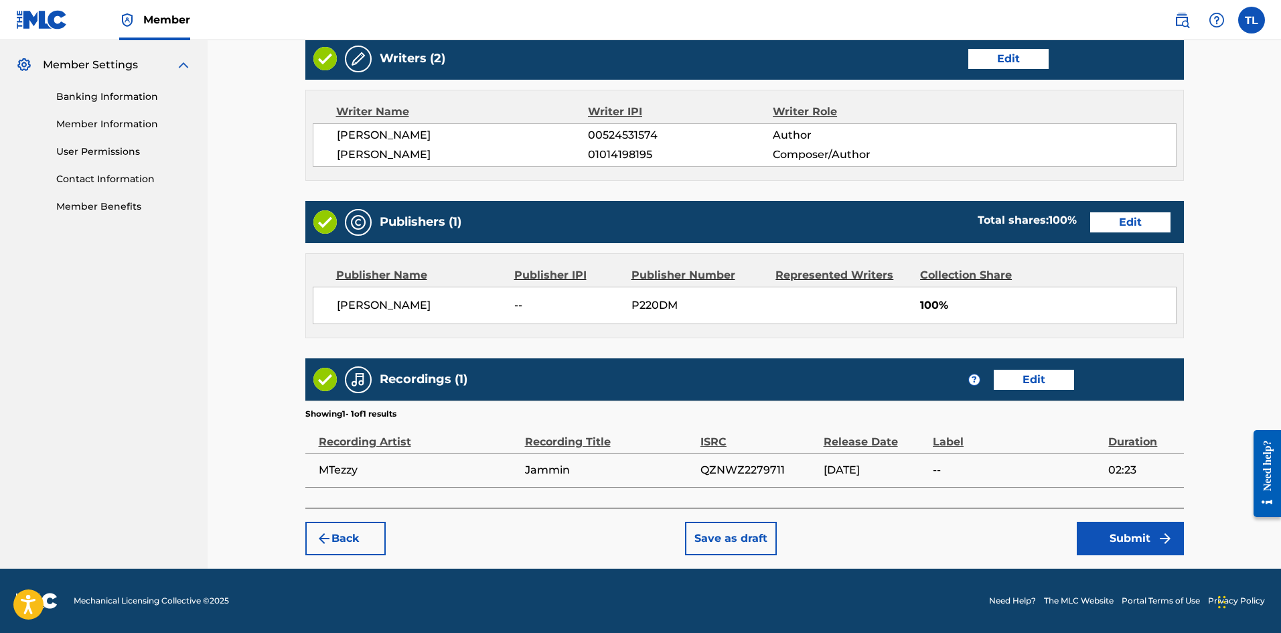
click at [1122, 537] on button "Submit" at bounding box center [1130, 538] width 107 height 33
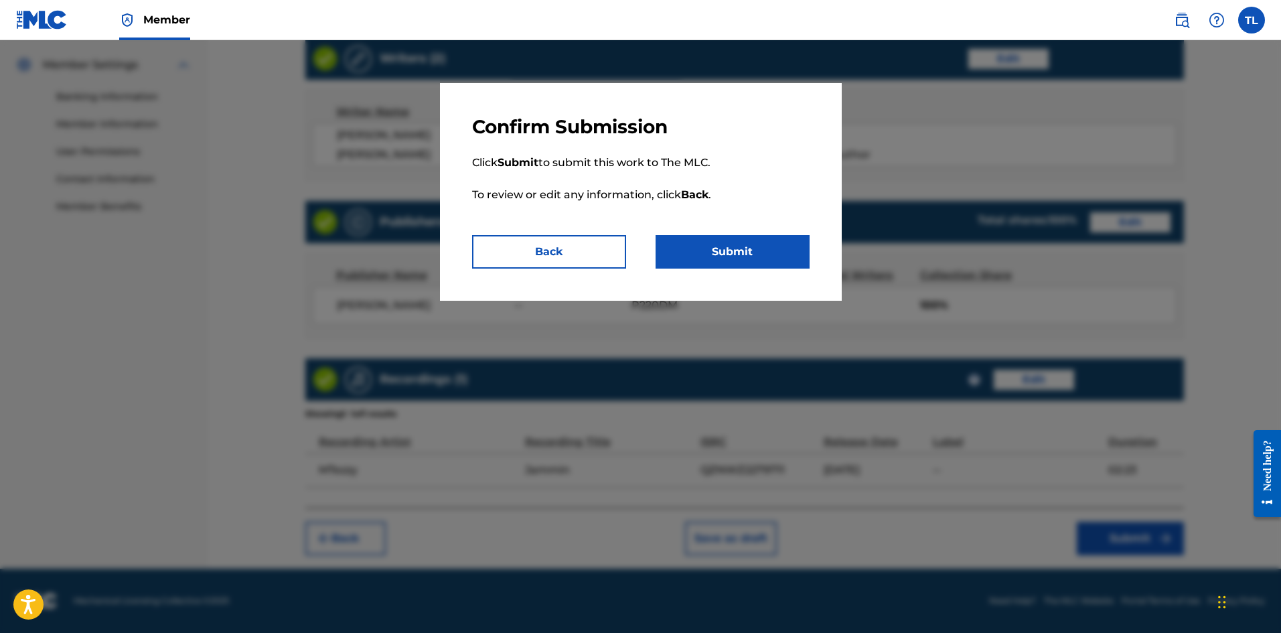
click at [725, 244] on button "Submit" at bounding box center [733, 251] width 154 height 33
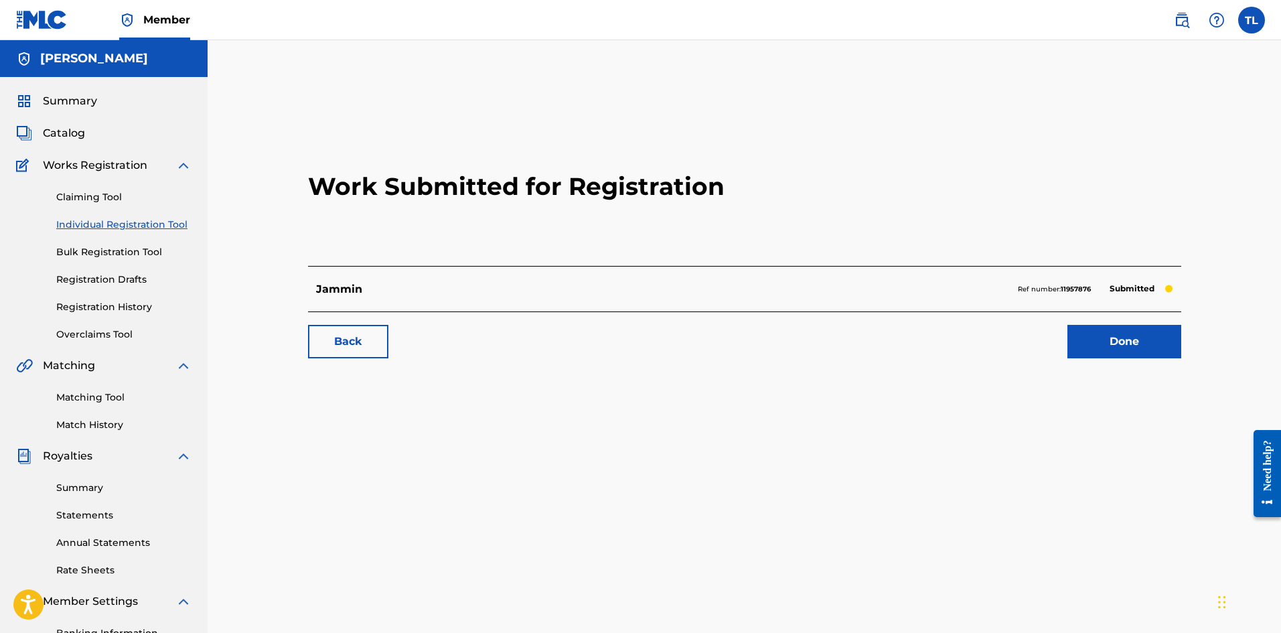
click at [72, 102] on span "Summary" at bounding box center [70, 101] width 54 height 16
